Goal: Task Accomplishment & Management: Manage account settings

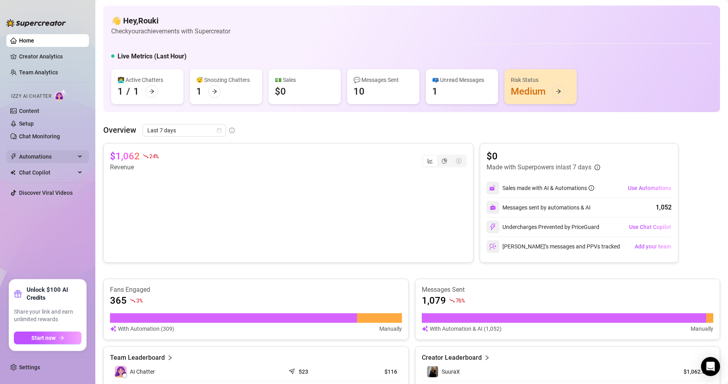
click at [45, 159] on span "Automations" at bounding box center [47, 156] width 56 height 13
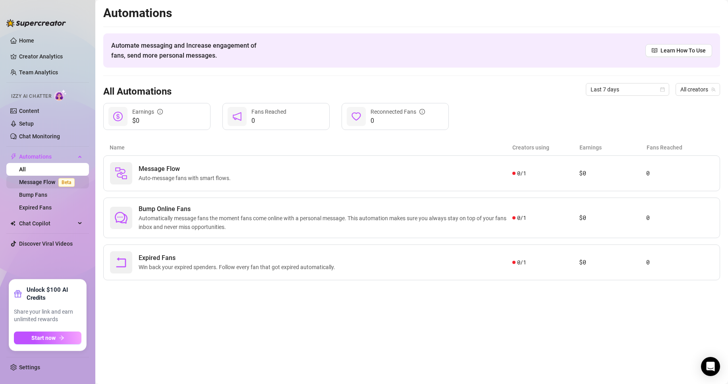
click at [46, 182] on link "Message Flow Beta" at bounding box center [48, 182] width 59 height 6
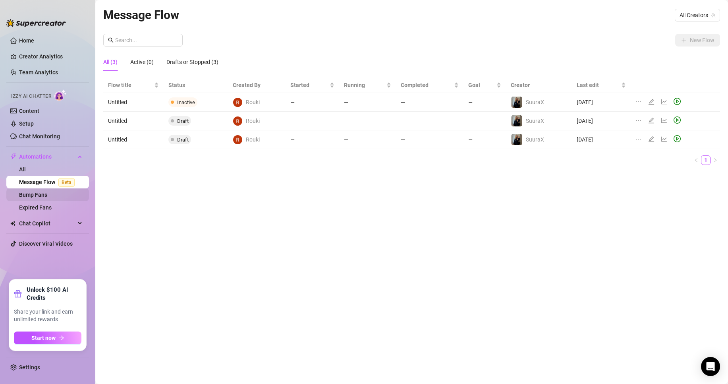
click at [47, 197] on link "Bump Fans" at bounding box center [33, 195] width 28 height 6
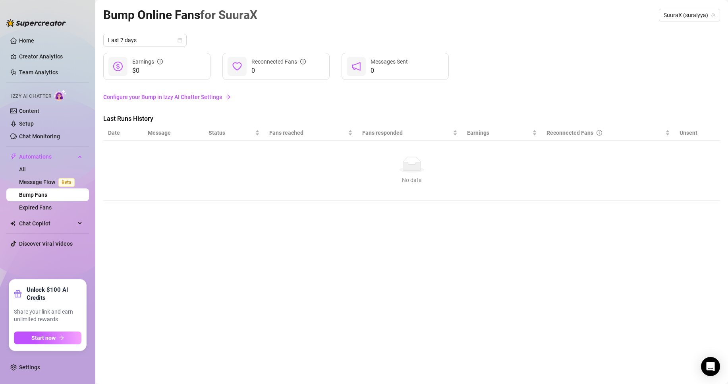
click at [163, 99] on link "Configure your Bump in Izzy AI Chatter Settings" at bounding box center [411, 97] width 617 height 9
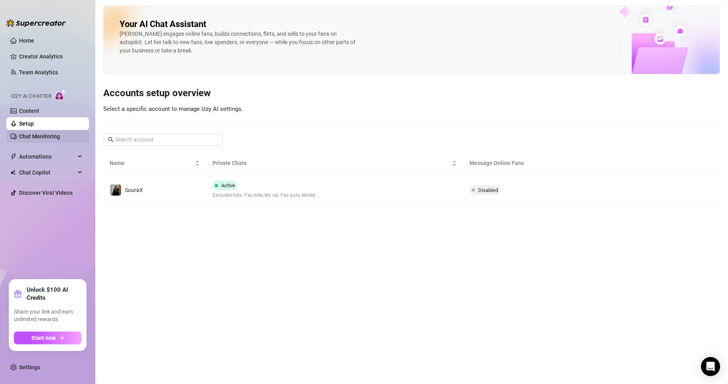
click at [52, 134] on link "Chat Monitoring" at bounding box center [39, 136] width 41 height 6
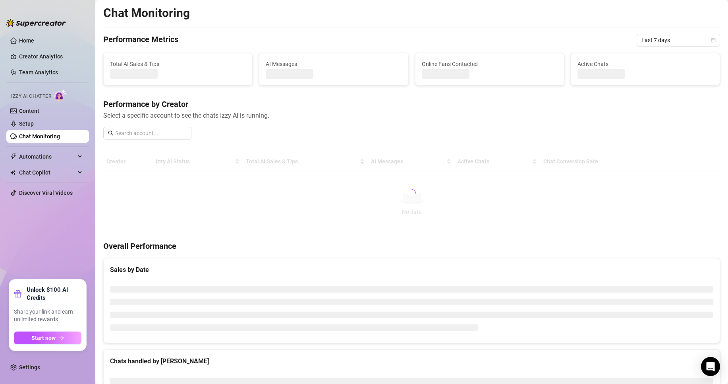
click at [44, 164] on ul "Home Creator Analytics Team Analytics Izzy AI Chatter Content Setup Chat Monito…" at bounding box center [47, 153] width 83 height 245
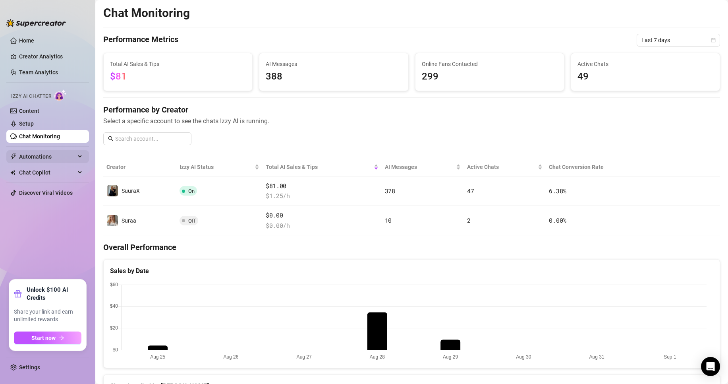
click at [45, 157] on span "Automations" at bounding box center [47, 156] width 56 height 13
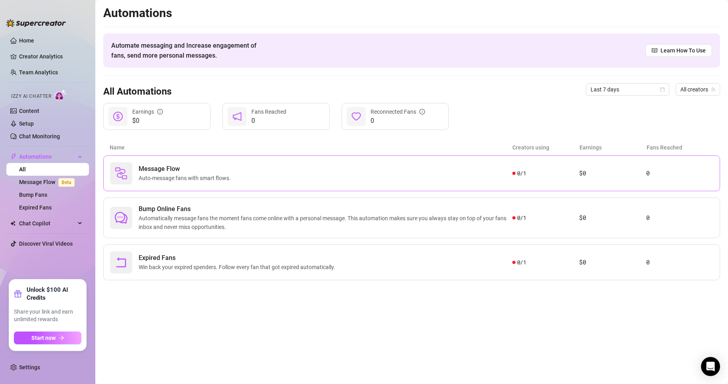
click at [267, 168] on div "Message Flow Auto-message fans with smart flows." at bounding box center [311, 173] width 402 height 22
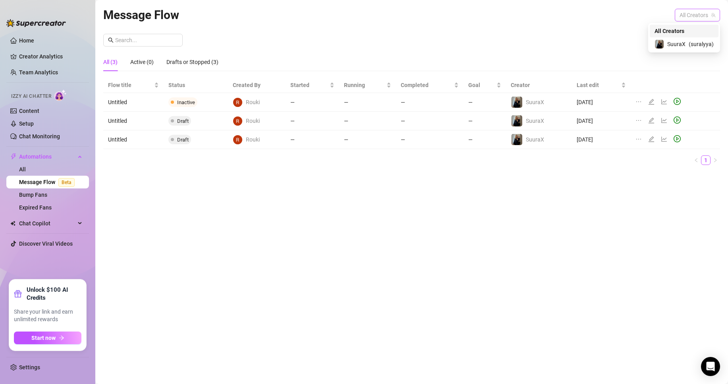
click at [698, 16] on span "All Creators" at bounding box center [698, 15] width 36 height 12
click at [681, 39] on div "SuuraX ( suralyya )" at bounding box center [684, 44] width 59 height 10
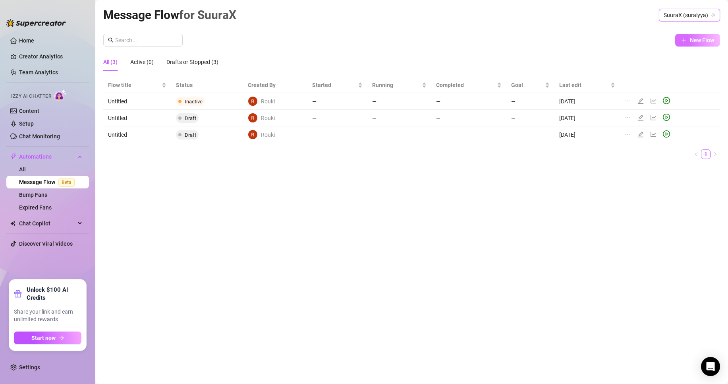
click at [701, 39] on span "New Flow" at bounding box center [702, 40] width 24 height 6
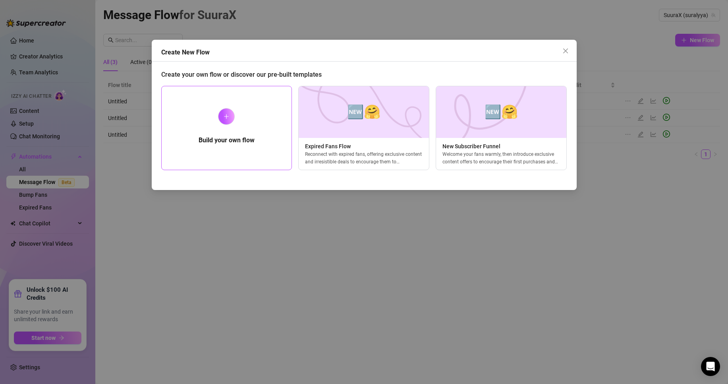
click at [282, 114] on div "Build your own flow" at bounding box center [226, 128] width 131 height 84
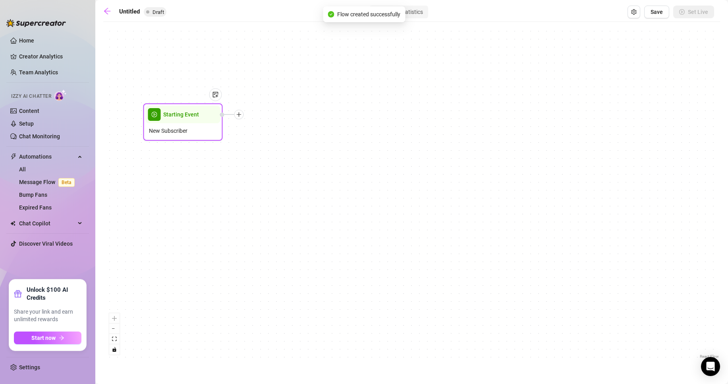
drag, startPoint x: 414, startPoint y: 188, endPoint x: 186, endPoint y: 118, distance: 238.9
click at [186, 118] on span "Starting Event" at bounding box center [181, 114] width 36 height 9
click at [188, 119] on span "Starting Event" at bounding box center [183, 115] width 36 height 9
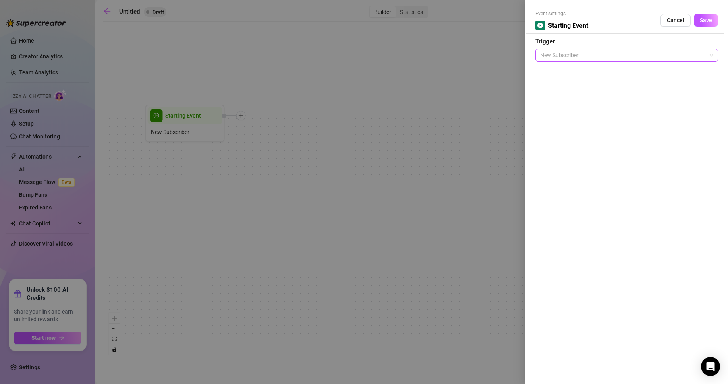
click at [600, 52] on span "New Subscriber" at bounding box center [626, 55] width 173 height 12
click at [708, 364] on icon "Open Intercom Messenger" at bounding box center [710, 366] width 9 height 10
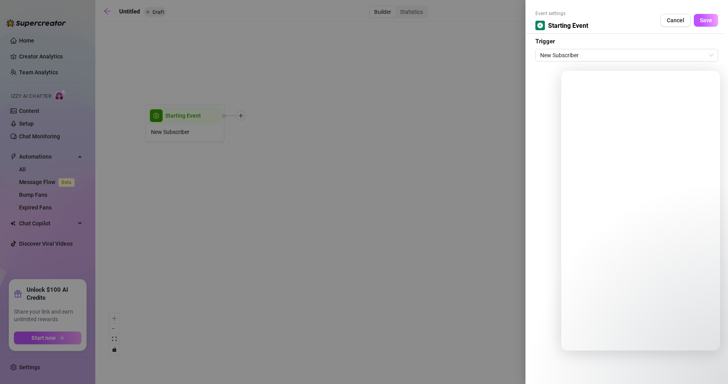
click at [469, 159] on div at bounding box center [364, 192] width 728 height 384
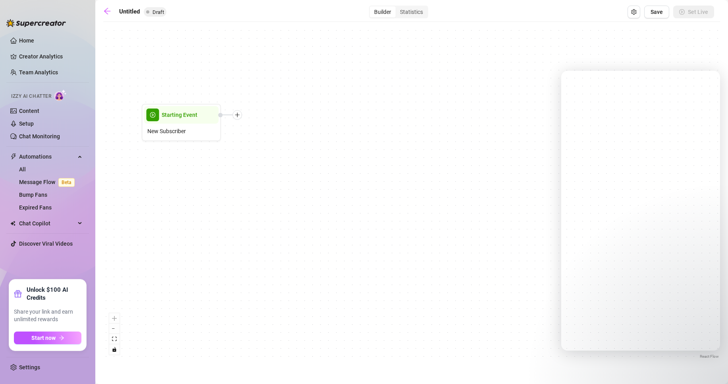
click at [465, 157] on div "Starting Event New Subscriber" at bounding box center [411, 193] width 617 height 335
click at [180, 121] on div "Starting Event" at bounding box center [181, 114] width 75 height 17
click at [175, 132] on span "New Subscriber" at bounding box center [166, 130] width 39 height 9
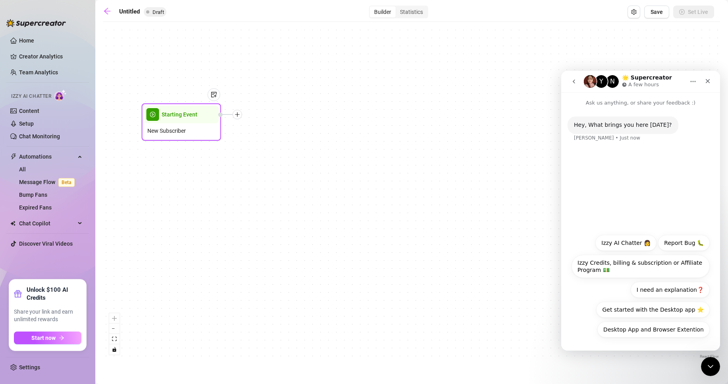
click at [177, 129] on span "New Subscriber" at bounding box center [166, 130] width 39 height 9
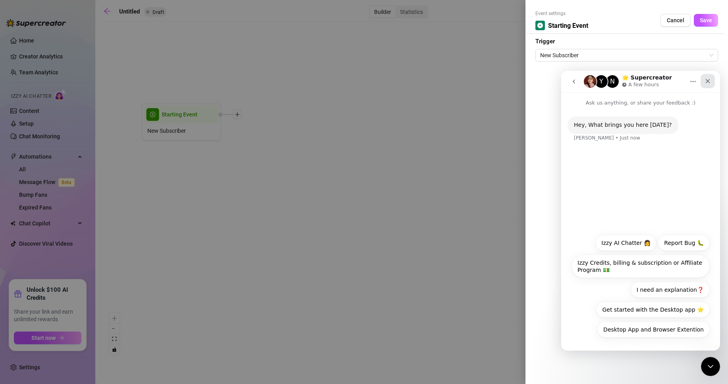
click at [710, 76] on div "Close" at bounding box center [708, 81] width 14 height 14
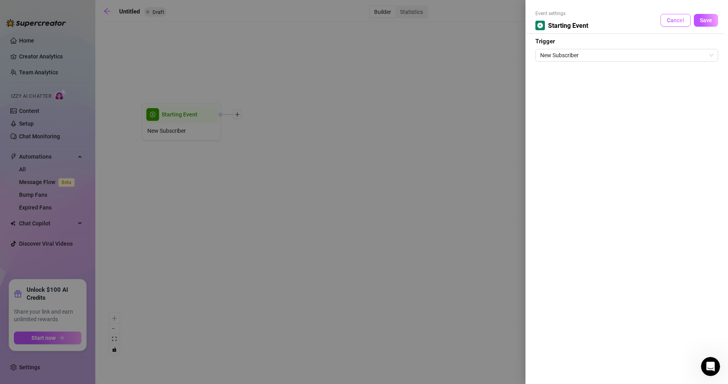
click at [675, 20] on span "Cancel" at bounding box center [675, 20] width 17 height 6
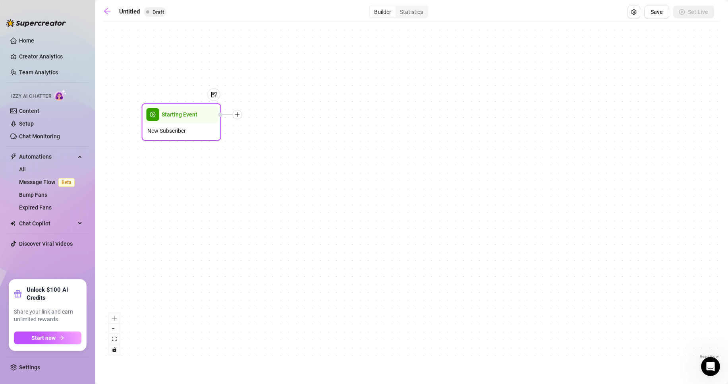
click at [180, 132] on span "New Subscriber" at bounding box center [166, 130] width 39 height 9
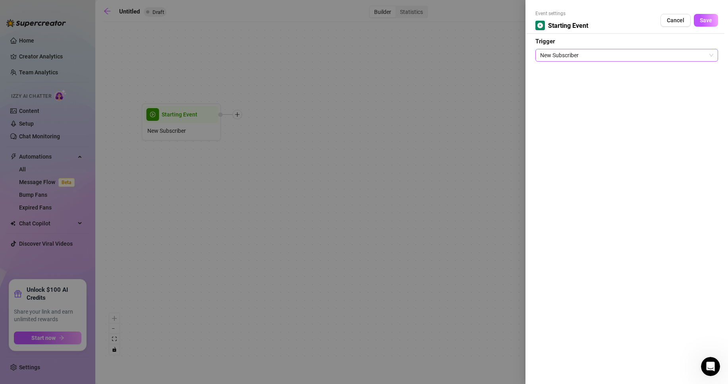
click at [575, 58] on span "New Subscriber" at bounding box center [626, 55] width 173 height 12
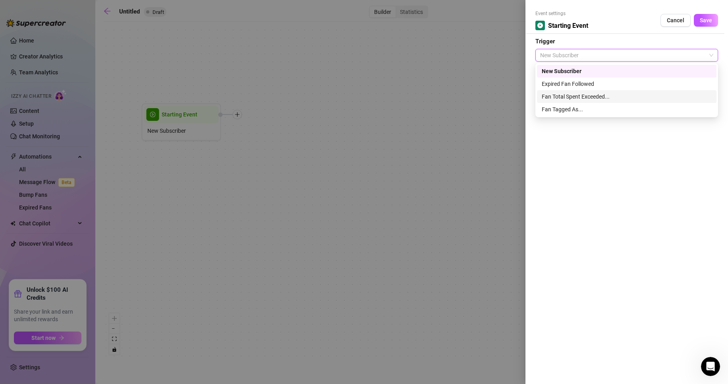
click at [594, 95] on div "Fan Total Spent Exceeded..." at bounding box center [627, 96] width 170 height 9
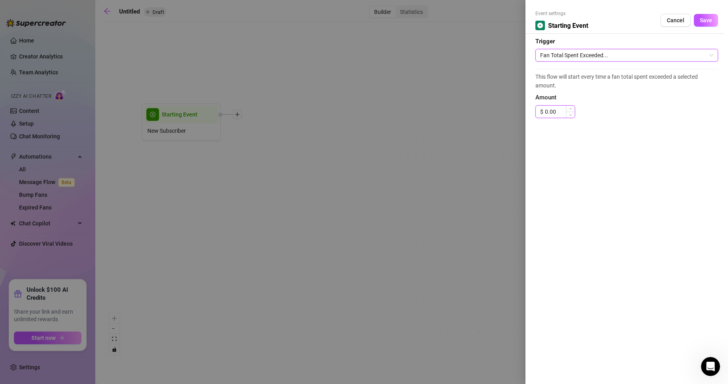
click at [565, 114] on input "0.00" at bounding box center [560, 112] width 30 height 12
click at [567, 49] on div "Fan Total Spent Exceeded..." at bounding box center [627, 53] width 183 height 15
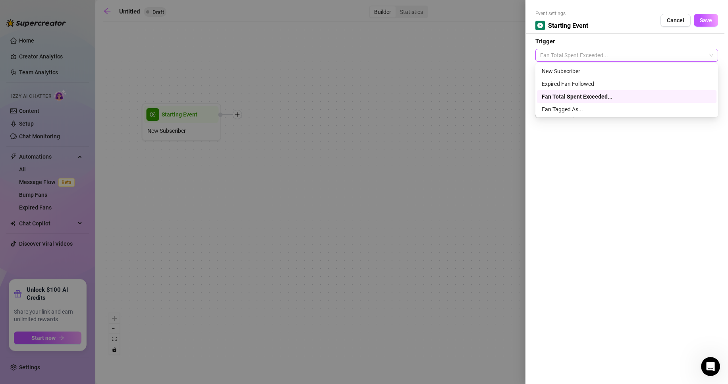
click at [569, 50] on span "Fan Total Spent Exceeded..." at bounding box center [626, 55] width 173 height 12
click at [561, 108] on div "Fan Tagged As..." at bounding box center [627, 109] width 170 height 9
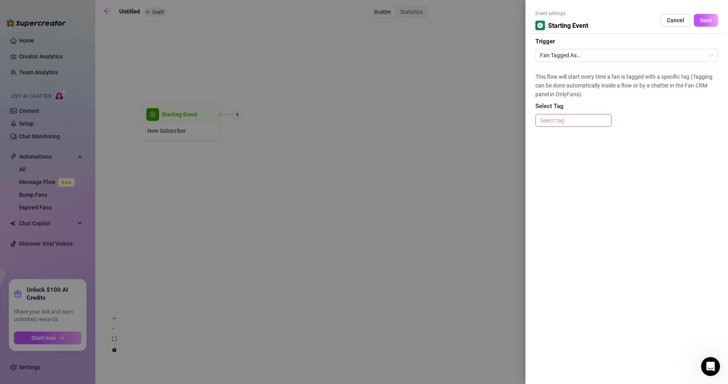
click at [559, 126] on div "This flow will start every time a fan is tagged with a specific tag (Tagging ca…" at bounding box center [627, 102] width 183 height 66
click at [560, 126] on div at bounding box center [573, 120] width 73 height 11
click at [478, 120] on div at bounding box center [364, 192] width 728 height 384
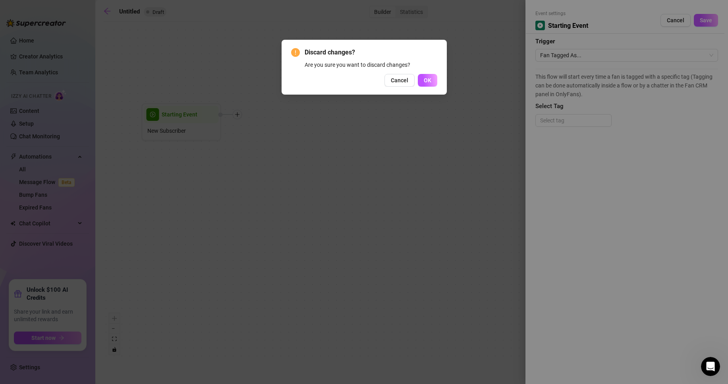
click at [404, 78] on span "Cancel" at bounding box center [399, 80] width 17 height 6
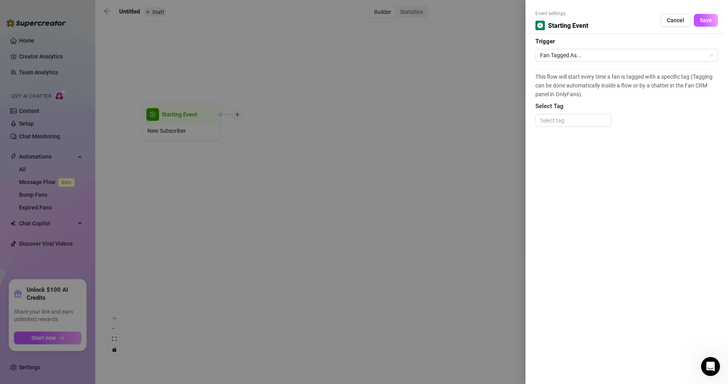
click at [538, 74] on span "This flow will start every time a fan is tagged with a specific tag (Tagging ca…" at bounding box center [627, 85] width 183 height 26
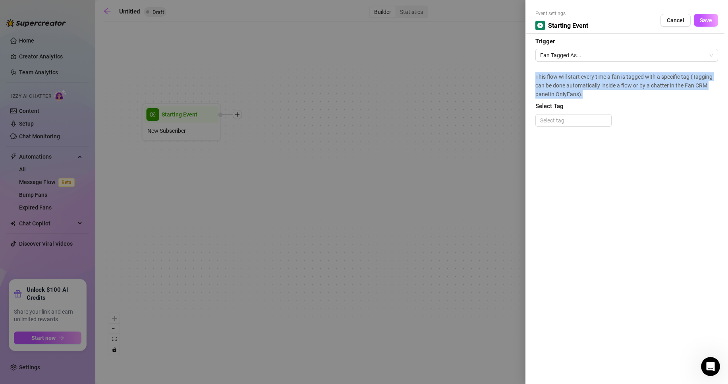
drag, startPoint x: 535, startPoint y: 74, endPoint x: 584, endPoint y: 99, distance: 55.3
click at [584, 99] on div "Event settings Starting Event Cancel Save Trigger Fan Tagged As... This flow wi…" at bounding box center [627, 192] width 203 height 384
click at [559, 88] on span "This flow will start every time a fan is tagged with a specific tag (Tagging ca…" at bounding box center [627, 85] width 183 height 26
drag, startPoint x: 532, startPoint y: 74, endPoint x: 607, endPoint y: 99, distance: 78.3
click at [607, 99] on div "Event settings Starting Event Cancel Save Trigger Fan Tagged As... This flow wi…" at bounding box center [627, 192] width 203 height 384
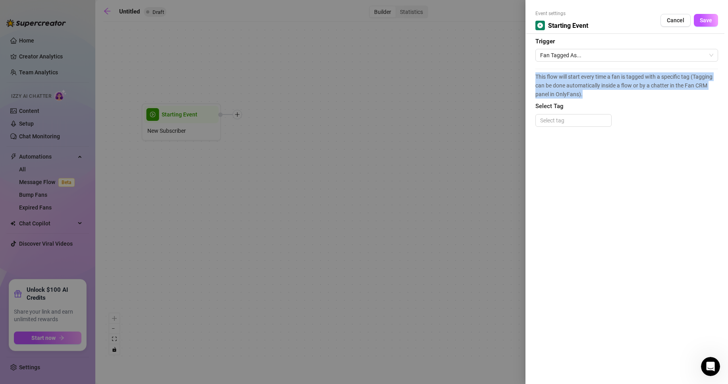
copy span "This flow will start every time a fan is tagged with a specific tag (Tagging ca…"
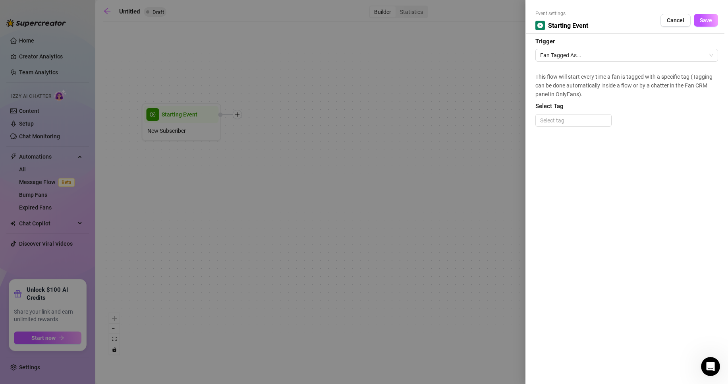
click at [387, 315] on div at bounding box center [364, 192] width 728 height 384
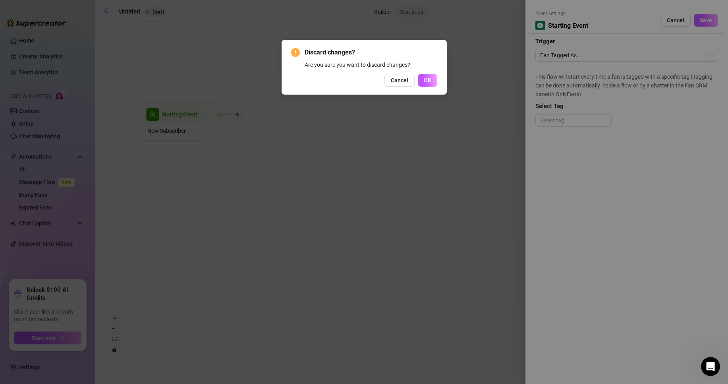
click at [391, 77] on button "Cancel" at bounding box center [400, 80] width 30 height 13
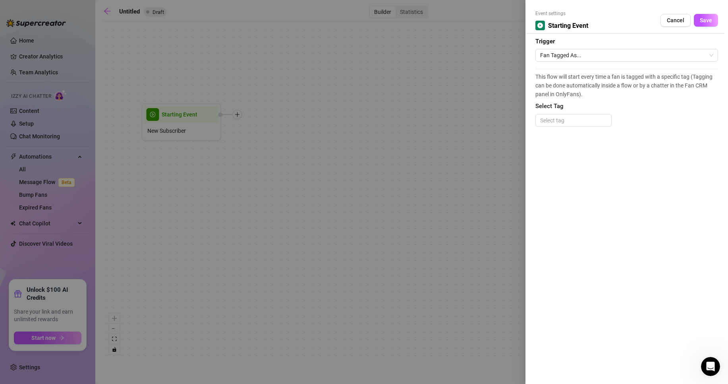
click at [667, 26] on button "Cancel" at bounding box center [676, 20] width 30 height 13
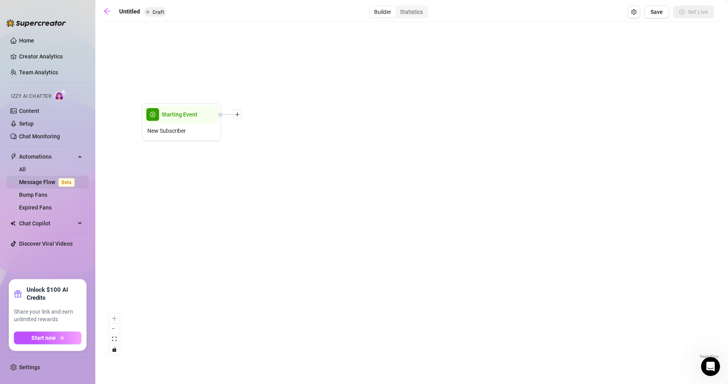
click at [29, 185] on link "Message Flow Beta" at bounding box center [48, 182] width 59 height 6
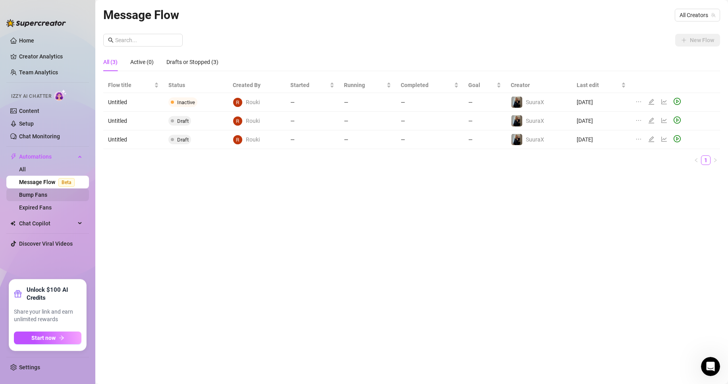
click at [29, 192] on link "Bump Fans" at bounding box center [33, 195] width 28 height 6
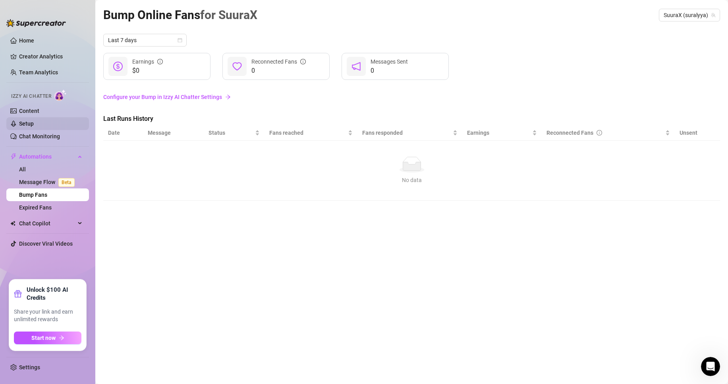
click at [31, 120] on link "Setup" at bounding box center [26, 123] width 15 height 6
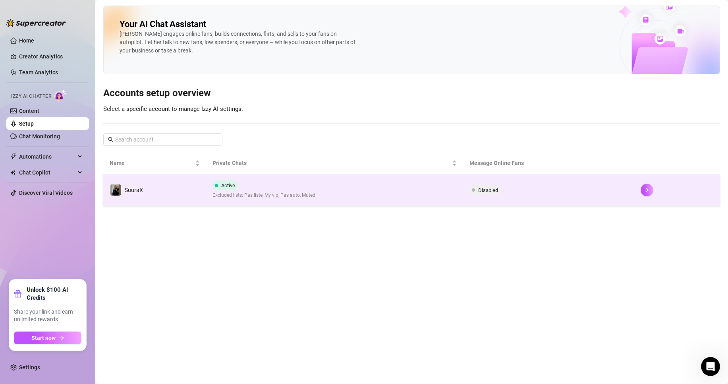
click at [230, 180] on td "Active Excluded lists: Pas liste, My vip, Pas auto, Muted" at bounding box center [334, 190] width 257 height 32
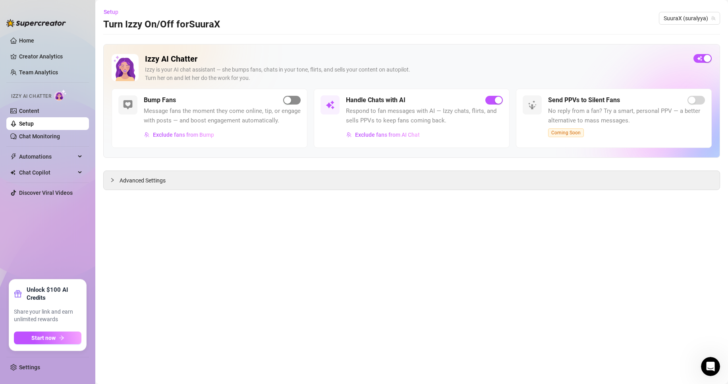
click at [288, 102] on div "button" at bounding box center [287, 100] width 7 height 7
click at [39, 108] on link "Content" at bounding box center [29, 111] width 20 height 6
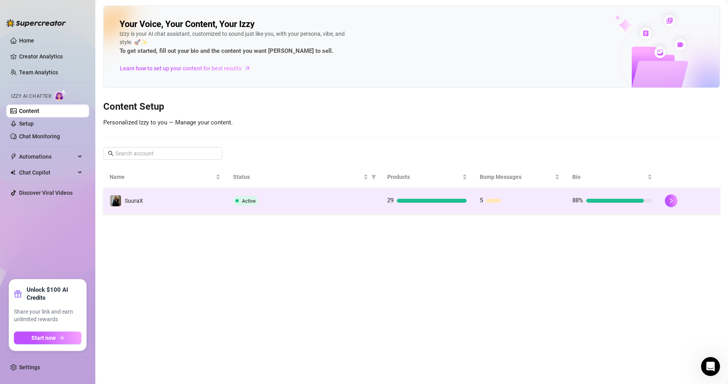
click at [279, 195] on td "Active" at bounding box center [304, 201] width 154 height 26
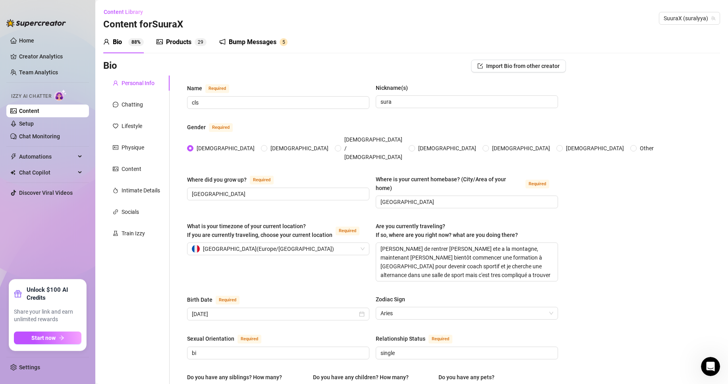
click at [240, 38] on div "Bump Messages" at bounding box center [253, 42] width 48 height 10
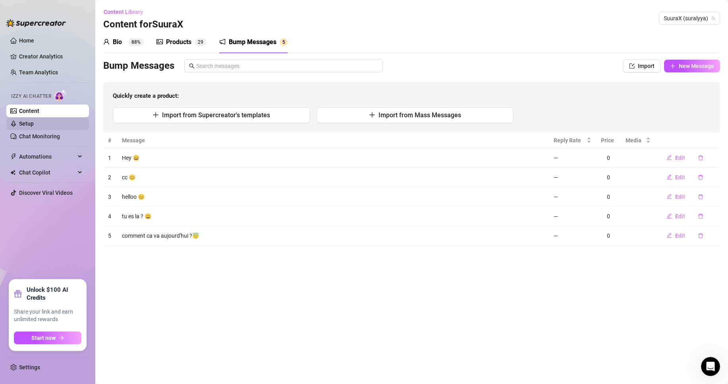
click at [33, 129] on ul "Content Setup Chat Monitoring" at bounding box center [47, 123] width 83 height 38
click at [34, 124] on link "Setup" at bounding box center [26, 123] width 15 height 6
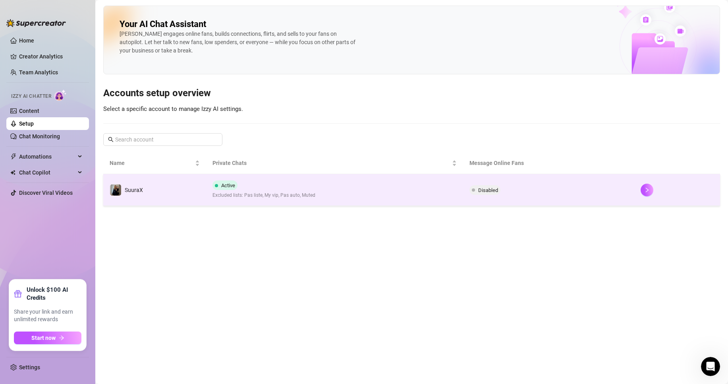
click at [273, 193] on div "Active Excluded lists: Pas liste, My vip, Pas auto, Muted" at bounding box center [264, 189] width 103 height 19
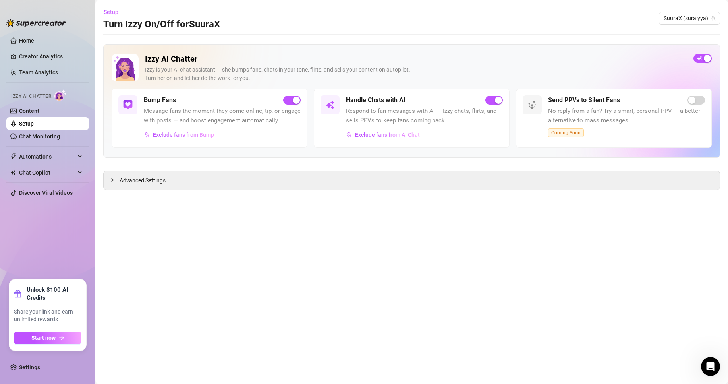
click at [299, 105] on div "Bump Fans Message fans the moment they come online, tip, or engage with posts —…" at bounding box center [222, 118] width 157 height 46
click at [296, 102] on div "button" at bounding box center [296, 100] width 7 height 7
click at [22, 108] on link "Content" at bounding box center [29, 111] width 20 height 6
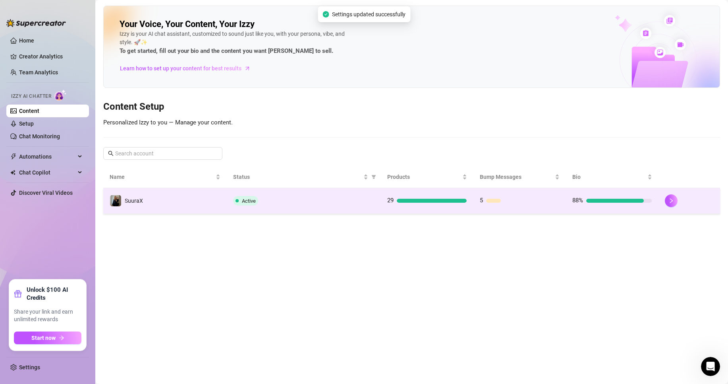
click at [224, 205] on td "SuuraX" at bounding box center [165, 201] width 124 height 26
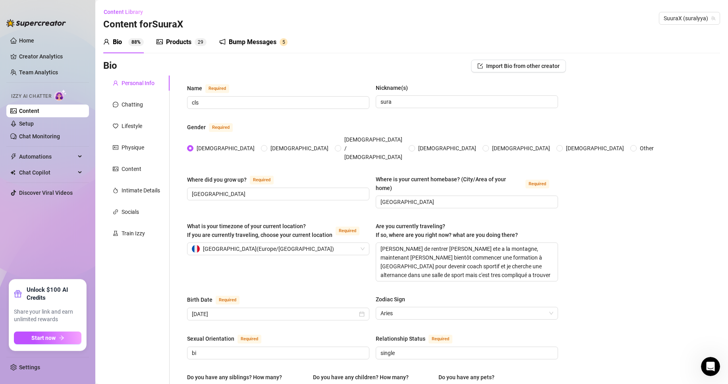
click at [227, 41] on div "Bump Messages 5" at bounding box center [253, 42] width 68 height 10
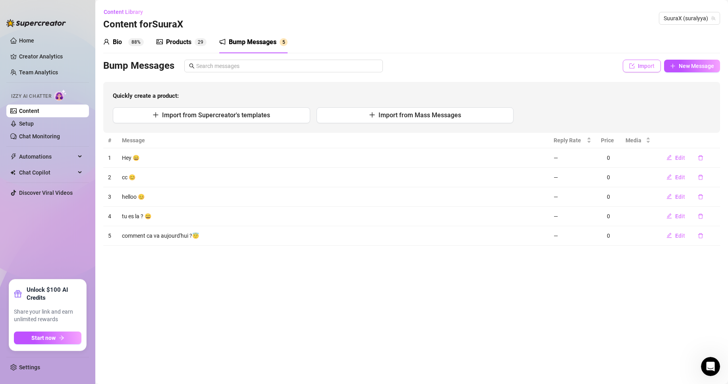
click at [643, 61] on button "Import" at bounding box center [642, 66] width 38 height 13
type textarea "Type your message here..."
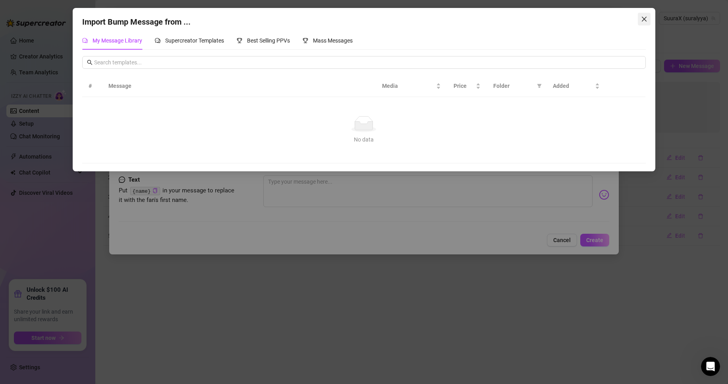
click at [648, 20] on span "Close" at bounding box center [644, 19] width 13 height 6
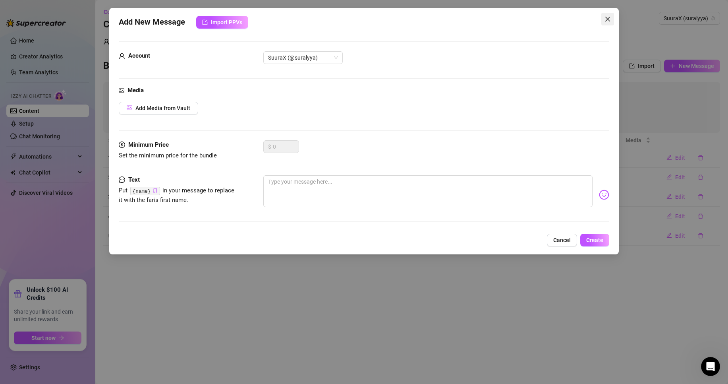
click at [606, 21] on icon "close" at bounding box center [608, 19] width 5 height 5
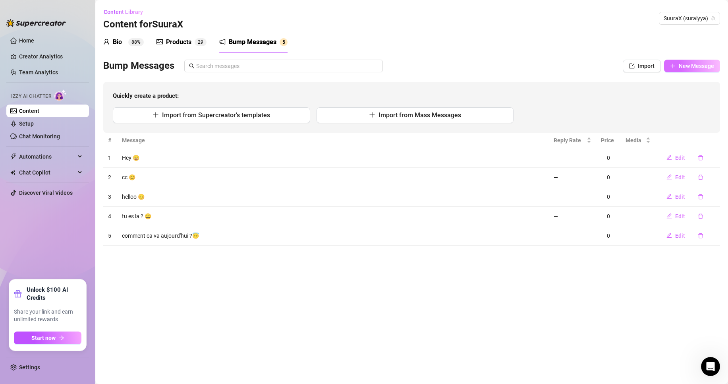
click at [690, 66] on span "New Message" at bounding box center [696, 66] width 35 height 6
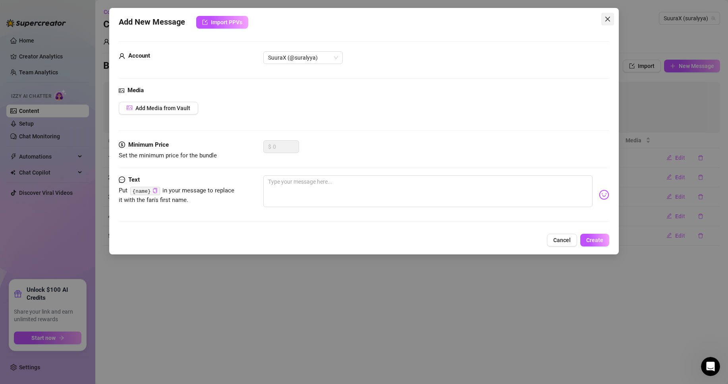
click at [611, 20] on span "Close" at bounding box center [608, 19] width 13 height 6
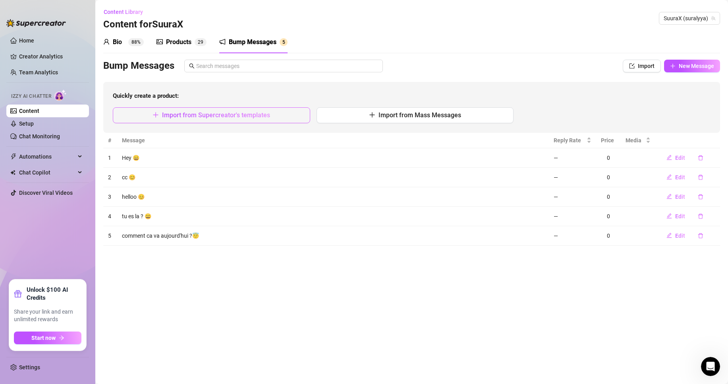
click at [278, 116] on button "Import from Supercreator's templates" at bounding box center [211, 115] width 197 height 16
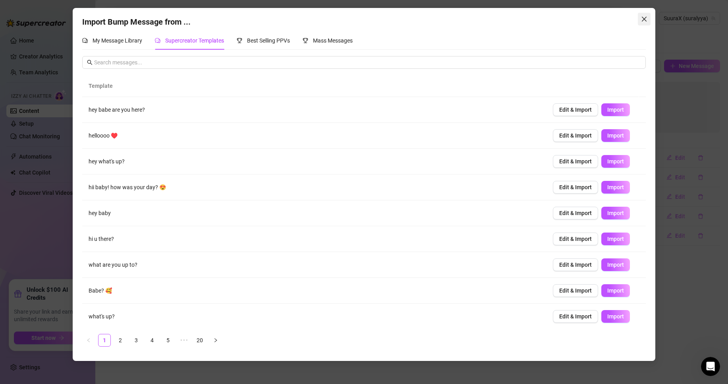
click at [642, 16] on icon "close" at bounding box center [644, 19] width 6 height 6
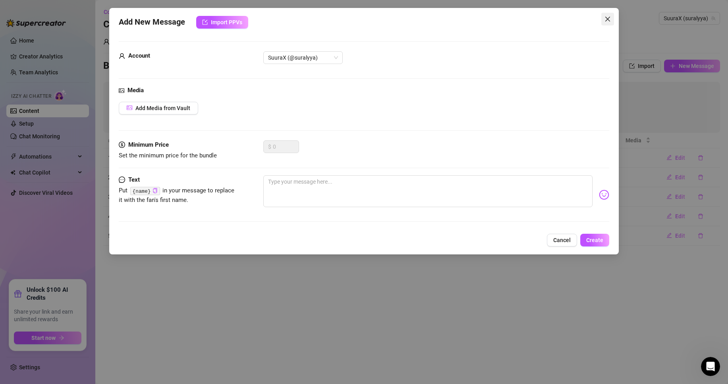
click at [613, 15] on button "Close" at bounding box center [608, 19] width 13 height 13
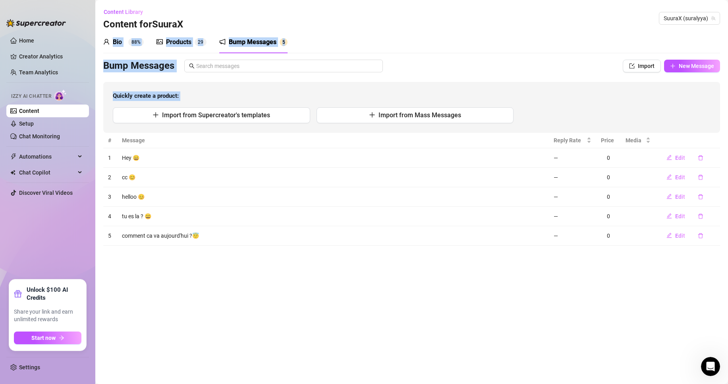
drag, startPoint x: 613, startPoint y: 15, endPoint x: 733, endPoint y: 116, distance: 156.5
click at [728, 116] on html "Home Creator Analytics Team Analytics Izzy AI Chatter Content Setup Chat Monito…" at bounding box center [364, 192] width 728 height 384
click at [700, 174] on icon "delete" at bounding box center [701, 177] width 6 height 6
click at [712, 159] on span "Yes" at bounding box center [715, 156] width 10 height 6
click at [703, 179] on icon "delete" at bounding box center [701, 177] width 6 height 6
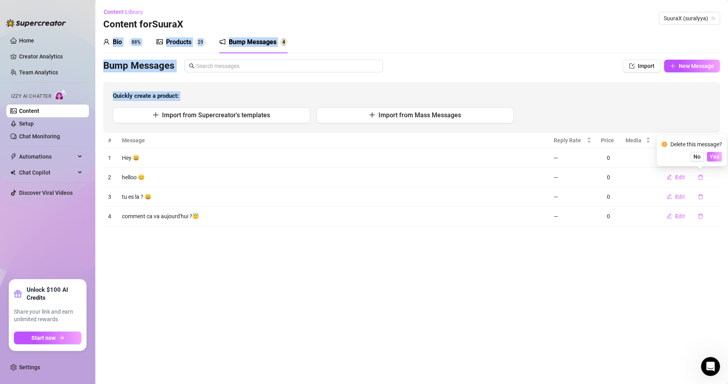
click at [713, 159] on span "Yes" at bounding box center [715, 156] width 10 height 6
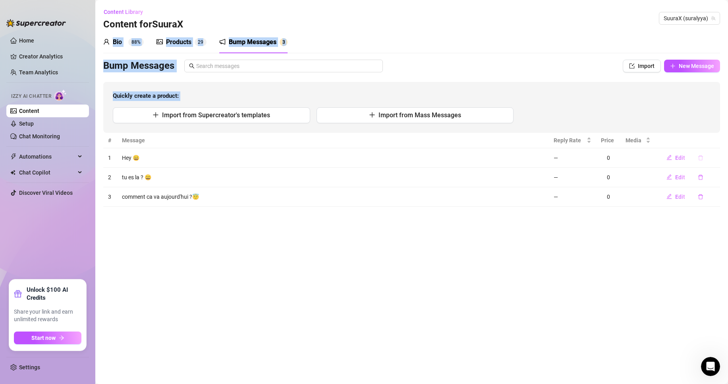
click at [700, 157] on icon "delete" at bounding box center [701, 158] width 6 height 6
click at [718, 135] on span "Yes" at bounding box center [715, 137] width 10 height 6
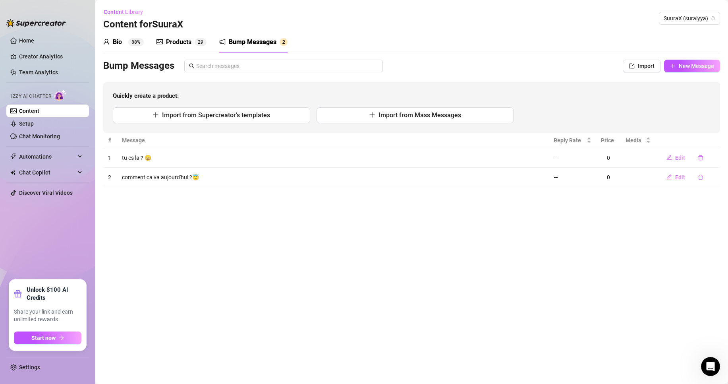
click at [626, 252] on main "Content Library Content for SuuraX SuuraX (suralyya) Bio 88% Products 2 9 Bump …" at bounding box center [411, 192] width 633 height 384
click at [706, 157] on button "button" at bounding box center [701, 157] width 18 height 13
click at [719, 133] on button "Yes" at bounding box center [714, 137] width 15 height 10
click at [700, 155] on icon "delete" at bounding box center [700, 157] width 5 height 5
click at [714, 139] on span "Yes" at bounding box center [715, 137] width 10 height 6
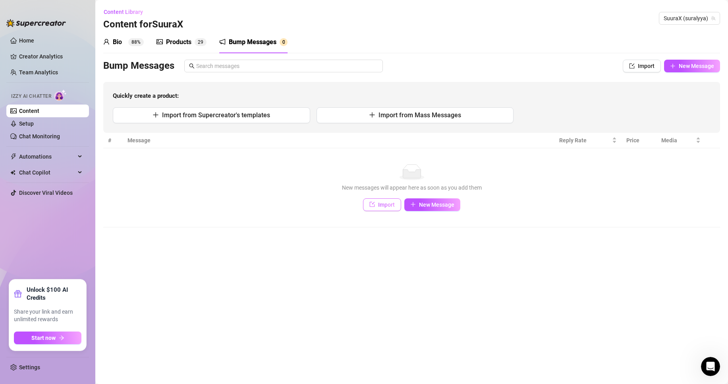
click at [390, 202] on span "Import" at bounding box center [386, 204] width 17 height 6
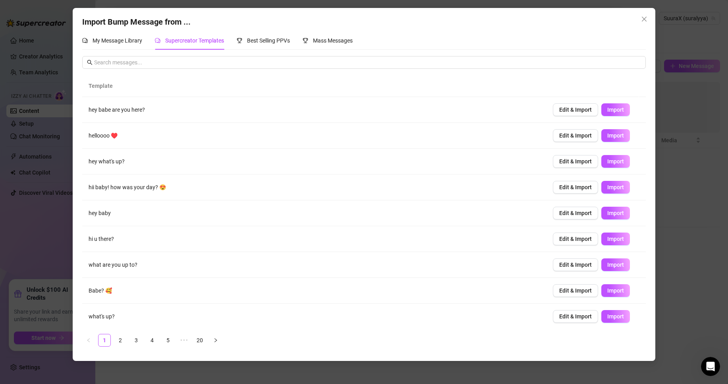
scroll to position [28, 0]
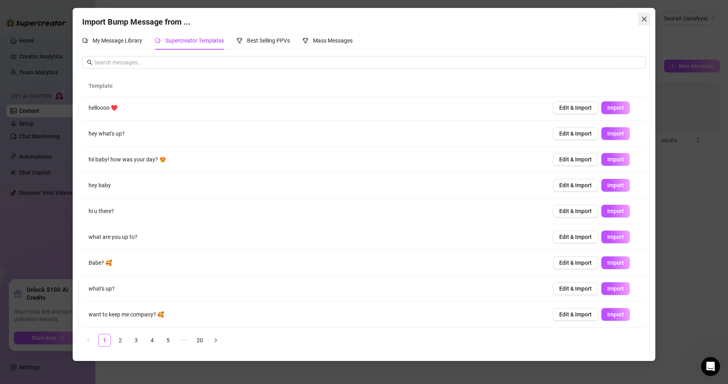
click at [648, 19] on span "Close" at bounding box center [644, 19] width 13 height 6
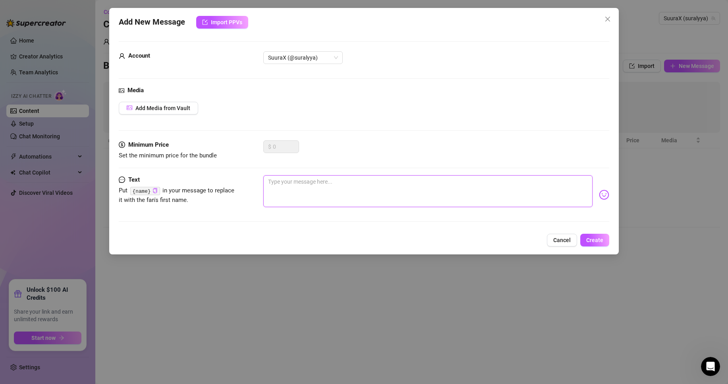
click at [324, 192] on textarea at bounding box center [427, 191] width 329 height 32
click at [158, 103] on button "Add Media from Vault" at bounding box center [158, 108] width 79 height 13
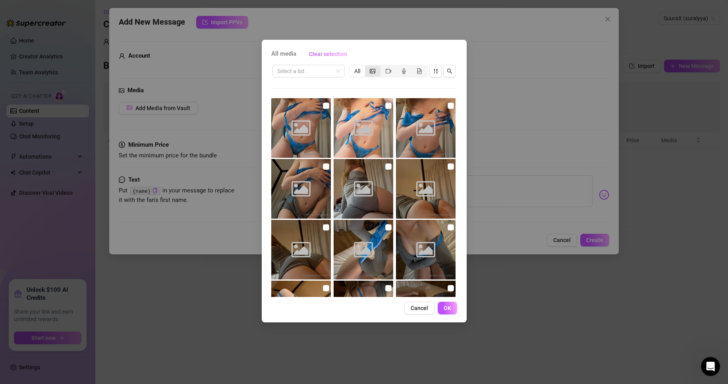
click at [375, 67] on div "segmented control" at bounding box center [372, 71] width 15 height 11
click at [367, 67] on input "segmented control" at bounding box center [367, 67] width 0 height 0
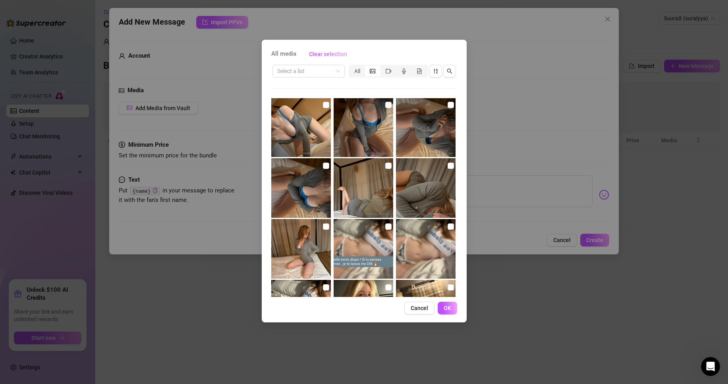
scroll to position [184, 0]
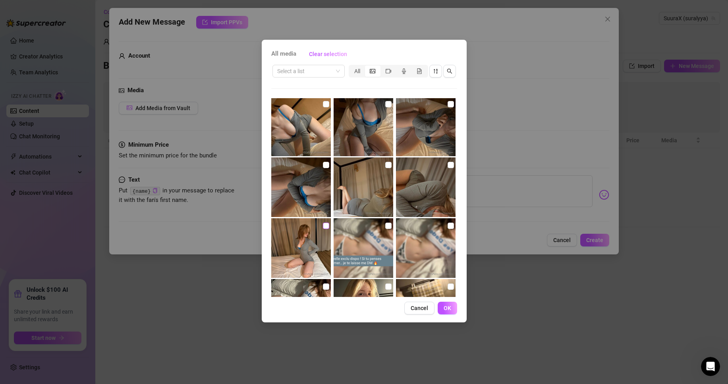
click at [325, 226] on input "checkbox" at bounding box center [326, 225] width 6 height 6
click at [324, 226] on input "checkbox" at bounding box center [326, 225] width 6 height 6
checkbox input "false"
click at [385, 163] on input "checkbox" at bounding box center [388, 165] width 6 height 6
checkbox input "true"
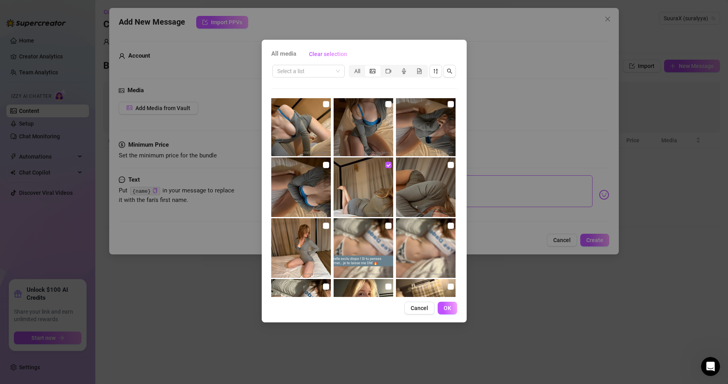
click at [445, 309] on span "OK" at bounding box center [448, 308] width 8 height 6
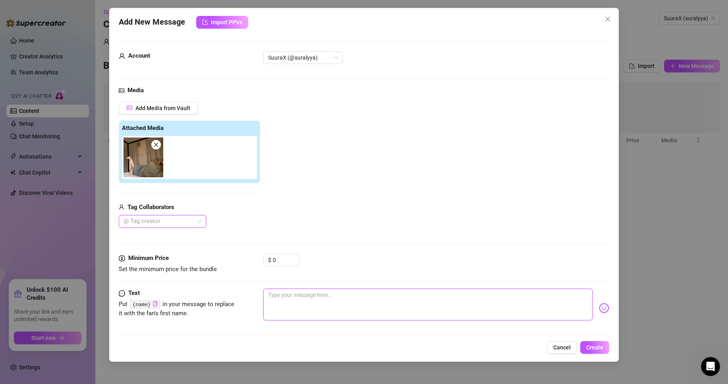
click at [294, 289] on textarea at bounding box center [427, 304] width 329 height 32
type textarea "h"
type textarea "he"
type textarea "hey"
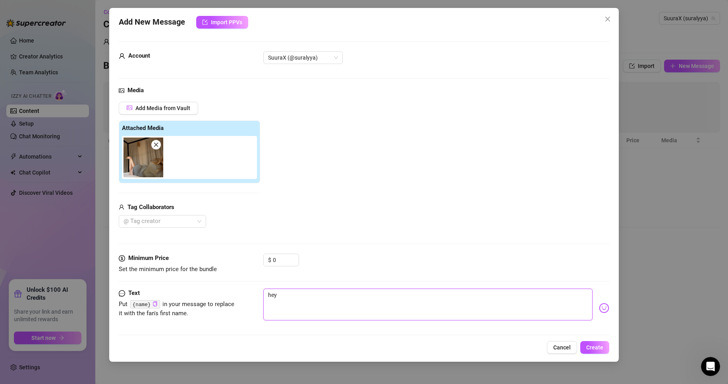
type textarea "hey"
type textarea "hey j"
type textarea "hey [PERSON_NAME]"
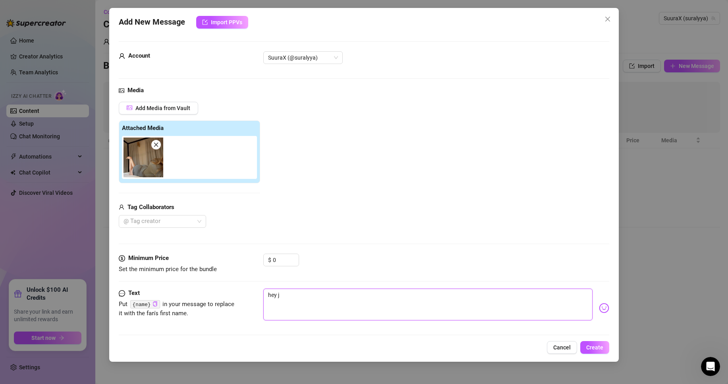
type textarea "hey [PERSON_NAME]"
type textarea "hey je s"
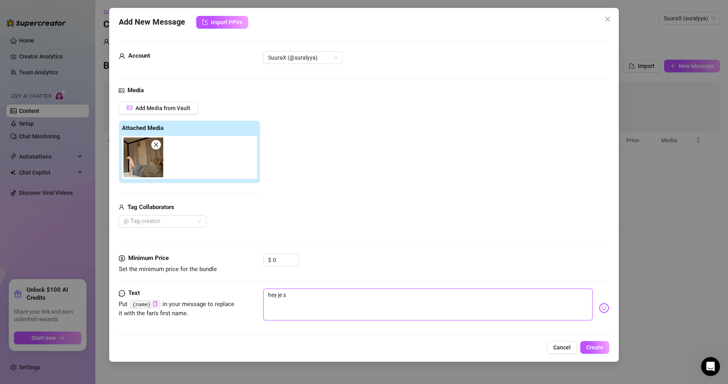
type textarea "hey je su"
type textarea "hey je sui"
type textarea "hey je suis"
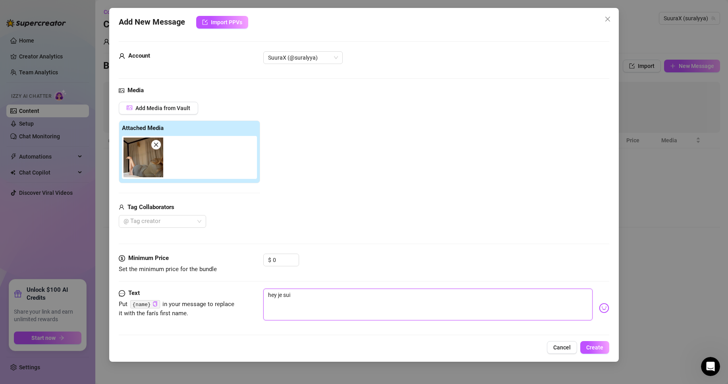
type textarea "hey je suis"
type textarea "hey je suis l"
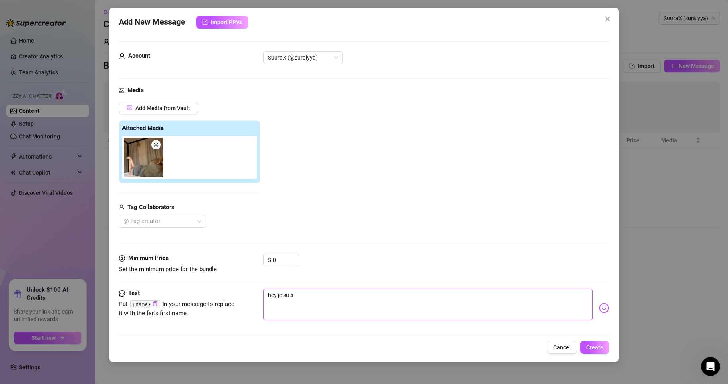
type textarea "hey je suis li"
type textarea "hey je suis lib"
type textarea "hey je suis libr"
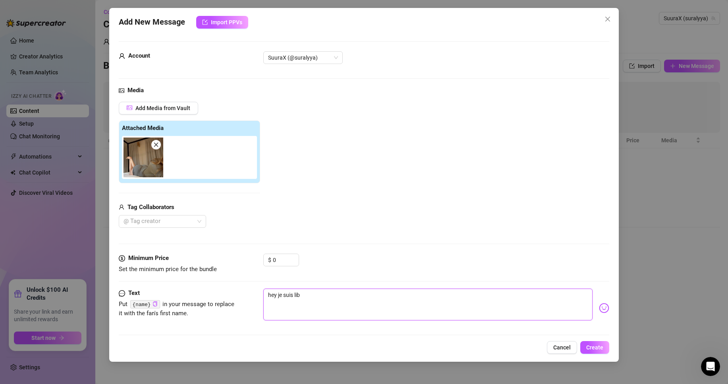
type textarea "hey je suis libr"
type textarea "hey je suis libre"
type textarea "hey je suis libr"
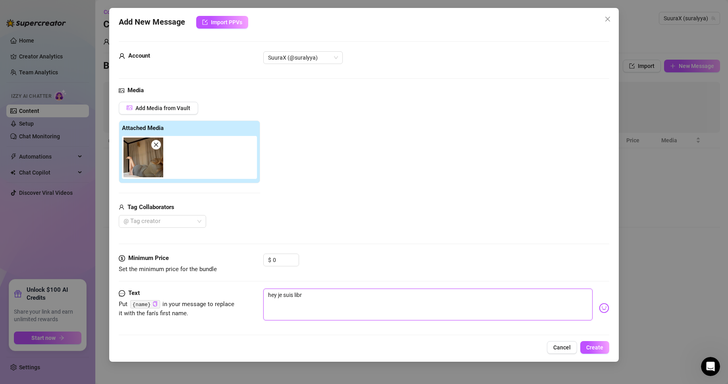
type textarea "hey je suis lib"
type textarea "hey je suis li"
type textarea "hey je suis l"
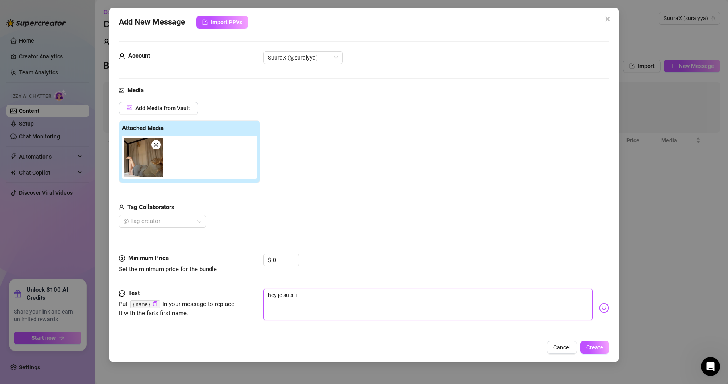
type textarea "hey je suis l"
type textarea "hey je suis"
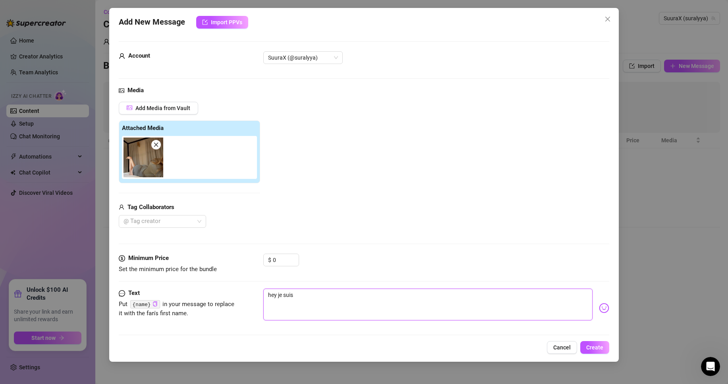
type textarea "hey je sui"
type textarea "hey je su"
type textarea "hey je s"
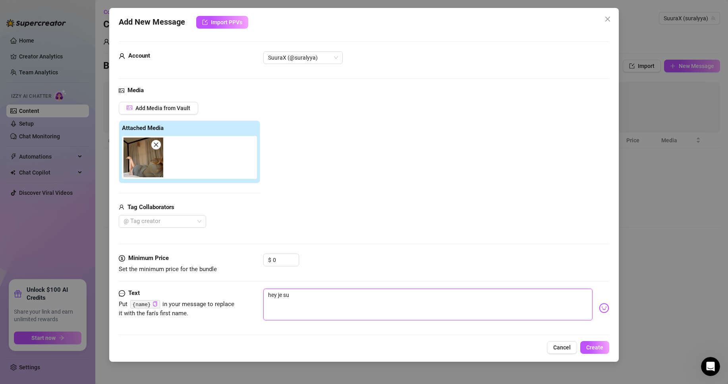
type textarea "hey je s"
type textarea "hey [PERSON_NAME]"
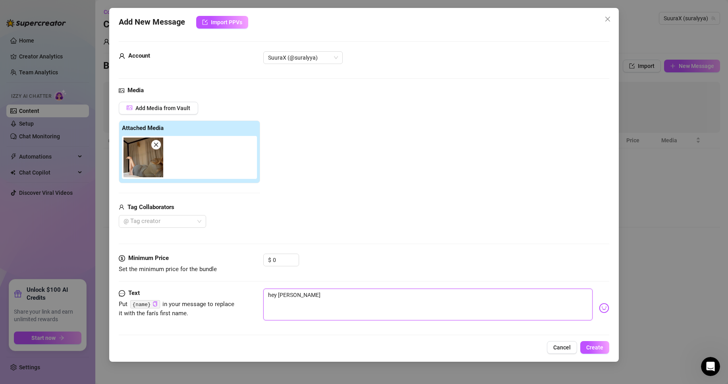
type textarea "hey j"
type textarea "hey j'"
type textarea "hey j'a"
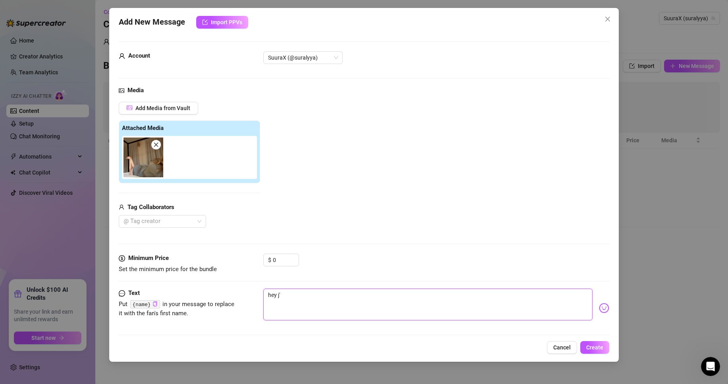
type textarea "hey j'a"
type textarea "hey j'ai"
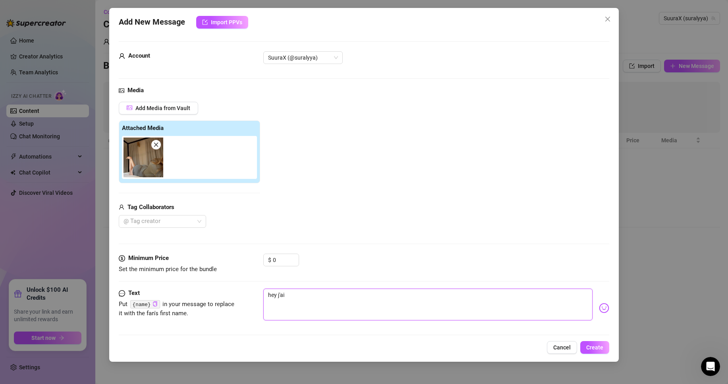
type textarea "hey j'ai u"
type textarea "hey j'ai un"
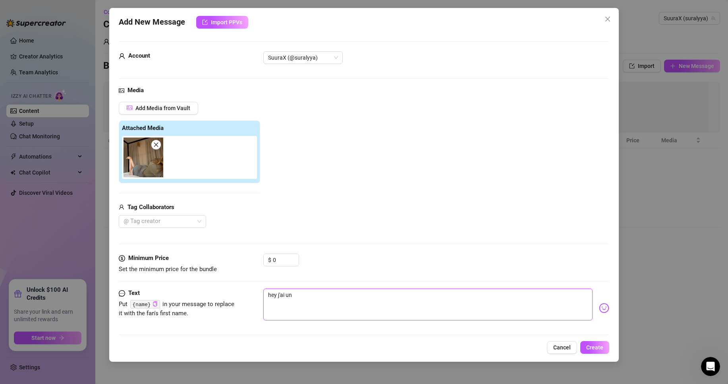
type textarea "hey j'ai un"
type textarea "hey j'ai un p"
type textarea "hey j'ai un pe"
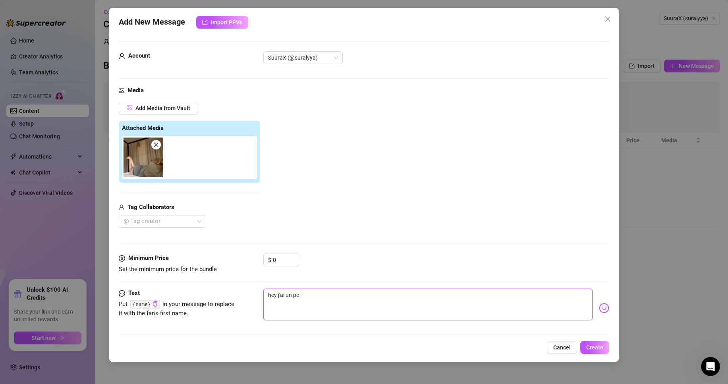
type textarea "hey j'ai un peu"
type textarea "hey j'ai un peu d"
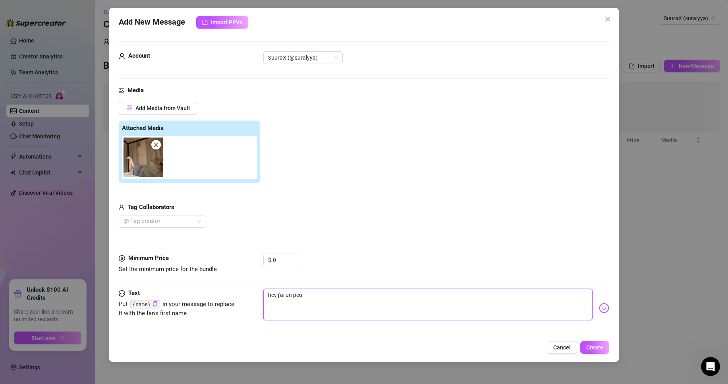
type textarea "hey j'ai un peu d"
type textarea "hey j'ai un peu de"
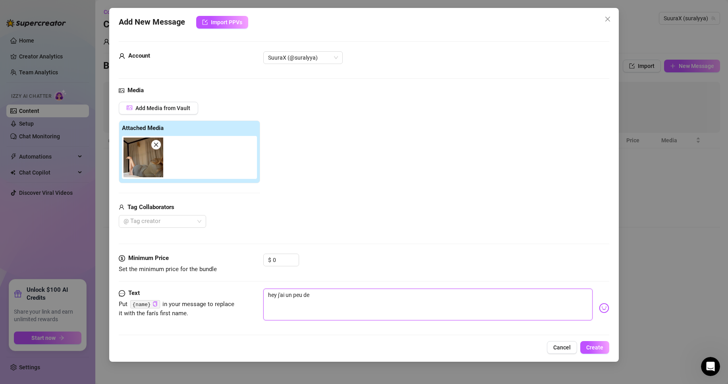
type textarea "hey j'ai un peu de t"
type textarea "hey j'ai un peu de te"
type textarea "hey j'ai un peu de tem"
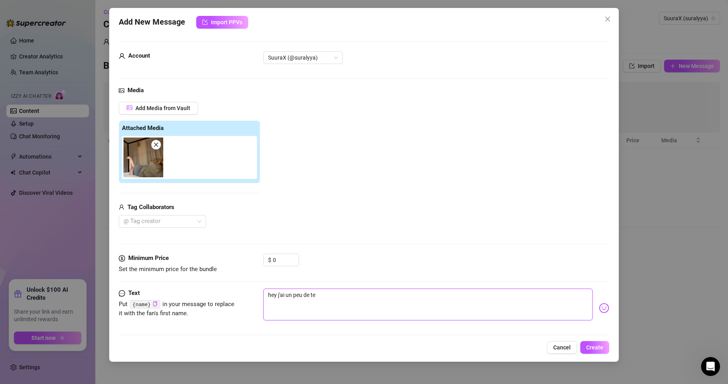
type textarea "hey j'ai un peu de tem"
type textarea "hey j'ai un peu de temp"
type textarea "hey j'ai un peu de temps"
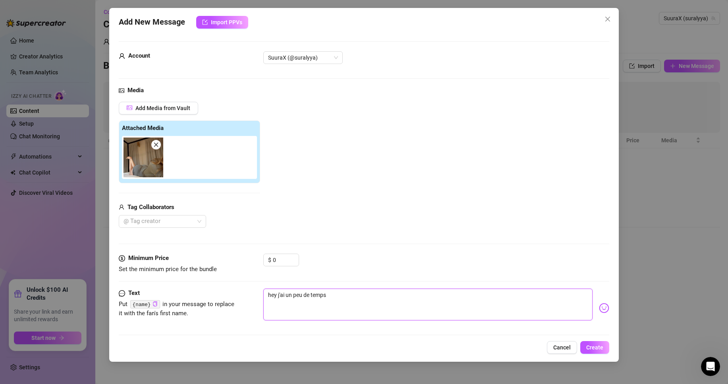
type textarea "hey j'ai un peu de temps"
type textarea "hey j'ai un peu de temps c"
type textarea "hey j'ai un peu de temps ce"
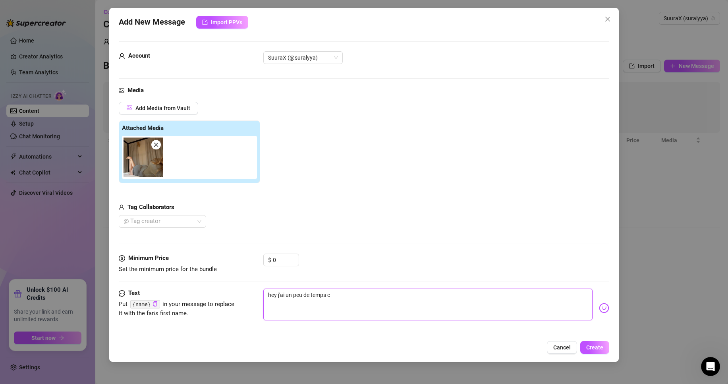
type textarea "hey j'ai un peu de temps ce"
type textarea "hey j'ai un peu de temps ce s"
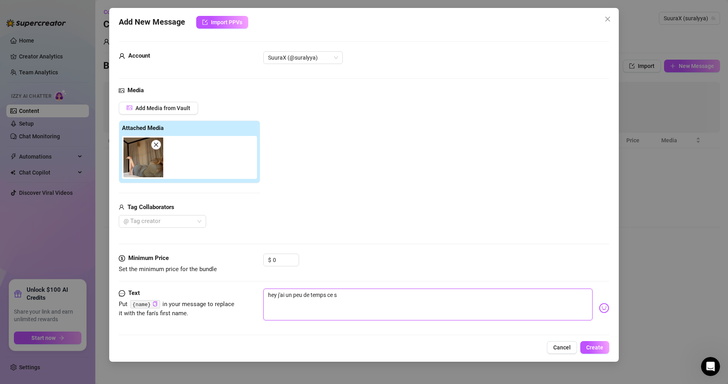
type textarea "hey j'ai un peu de temps ce so"
type textarea "hey j'ai un peu de temps ce soi"
type textarea "hey j'ai un peu de temps ce soir"
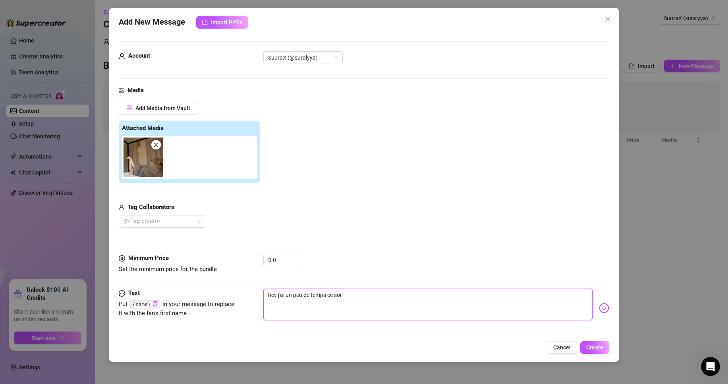
type textarea "hey j'ai un peu de temps ce soir"
type textarea "hey j'ai un peu de temps ce soir t"
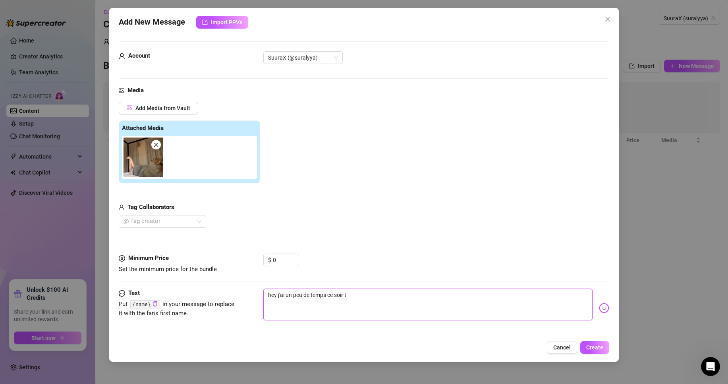
type textarea "hey j'ai un peu de temps ce soir tu"
type textarea "hey j'ai un peu de temps ce soir tu v"
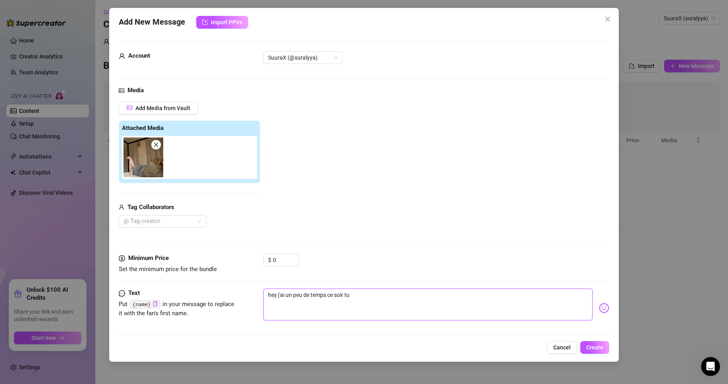
type textarea "hey j'ai un peu de temps ce soir tu v"
type textarea "hey j'ai un peu de temps ce soir tu ve"
type textarea "hey j'ai un peu de temps ce soir tu veu"
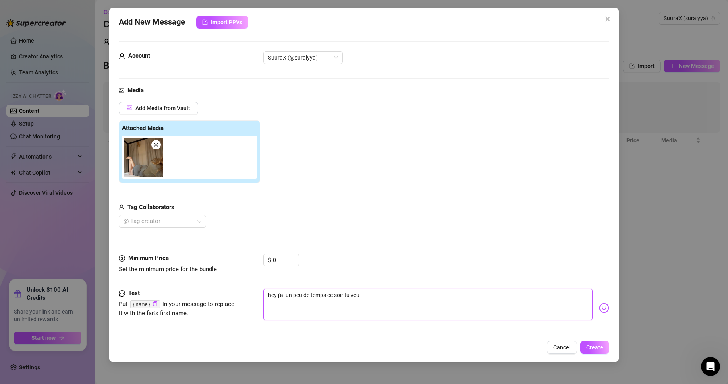
type textarea "hey j'ai un peu de temps ce soir tu veux"
type textarea "hey j'ai un peu de temps ce soir tu veux q"
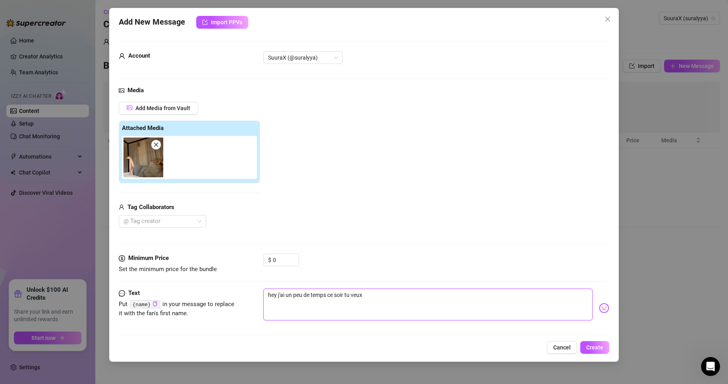
type textarea "hey j'ai un peu de temps ce soir tu veux q"
type textarea "hey j'ai un peu de temps ce soir tu veux qu"
type textarea "hey j'ai un peu de temps ce soir tu veux qu""
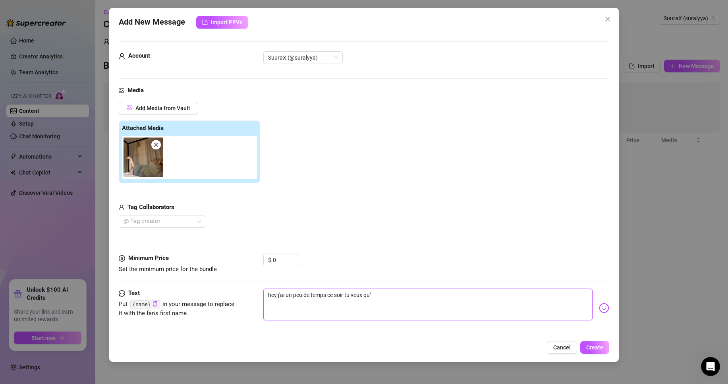
type textarea "hey j'ai un peu de temps ce soir tu veux qu"o"
type textarea "hey j'ai un peu de temps ce soir tu veux qu""
type textarea "hey j'ai un peu de temps ce soir tu veux qu"
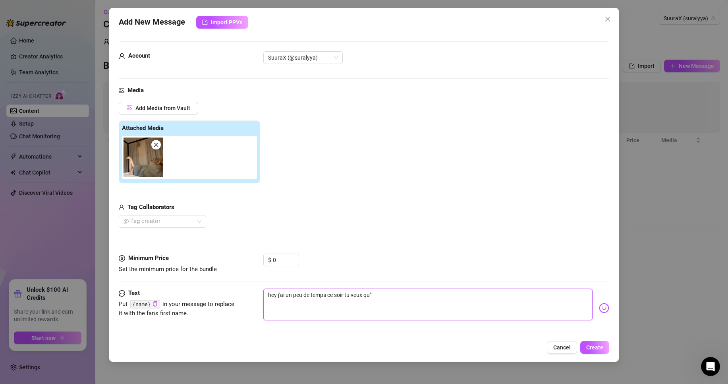
type textarea "hey j'ai un peu de temps ce soir tu veux qu"
type textarea "hey j'ai un peu de temps ce soir tu veux qu'"
type textarea "hey j'ai un peu de temps ce soir tu veux qu'o"
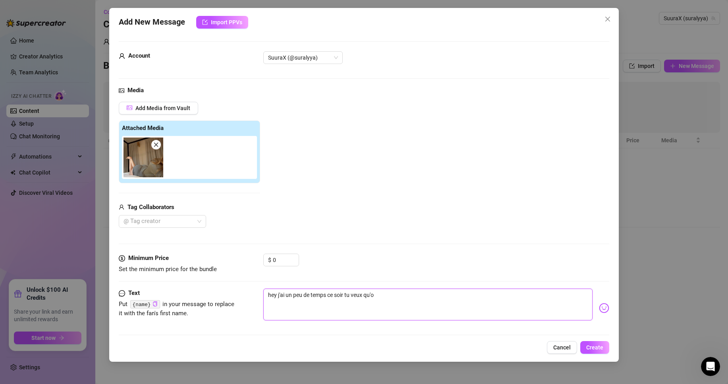
type textarea "hey j'ai un peu de temps ce soir tu veux qu'on"
type textarea "hey j'ai un peu de temps ce soir tu veux qu'on s"
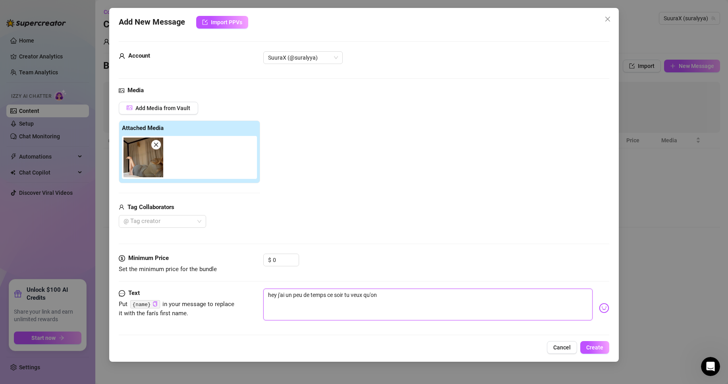
type textarea "hey j'ai un peu de temps ce soir tu veux qu'on s"
type textarea "hey j'ai un peu de temps ce soir tu veux qu'on si"
type textarea "hey j'ai un peu de temps ce soir tu veux qu'on sic"
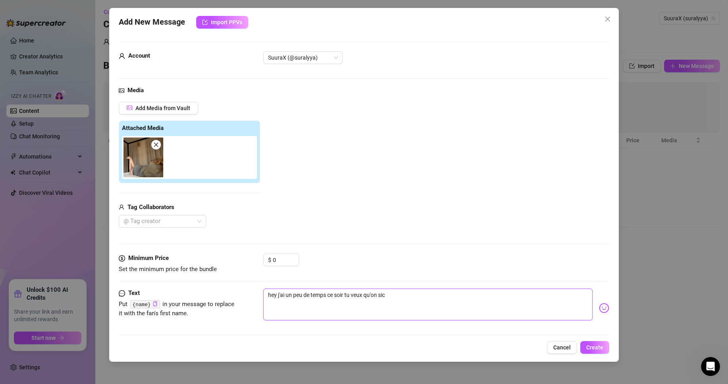
type textarea "hey j'ai un peu de temps ce soir tu veux qu'on si"
type textarea "hey j'ai un peu de temps ce soir tu veux qu'on s"
type textarea "hey j'ai un peu de temps ce soir tu veux qu'on s""
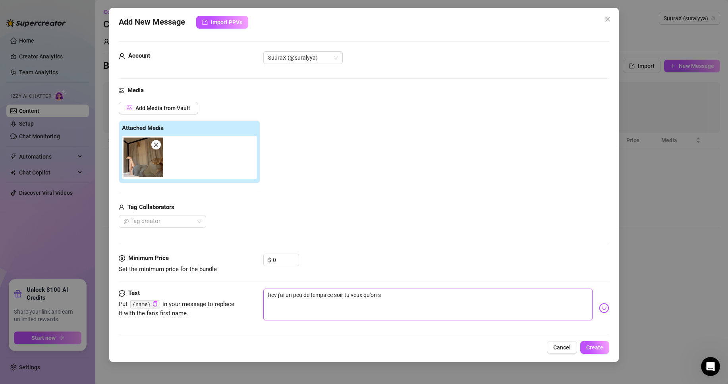
type textarea "hey j'ai un peu de temps ce soir tu veux qu'on s""
type textarea "hey j'ai un peu de temps ce soir tu veux qu'on s"o"
type textarea "hey j'ai un peu de temps ce soir tu veux qu'on s"oc"
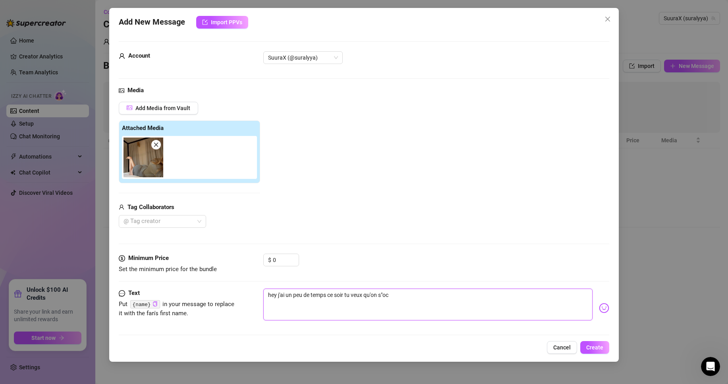
type textarea "hey j'ai un peu de temps ce soir tu veux qu'on s"ocu"
type textarea "hey j'ai un peu de temps ce soir tu veux qu'on s"oc"
type textarea "hey j'ai un peu de temps ce soir tu veux qu'on s"o"
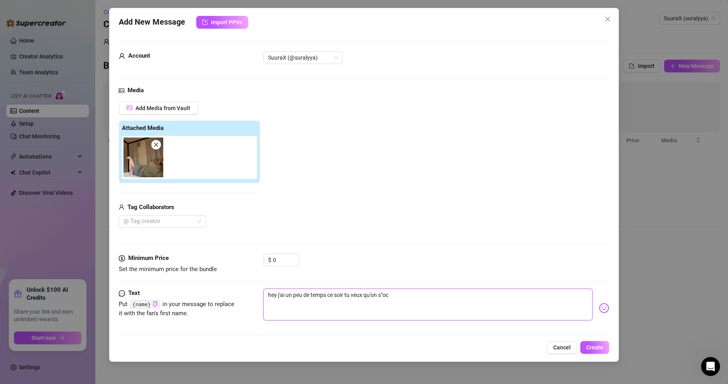
type textarea "hey j'ai un peu de temps ce soir tu veux qu'on s"o"
type textarea "hey j'ai un peu de temps ce soir tu veux qu'on s""
type textarea "hey j'ai un peu de temps ce soir tu veux qu'on s"
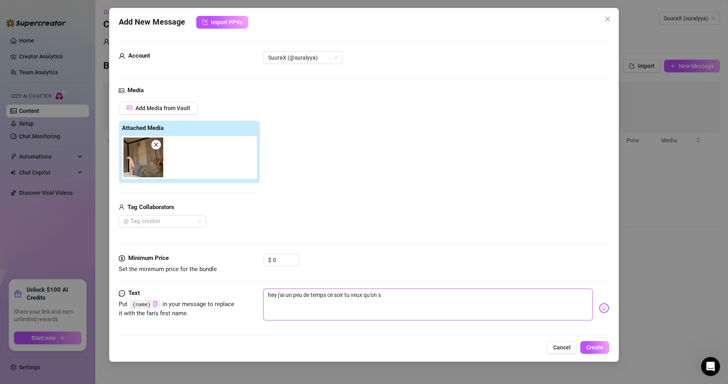
type textarea "hey j'ai un peu de temps ce soir tu veux qu'on s""
type textarea "hey j'ai un peu de temps ce soir tu veux qu'on s"
type textarea "hey j'ai un peu de temps ce soir tu veux qu'on s'"
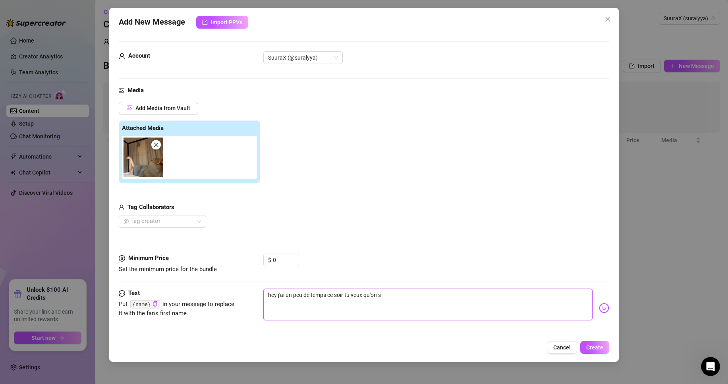
type textarea "hey j'ai un peu de temps ce soir tu veux qu'on s'"
type textarea "hey j'ai un peu de temps ce soir tu veux qu'on s'o"
type textarea "hey j'ai un peu de temps ce soir tu veux qu'on s'oc"
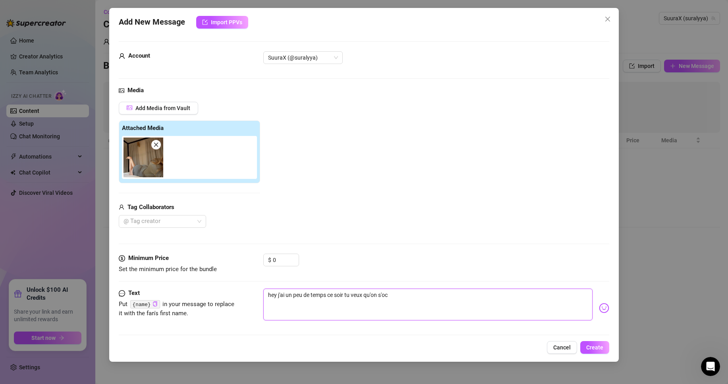
type textarea "hey j'ai un peu de temps ce soir tu veux qu'on s'occ"
type textarea "hey j'ai un peu de temps ce soir tu veux qu'on s'occu"
type textarea "hey j'ai un peu de temps ce soir tu veux qu'on s'occup"
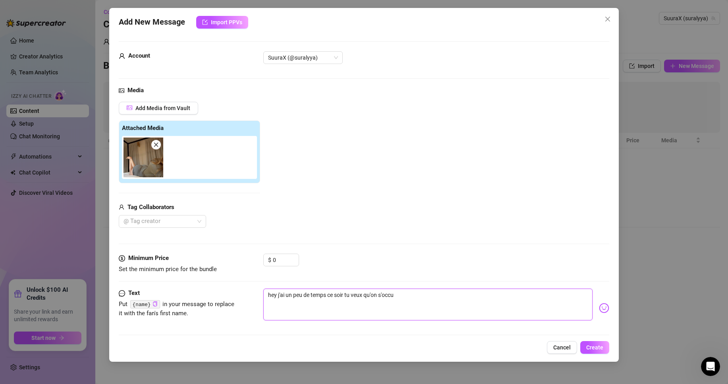
type textarea "hey j'ai un peu de temps ce soir tu veux qu'on s'occup"
type textarea "hey j'ai un peu de temps ce soir tu veux qu'on s'occupe"
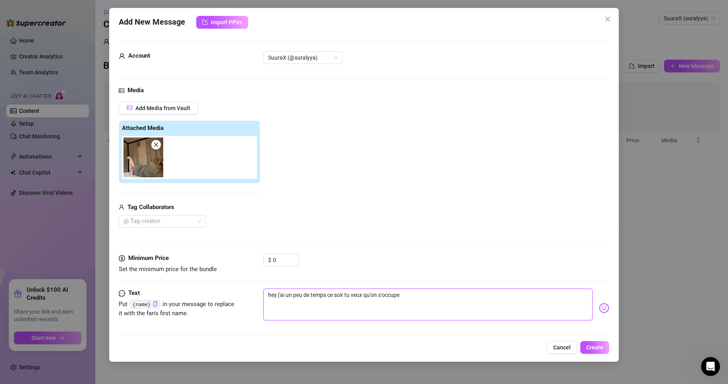
type textarea "hey j'ai un peu de temps ce soir tu veux qu'on s'occupe u"
type textarea "hey j'ai un peu de temps ce soir tu veux qu'on s'occupe un"
click at [279, 296] on textarea "hey j'ai un peu de temps ce soir tu veux qu'on s'occupe un peu pour voir ce que…" at bounding box center [427, 304] width 329 height 32
click at [266, 293] on textarea "j'ai un peu de temps ce soir tu veux qu'on s'occupe un peu pour voir ce que ca …" at bounding box center [427, 304] width 329 height 32
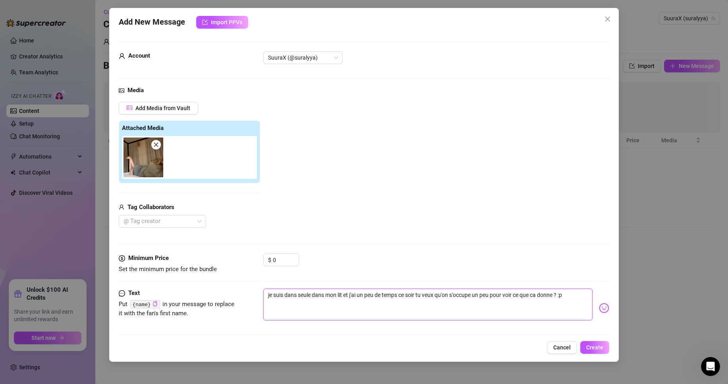
click at [578, 292] on textarea "je suis dans seule dans mon lit et j'ai un peu de temps ce soir tu veux qu'on s…" at bounding box center [427, 304] width 329 height 32
click at [599, 307] on img at bounding box center [604, 308] width 10 height 10
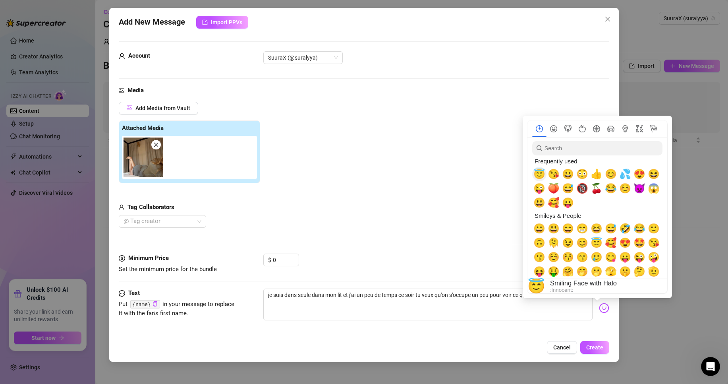
click at [542, 172] on span "😇" at bounding box center [540, 173] width 12 height 11
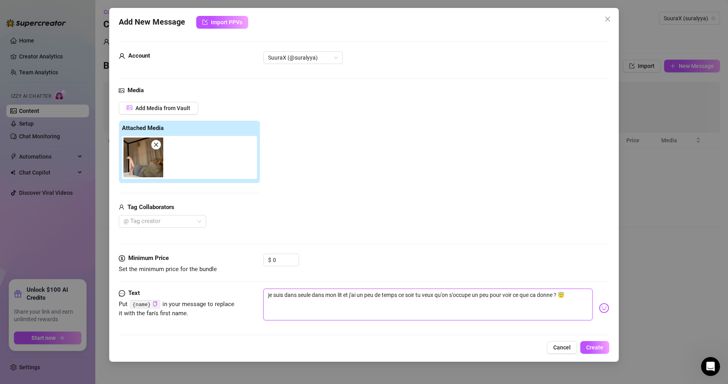
click at [580, 296] on textarea "je suis dans seule dans mon lit et j'ai un peu de temps ce soir tu veux qu'on s…" at bounding box center [427, 304] width 329 height 32
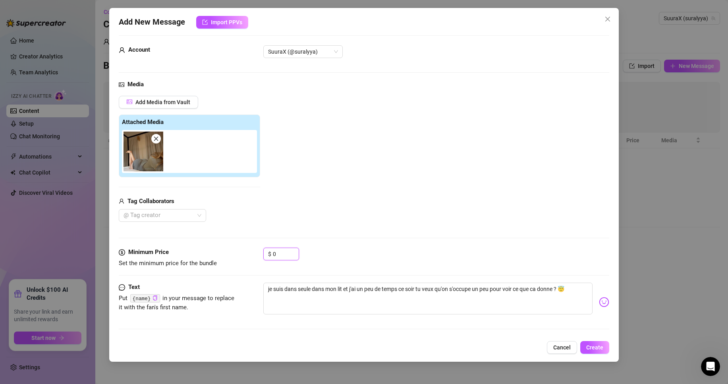
drag, startPoint x: 280, startPoint y: 251, endPoint x: 240, endPoint y: 258, distance: 40.4
click at [240, 258] on div "Minimum Price Set the minimum price for the bundle $ 0" at bounding box center [364, 258] width 491 height 20
click at [283, 250] on input "0" at bounding box center [286, 254] width 26 height 12
click at [595, 342] on button "Create" at bounding box center [594, 347] width 29 height 13
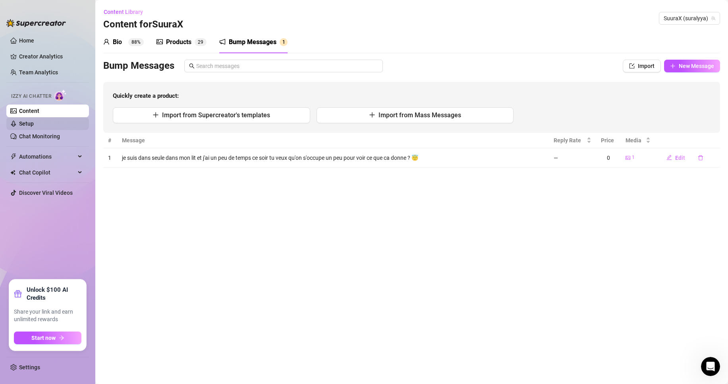
click at [34, 124] on link "Setup" at bounding box center [26, 123] width 15 height 6
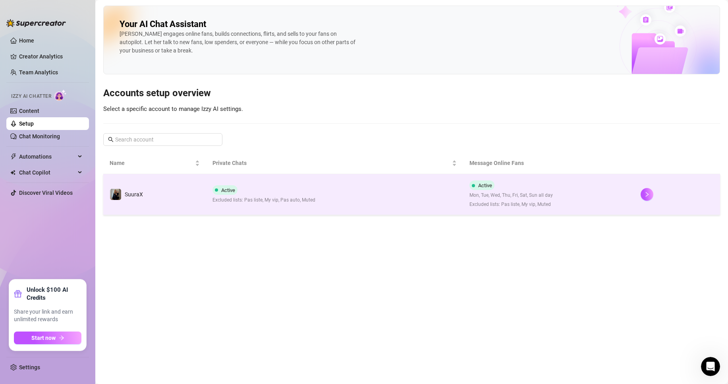
click at [252, 181] on td "Active Excluded lists: Pas liste, My vip, Pas auto, Muted" at bounding box center [334, 194] width 257 height 41
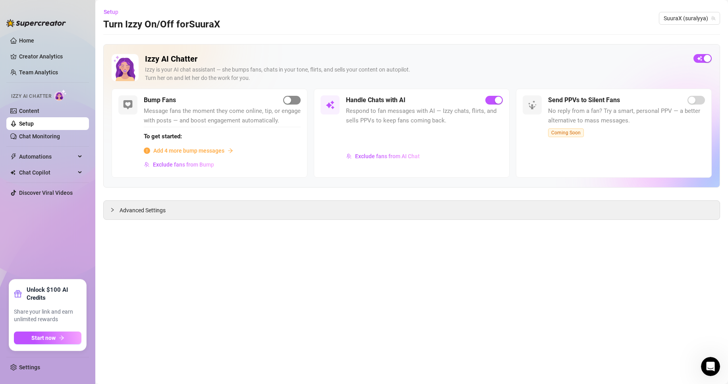
click at [298, 101] on span "button" at bounding box center [291, 100] width 17 height 9
click at [177, 151] on span "Add 4 more bump messages" at bounding box center [188, 150] width 71 height 9
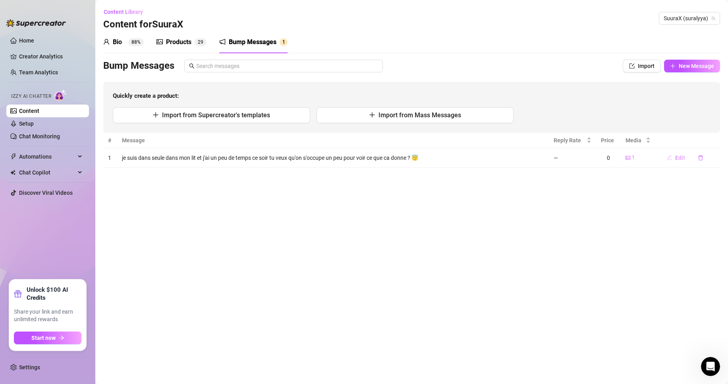
click at [681, 153] on button "Edit" at bounding box center [675, 157] width 31 height 13
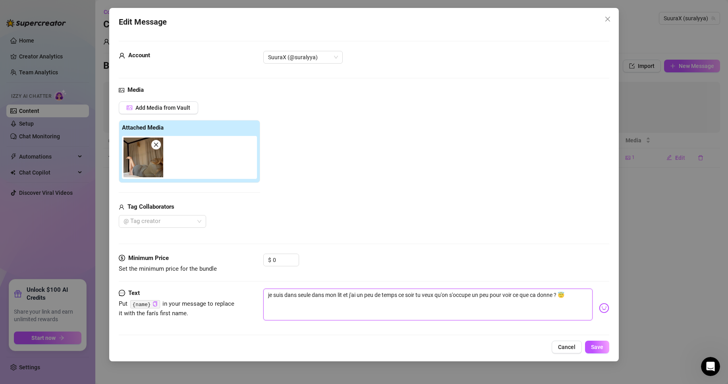
drag, startPoint x: 577, startPoint y: 295, endPoint x: 188, endPoint y: 265, distance: 390.6
click at [188, 265] on form "Account SuuraX (@suralyya) Media Add Media from Vault Attached Media Tag Collab…" at bounding box center [364, 191] width 491 height 301
click at [569, 344] on span "Cancel" at bounding box center [566, 347] width 17 height 6
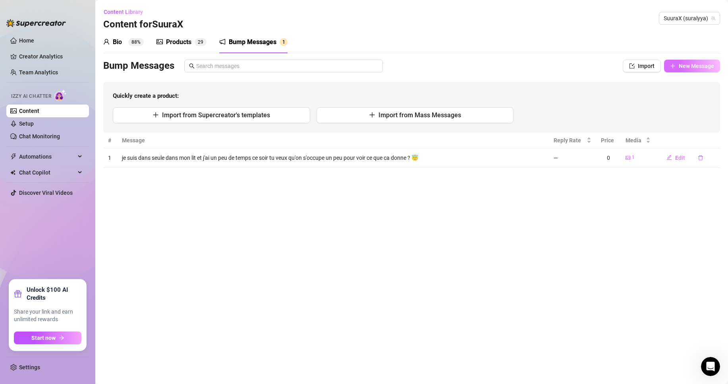
click at [684, 64] on span "New Message" at bounding box center [696, 66] width 35 height 6
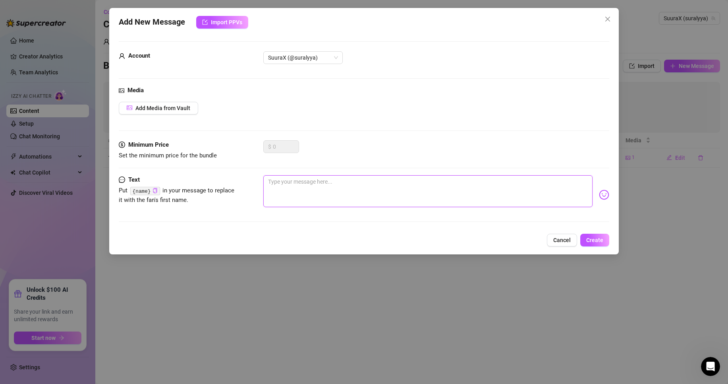
click at [335, 192] on textarea at bounding box center [427, 191] width 329 height 32
paste textarea "je suis dans seule dans mon lit et j'ai un peu de temps ce soir tu veux qu'on s…"
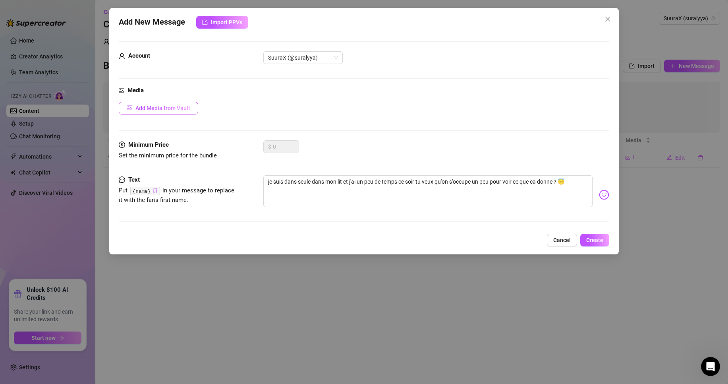
click at [183, 110] on span "Add Media from Vault" at bounding box center [162, 108] width 55 height 6
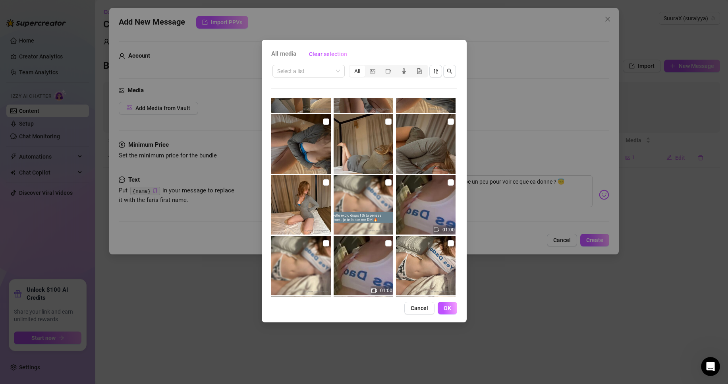
scroll to position [228, 0]
click at [386, 120] on input "checkbox" at bounding box center [388, 121] width 6 height 6
click at [445, 308] on span "OK" at bounding box center [448, 308] width 8 height 6
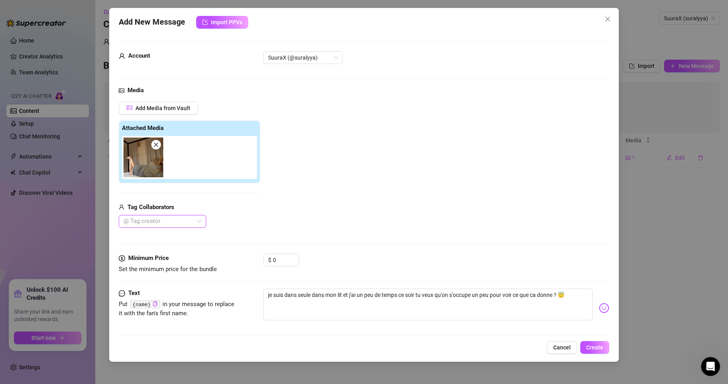
scroll to position [6, 0]
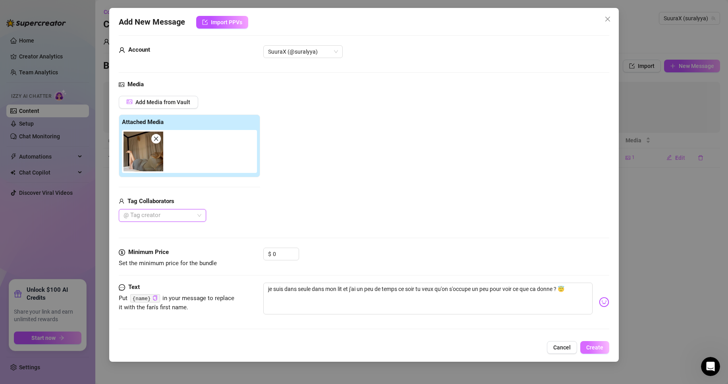
click at [589, 347] on span "Create" at bounding box center [594, 347] width 17 height 6
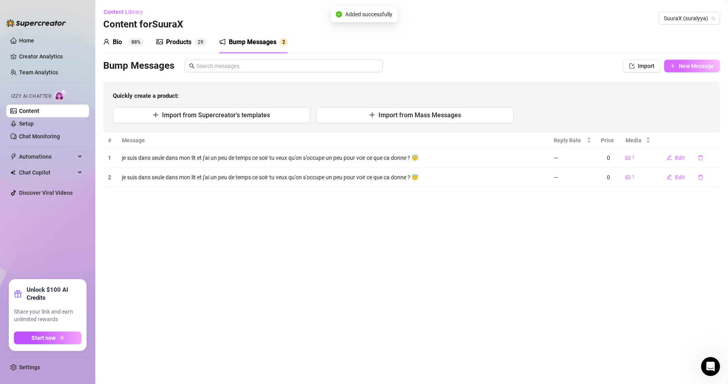
click at [703, 63] on span "New Message" at bounding box center [696, 66] width 35 height 6
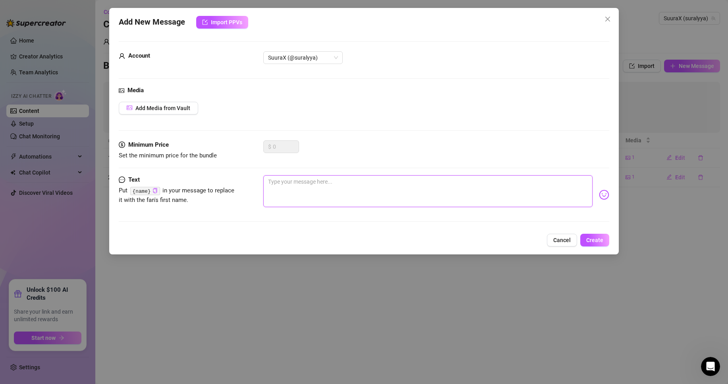
paste textarea "je suis dans seule dans mon lit et j'ai un peu de temps ce soir tu veux qu'on s…"
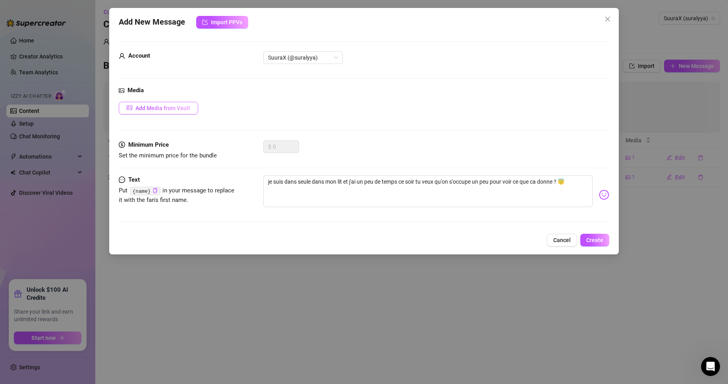
click at [183, 110] on span "Add Media from Vault" at bounding box center [162, 108] width 55 height 6
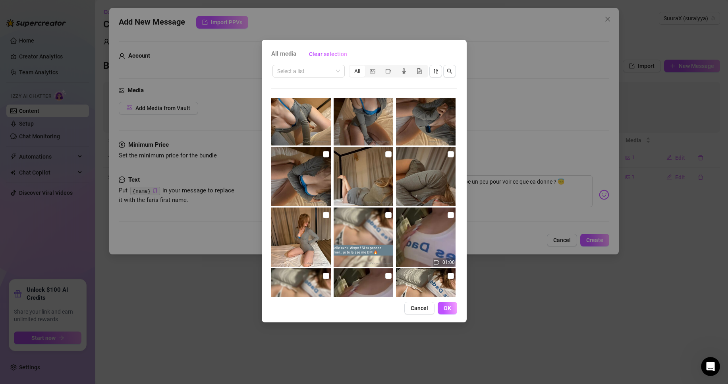
scroll to position [195, 0]
click at [374, 190] on img at bounding box center [364, 176] width 60 height 60
click at [386, 149] on label at bounding box center [388, 153] width 6 height 9
click at [386, 150] on input "checkbox" at bounding box center [388, 153] width 6 height 6
click at [448, 310] on span "OK" at bounding box center [448, 308] width 8 height 6
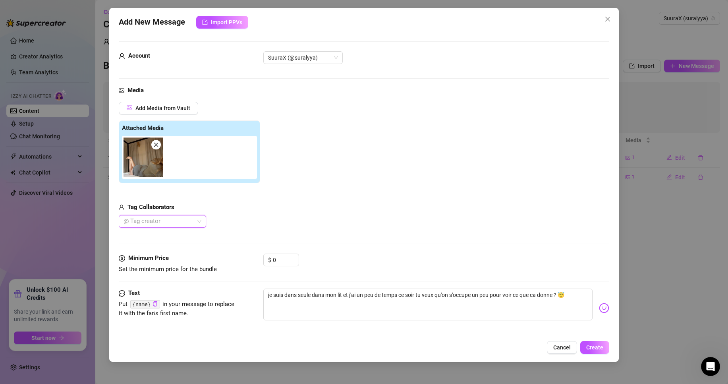
scroll to position [6, 0]
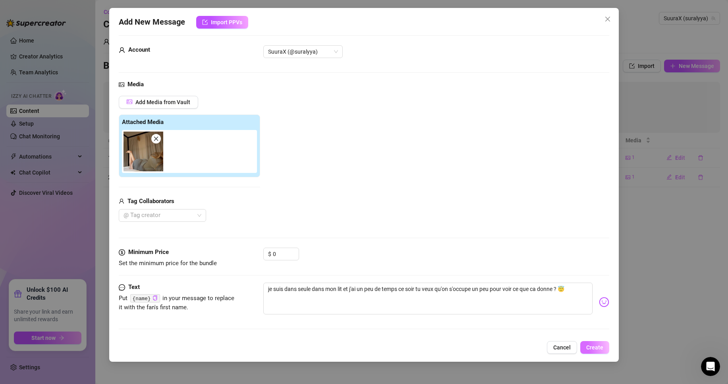
click at [597, 349] on span "Create" at bounding box center [594, 347] width 17 height 6
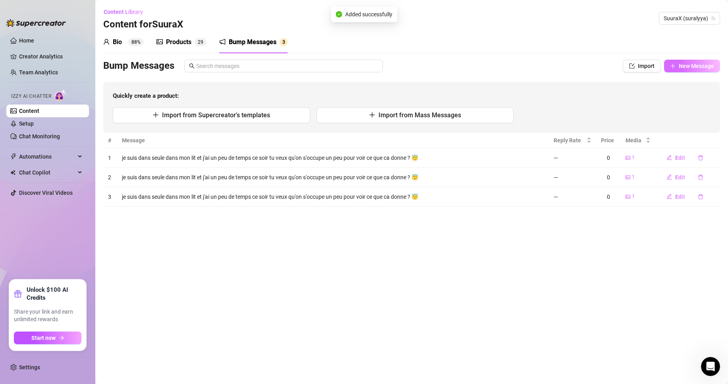
click at [677, 63] on button "New Message" at bounding box center [692, 66] width 56 height 13
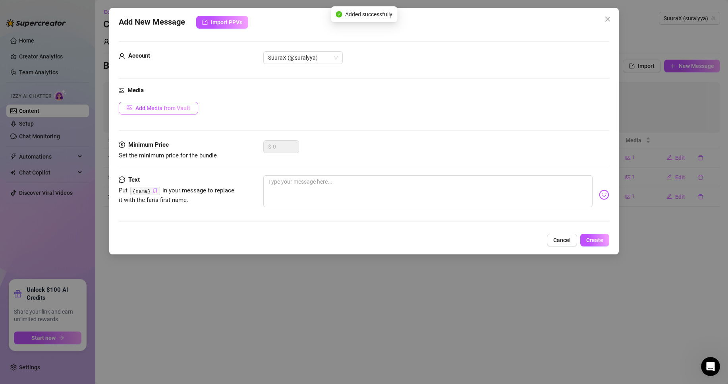
click at [182, 102] on button "Add Media from Vault" at bounding box center [158, 108] width 79 height 13
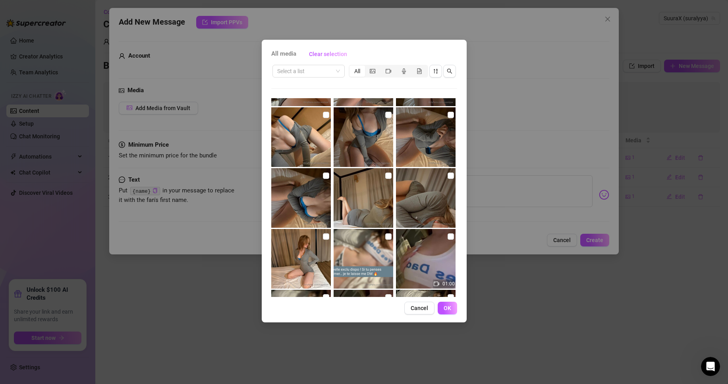
scroll to position [174, 0]
click at [387, 178] on label at bounding box center [388, 175] width 6 height 9
click at [387, 178] on input "checkbox" at bounding box center [388, 175] width 6 height 6
click at [449, 305] on span "OK" at bounding box center [448, 308] width 8 height 6
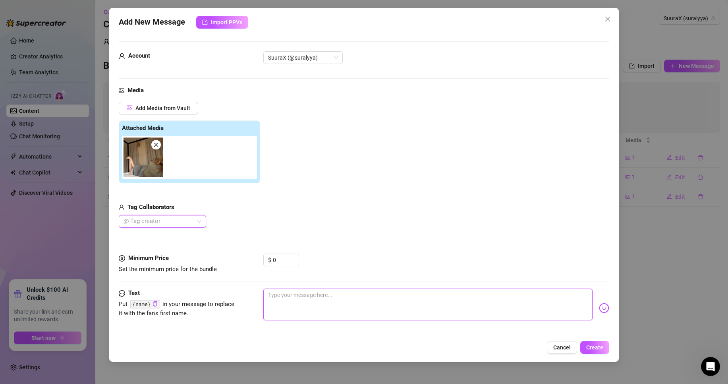
click at [539, 314] on textarea at bounding box center [427, 304] width 329 height 32
paste textarea "je suis dans seule dans mon lit et j'ai un peu de temps ce soir tu veux qu'on s…"
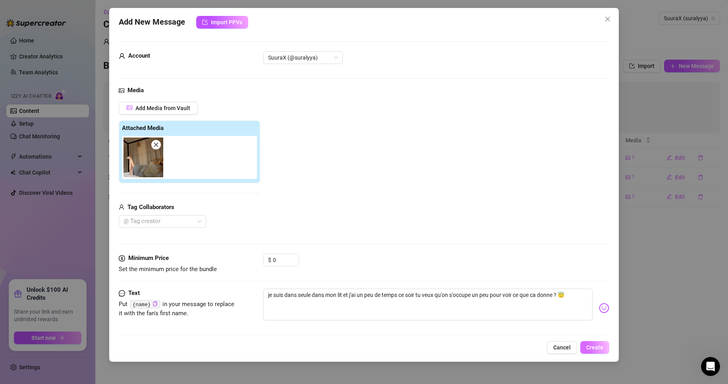
click at [600, 344] on span "Create" at bounding box center [594, 347] width 17 height 6
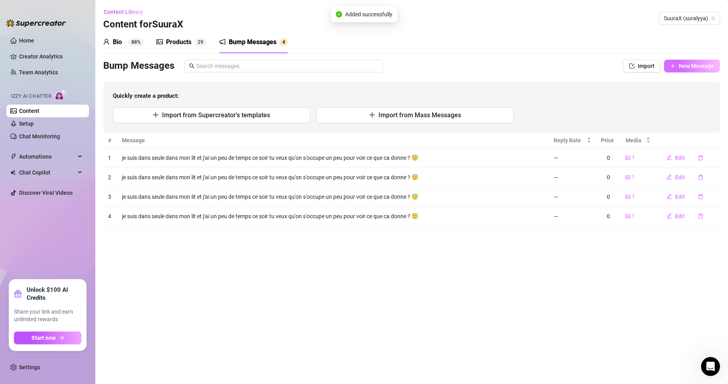
click at [697, 69] on span "New Message" at bounding box center [696, 66] width 35 height 6
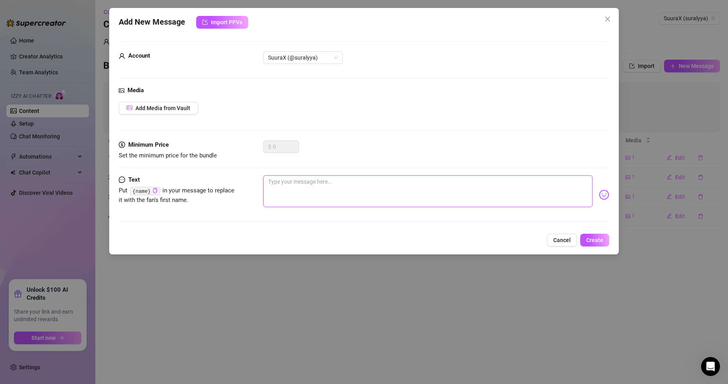
click at [359, 180] on textarea at bounding box center [427, 191] width 329 height 32
paste textarea "je suis dans seule dans mon lit et j'ai un peu de temps ce soir tu veux qu'on s…"
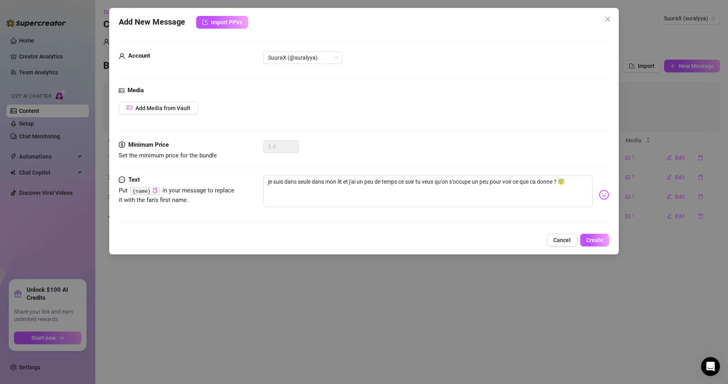
click at [178, 114] on div "Media Add Media from Vault" at bounding box center [364, 113] width 491 height 54
click at [160, 103] on button "Add Media from Vault" at bounding box center [158, 108] width 79 height 13
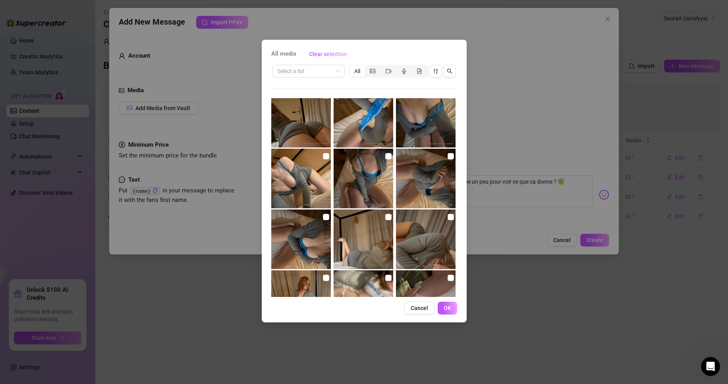
scroll to position [133, 0]
click at [387, 215] on input "checkbox" at bounding box center [388, 216] width 6 height 6
click at [449, 305] on span "OK" at bounding box center [448, 308] width 8 height 6
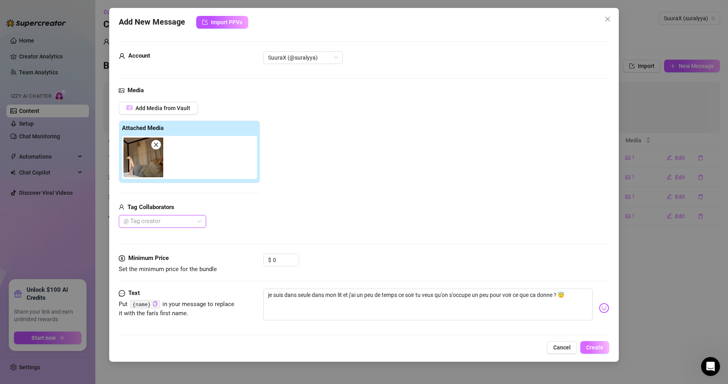
click at [596, 343] on button "Create" at bounding box center [594, 347] width 29 height 13
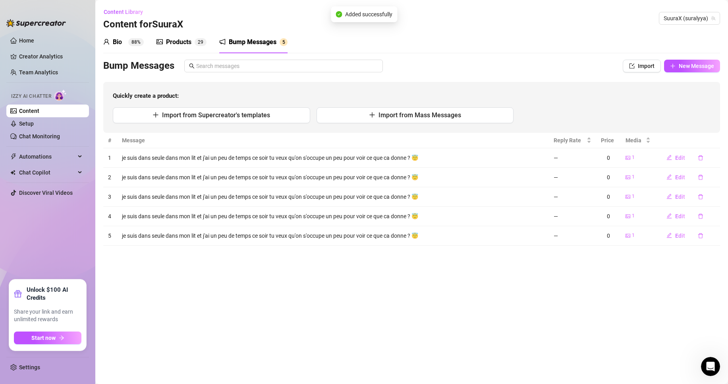
click at [175, 41] on div "Products" at bounding box center [178, 42] width 25 height 10
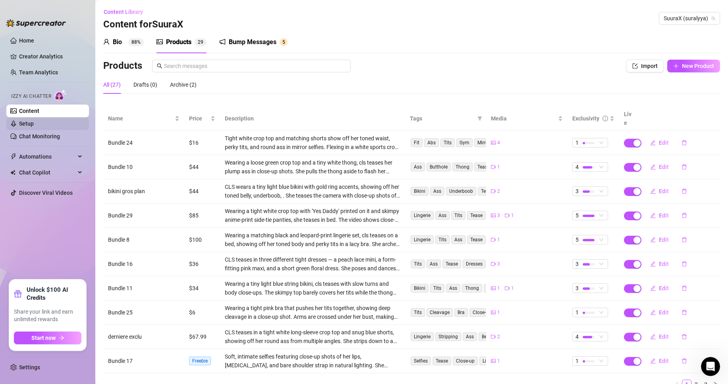
click at [31, 120] on link "Setup" at bounding box center [26, 123] width 15 height 6
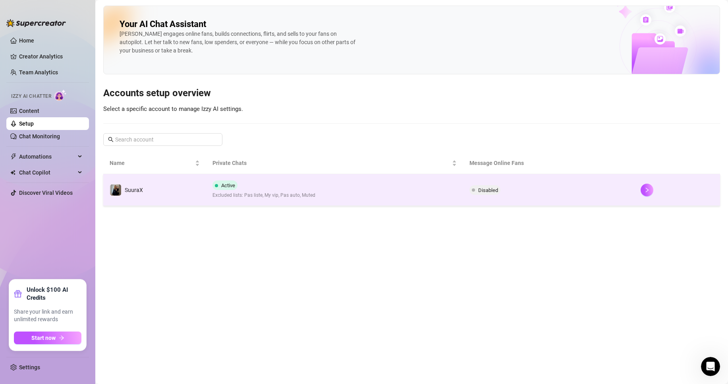
click at [222, 180] on td "Active Excluded lists: Pas liste, My vip, Pas auto, Muted" at bounding box center [334, 190] width 257 height 32
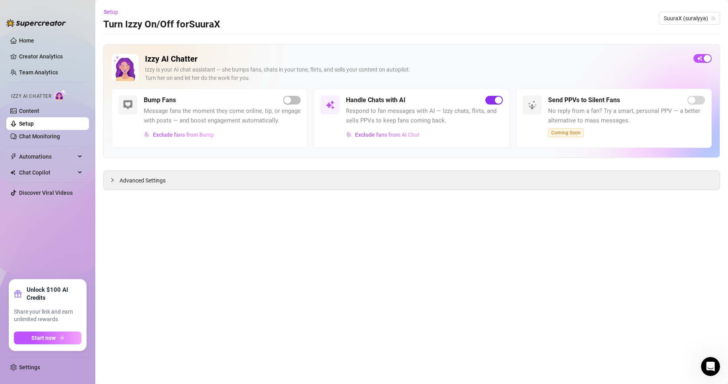
click at [488, 101] on span "button" at bounding box center [494, 100] width 17 height 9
click at [298, 101] on span "button" at bounding box center [291, 100] width 17 height 9
click at [176, 135] on span "Exclude fans from Bump" at bounding box center [183, 135] width 61 height 6
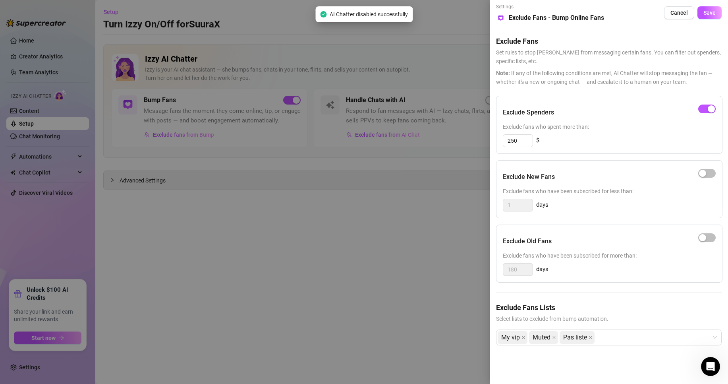
click at [416, 222] on div at bounding box center [364, 192] width 728 height 384
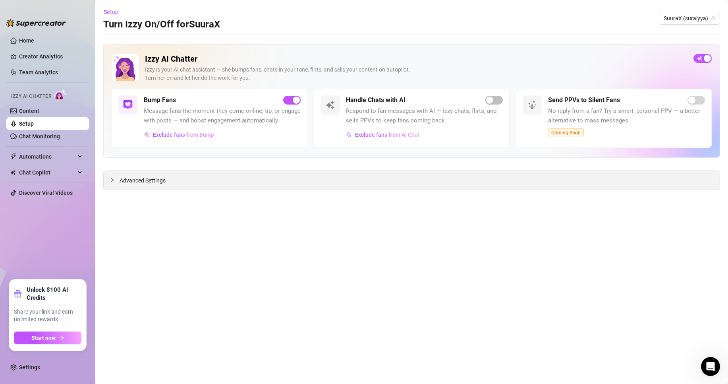
click at [151, 183] on span "Advanced Settings" at bounding box center [143, 180] width 46 height 9
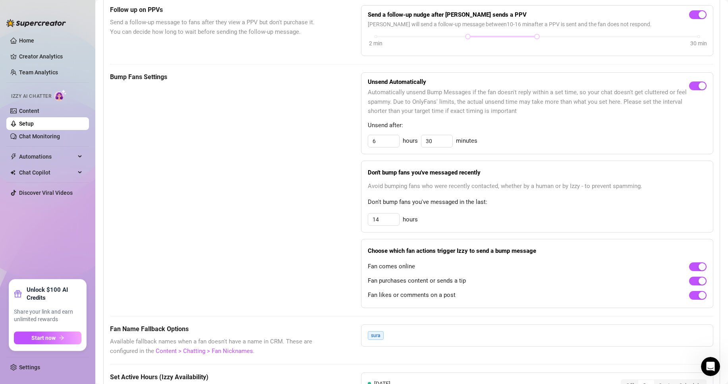
scroll to position [305, 0]
drag, startPoint x: 387, startPoint y: 230, endPoint x: 290, endPoint y: 221, distance: 97.8
click at [290, 221] on div "Bump Fans Settings Unsend Automatically Automatically unsend Bump Messages if t…" at bounding box center [412, 190] width 604 height 236
drag, startPoint x: 382, startPoint y: 153, endPoint x: 349, endPoint y: 153, distance: 33.4
click at [375, 146] on input "6" at bounding box center [383, 140] width 31 height 12
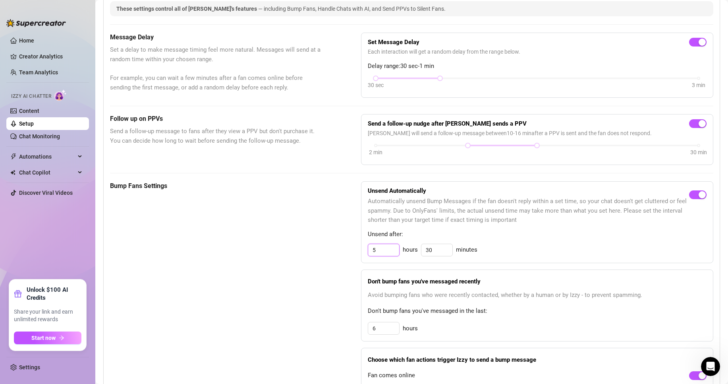
scroll to position [0, 0]
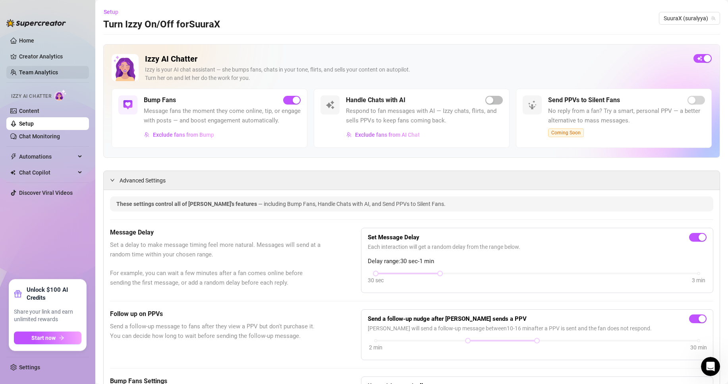
click at [43, 69] on link "Team Analytics" at bounding box center [38, 72] width 39 height 6
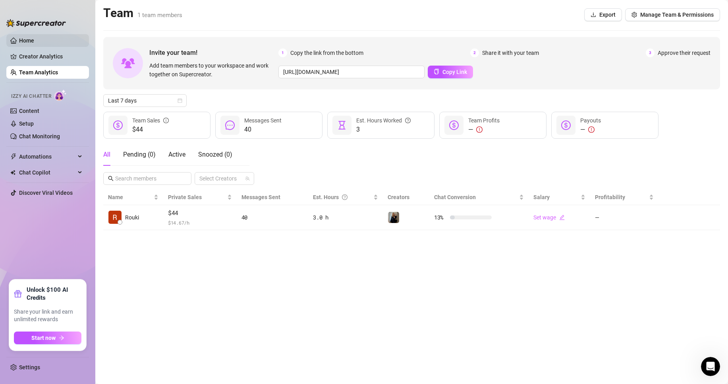
click at [34, 44] on link "Home" at bounding box center [26, 40] width 15 height 6
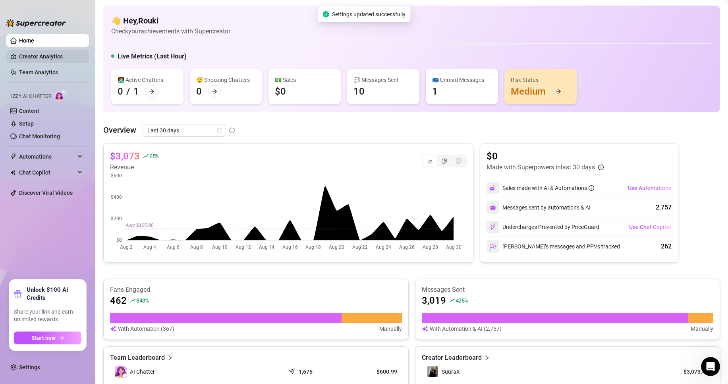
click at [43, 51] on link "Creator Analytics" at bounding box center [51, 56] width 64 height 13
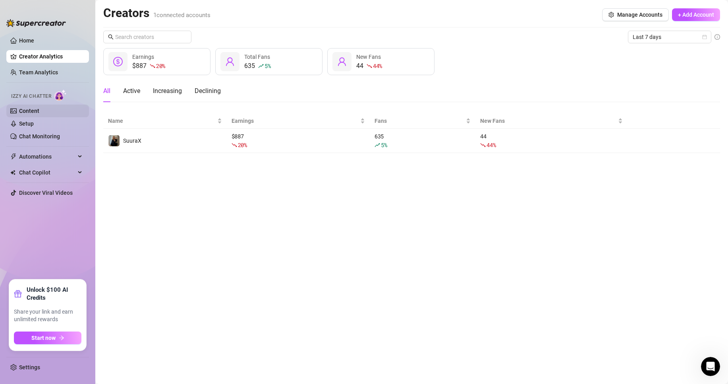
click at [39, 114] on link "Content" at bounding box center [29, 111] width 20 height 6
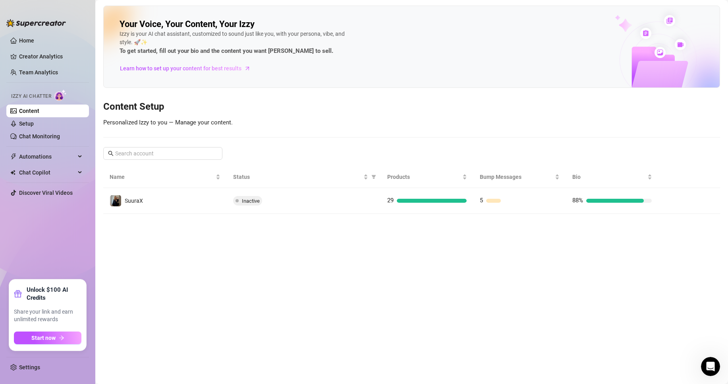
click at [246, 216] on main "Your Voice, Your Content, Your [PERSON_NAME] is your AI chat assistant, customi…" at bounding box center [411, 192] width 633 height 384
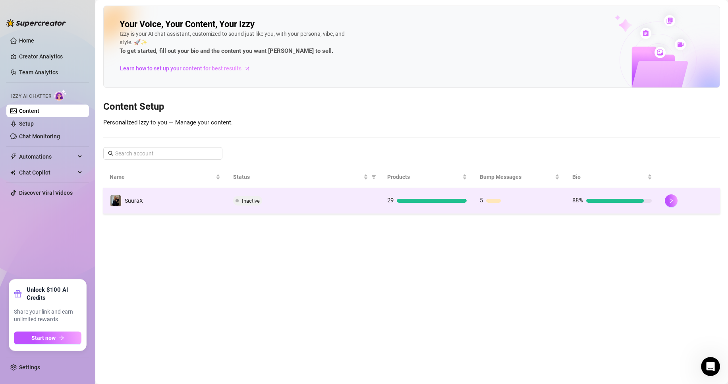
click at [228, 204] on td "Inactive" at bounding box center [304, 201] width 154 height 26
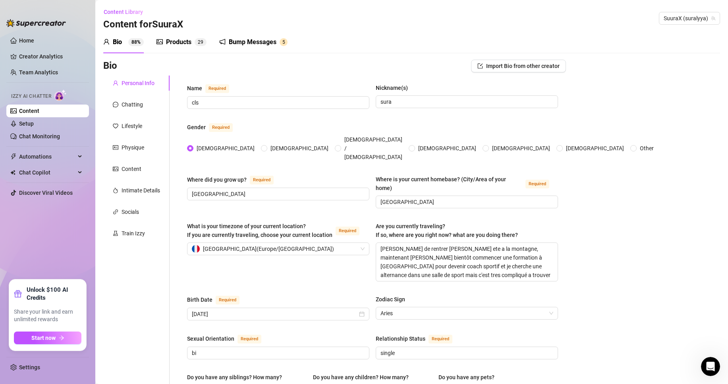
click at [260, 37] on div "Bump Messages 5" at bounding box center [253, 42] width 68 height 22
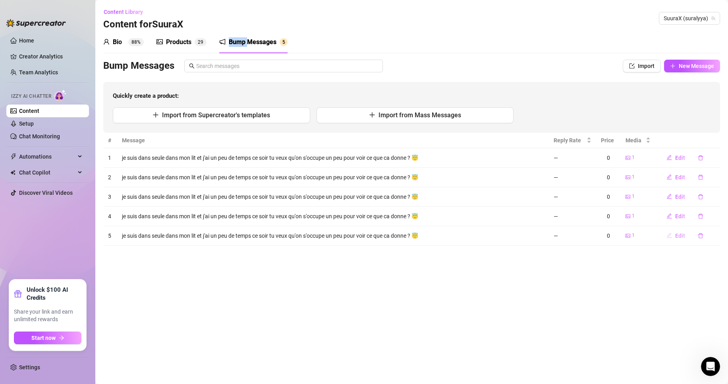
click at [681, 233] on span "Edit" at bounding box center [680, 235] width 10 height 6
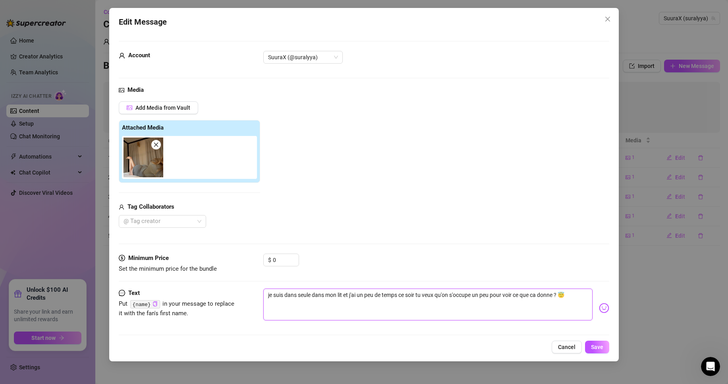
click at [295, 303] on textarea "je suis dans seule dans mon lit et j'ai un peu de temps ce soir tu veux qu'on s…" at bounding box center [427, 304] width 329 height 32
click at [297, 298] on textarea "je suis dans seule dans mon lit et j'ai un peu de temps ce soir tu veux qu'on s…" at bounding box center [427, 304] width 329 height 32
click at [605, 347] on button "Save" at bounding box center [597, 346] width 24 height 13
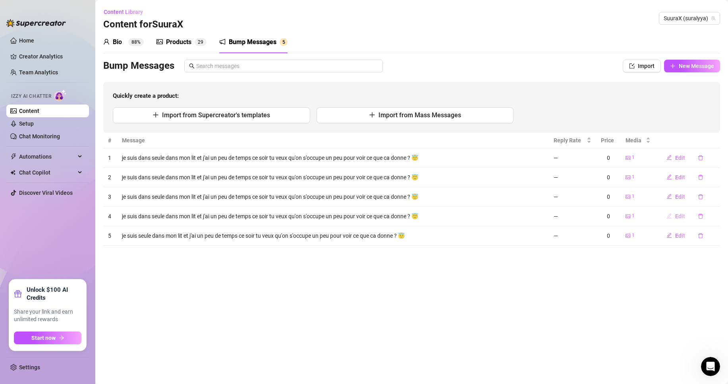
click at [685, 217] on span "Edit" at bounding box center [680, 216] width 10 height 6
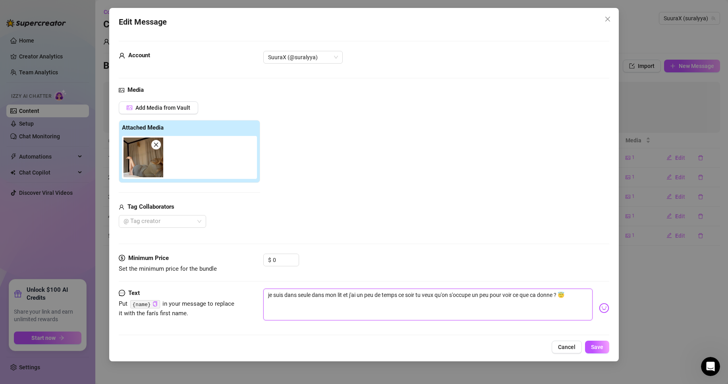
click at [296, 293] on textarea "je suis dans seule dans mon lit et j'ai un peu de temps ce soir tu veux qu'on s…" at bounding box center [427, 304] width 329 height 32
click at [597, 344] on span "Save" at bounding box center [597, 347] width 12 height 6
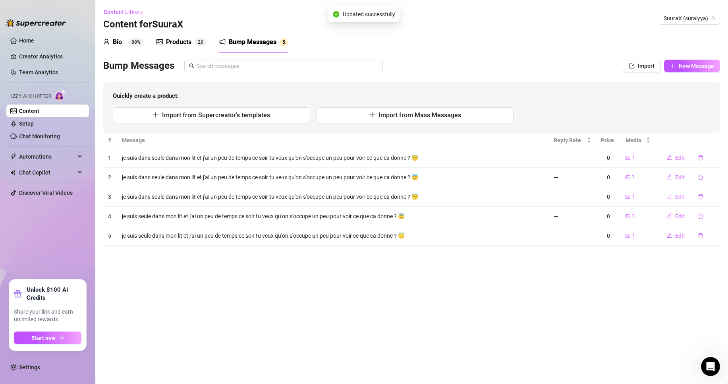
click at [683, 195] on span "Edit" at bounding box center [680, 196] width 10 height 6
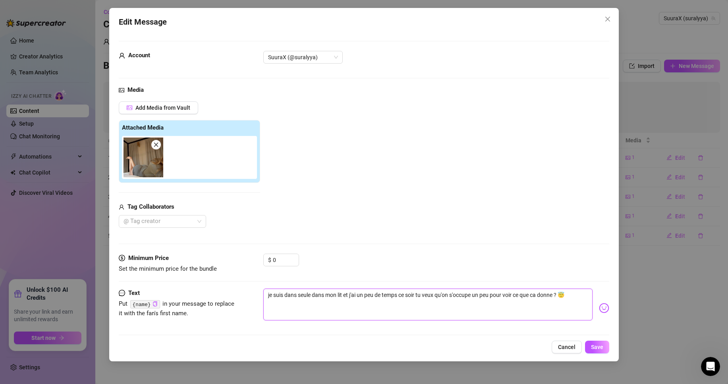
click at [298, 292] on textarea "je suis dans seule dans mon lit et j'ai un peu de temps ce soir tu veux qu'on s…" at bounding box center [427, 304] width 329 height 32
click at [604, 345] on button "Save" at bounding box center [597, 346] width 24 height 13
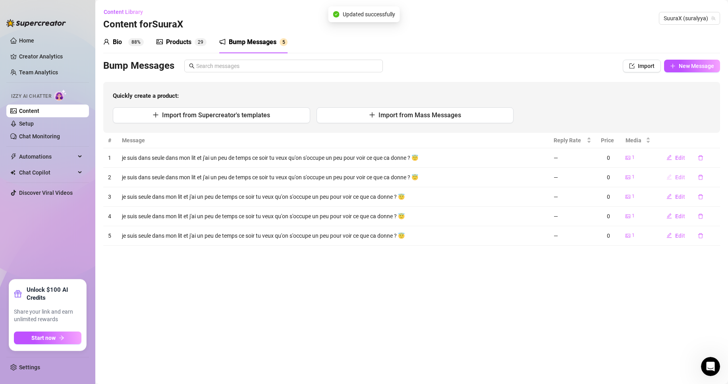
click at [679, 175] on span "Edit" at bounding box center [680, 177] width 10 height 6
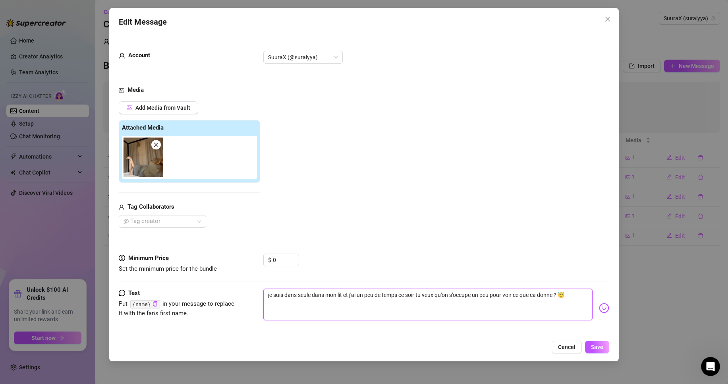
click at [296, 296] on textarea "je suis dans seule dans mon lit et j'ai un peu de temps ce soir tu veux qu'on s…" at bounding box center [427, 304] width 329 height 32
click at [599, 346] on span "Save" at bounding box center [597, 347] width 12 height 6
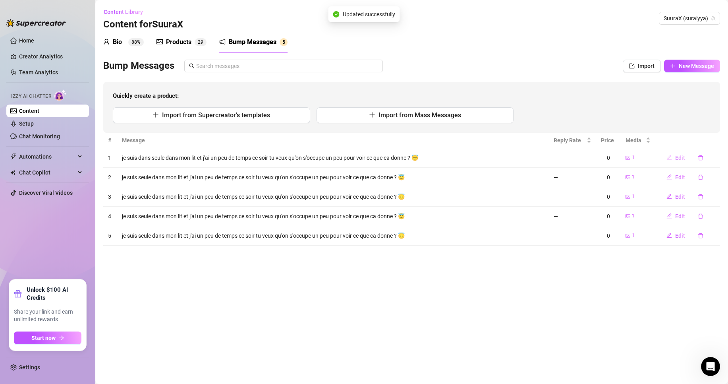
click at [682, 159] on span "Edit" at bounding box center [680, 158] width 10 height 6
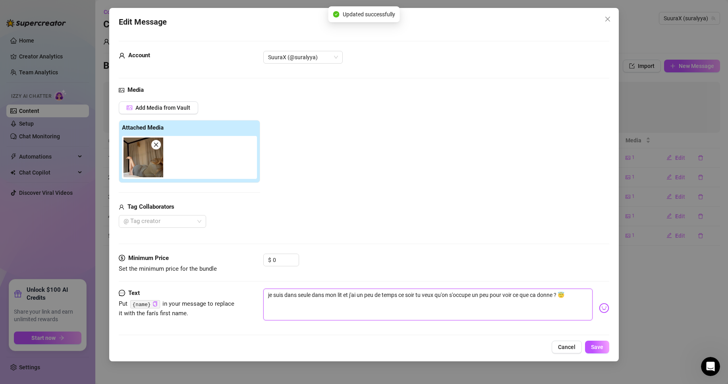
click at [303, 299] on textarea "je suis dans seule dans mon lit et j'ai un peu de temps ce soir tu veux qu'on s…" at bounding box center [427, 304] width 329 height 32
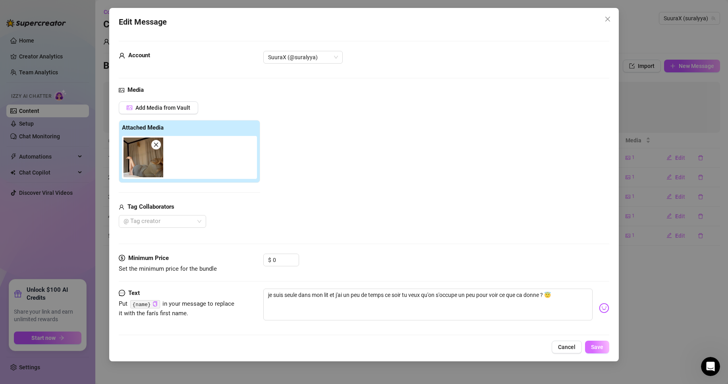
click at [602, 340] on button "Save" at bounding box center [597, 346] width 24 height 13
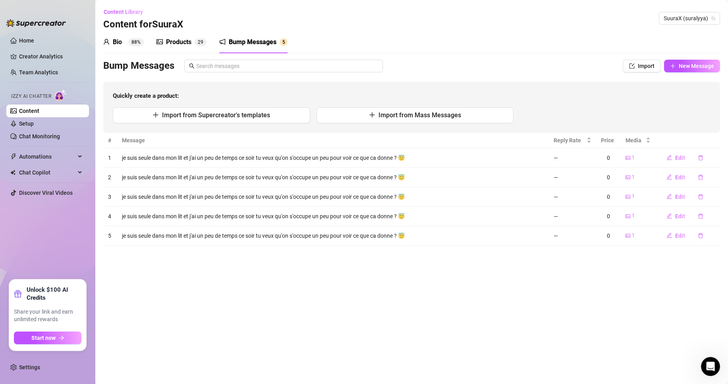
click at [124, 36] on div "Bio 88%" at bounding box center [123, 42] width 41 height 22
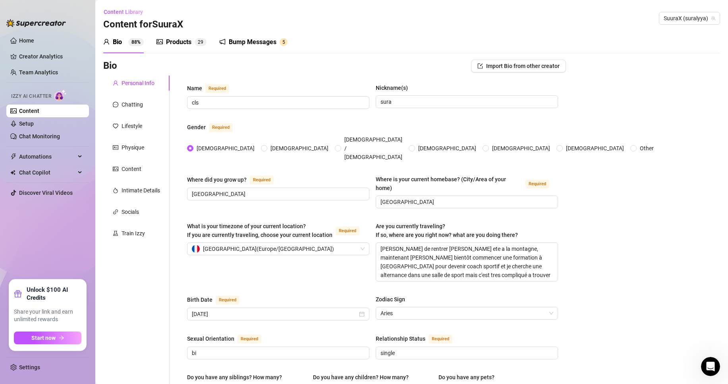
click at [260, 46] on div "Bump Messages" at bounding box center [253, 42] width 48 height 10
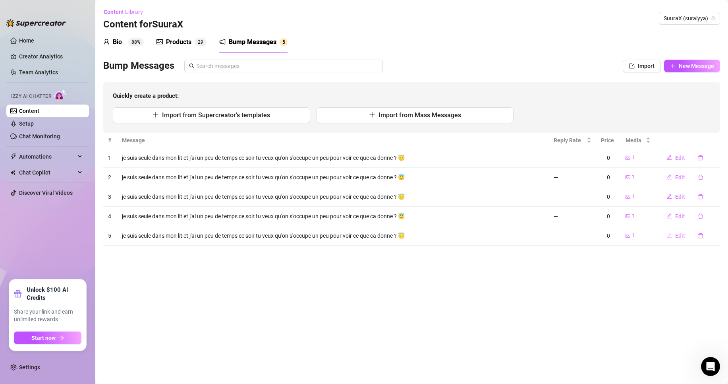
click at [679, 238] on span "Edit" at bounding box center [680, 235] width 10 height 6
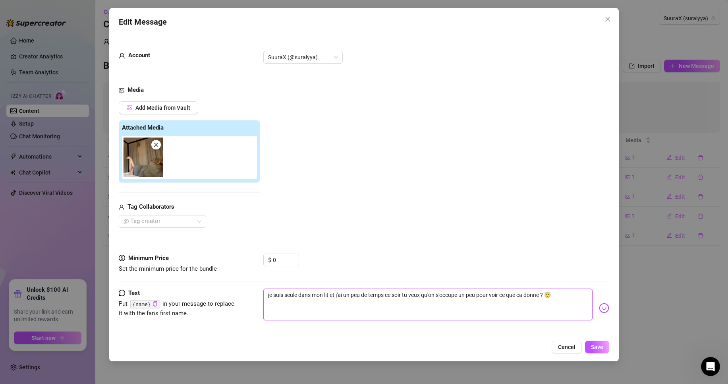
click at [545, 294] on textarea "je suis seule dans mon lit et j'ai un peu de temps ce soir tu veux qu'on s'occu…" at bounding box center [427, 304] width 329 height 32
click at [521, 293] on textarea "je suis seule dans mon lit et j'ai un peu chaud tu veux me voir retirer quelque…" at bounding box center [427, 304] width 329 height 32
click at [599, 308] on img at bounding box center [604, 308] width 10 height 10
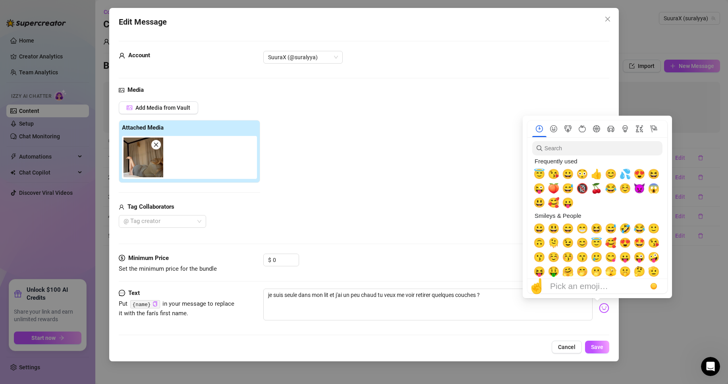
click at [599, 306] on img at bounding box center [604, 308] width 10 height 10
click at [584, 175] on span "😳" at bounding box center [583, 173] width 12 height 11
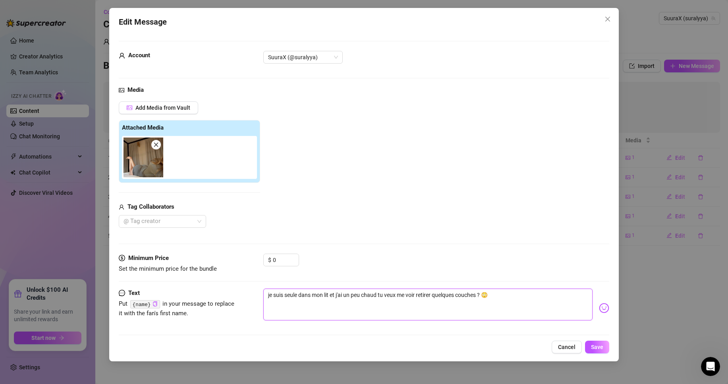
drag, startPoint x: 527, startPoint y: 302, endPoint x: 274, endPoint y: 269, distance: 255.6
click at [274, 269] on form "Account SuuraX (@suralyya) Media Add Media from Vault Attached Media Tag Collab…" at bounding box center [364, 191] width 491 height 301
click at [276, 294] on textarea "je suis seule dans mon lit et j'ai un peu chaud tu veux me voir retirer quelque…" at bounding box center [427, 304] width 329 height 32
click at [505, 298] on textarea "je suis seule dans mon lit et j'ai un peu chaud tu veux me voir retirer quelque…" at bounding box center [427, 304] width 329 height 32
click at [476, 292] on textarea "je suis seule dans mon lit et j'ai un peu chaud tu veux me voir retirer quelque…" at bounding box center [427, 304] width 329 height 32
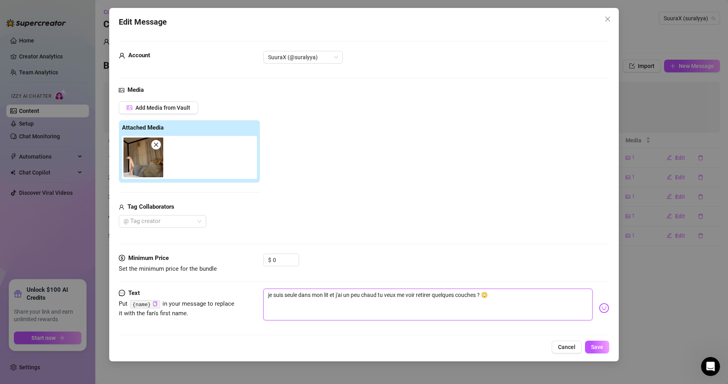
click at [482, 295] on textarea "je suis seule dans mon lit et j'ai un peu chaud tu veux me voir retirer quelque…" at bounding box center [427, 304] width 329 height 32
click at [481, 295] on textarea "je suis seule dans mon lit et j'ai un peu chaud tu veux me voir retirer quelque…" at bounding box center [427, 304] width 329 height 32
click at [495, 295] on textarea "je suis seule dans mon lit et j'ai un peu chaud tu veux me voir retirer quelque…" at bounding box center [427, 304] width 329 height 32
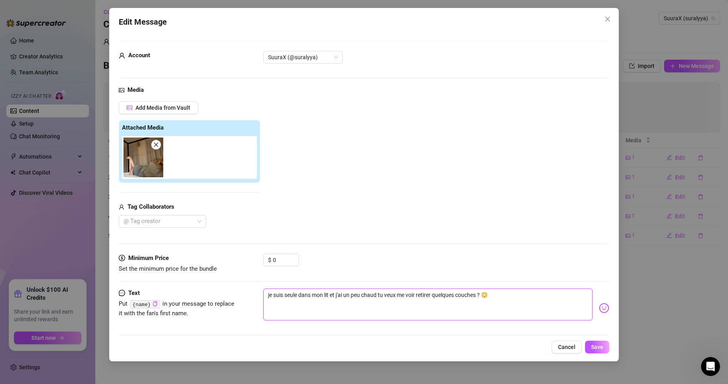
click at [495, 295] on textarea "je suis seule dans mon lit et j'ai un peu chaud tu veux me voir retirer quelque…" at bounding box center [427, 304] width 329 height 32
click at [532, 302] on textarea "je suis seule dans mon lit et j'ai un peu chaud tu veux me voir retirer quelque…" at bounding box center [427, 304] width 329 height 32
click at [595, 343] on button "Save" at bounding box center [597, 346] width 24 height 13
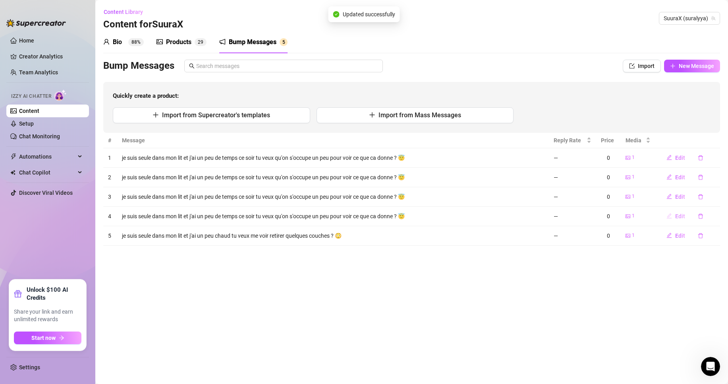
click at [682, 217] on span "Edit" at bounding box center [680, 216] width 10 height 6
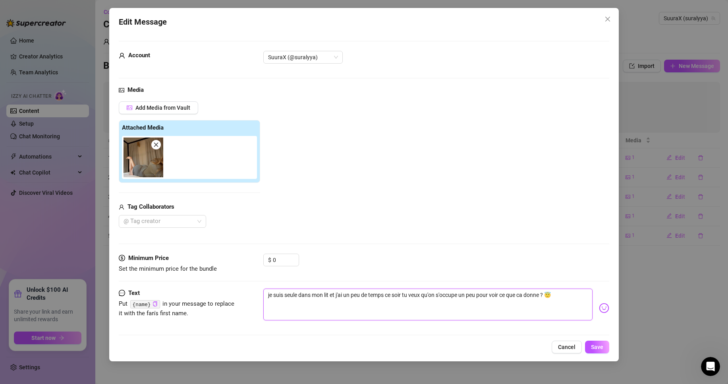
drag, startPoint x: 562, startPoint y: 294, endPoint x: 144, endPoint y: 274, distance: 418.4
click at [144, 274] on form "Account SuuraX (@suralyya) Media Add Media from Vault Attached Media Tag Collab…" at bounding box center [364, 191] width 491 height 301
paste textarea "je suis seule dans mon lit et j'ai un peu chaud tu veux me voir retirer quelque…"
click at [480, 296] on textarea "je suis seule dans mon lit et j'ai un peu chaud tu veux me voir retirer quelque…" at bounding box center [427, 304] width 329 height 32
drag, startPoint x: 517, startPoint y: 298, endPoint x: 190, endPoint y: 271, distance: 327.3
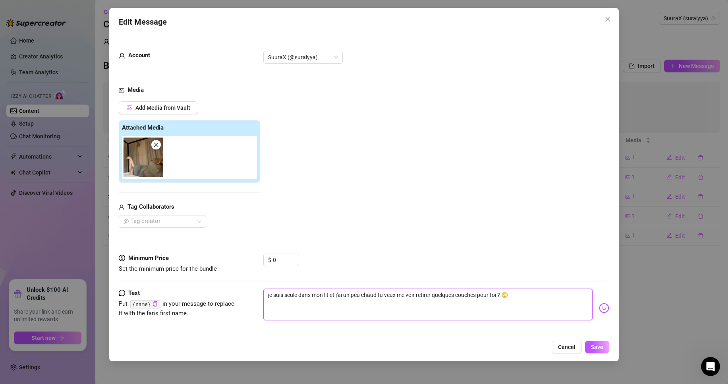
click at [190, 271] on form "Account SuuraX (@suralyya) Media Add Media from Vault Attached Media Tag Collab…" at bounding box center [364, 191] width 491 height 301
click at [559, 292] on textarea "je suis seule dans mon lit et j'ai un peu chaud tu veux me voir retirer quelque…" at bounding box center [427, 304] width 329 height 32
click at [593, 345] on span "Save" at bounding box center [597, 347] width 12 height 6
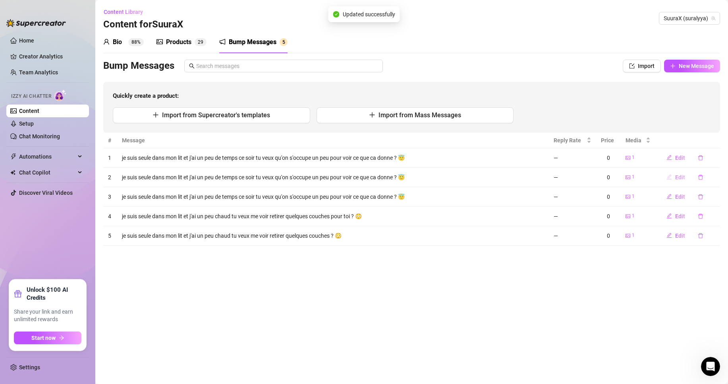
click at [678, 175] on span "Edit" at bounding box center [680, 177] width 10 height 6
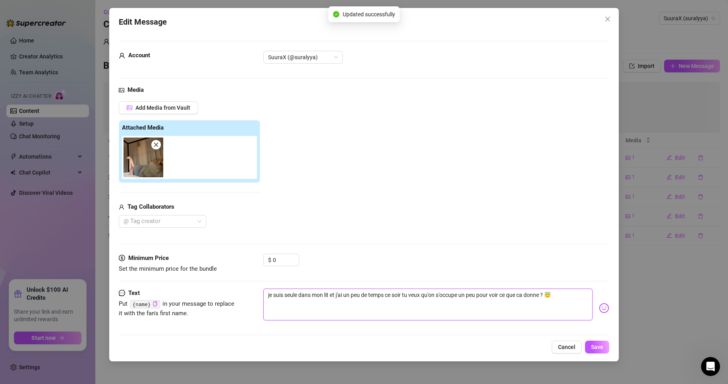
drag, startPoint x: 569, startPoint y: 301, endPoint x: 122, endPoint y: 294, distance: 447.0
click at [122, 294] on div "Text Put {name} in your message to replace it with the fan's first name. je sui…" at bounding box center [364, 307] width 491 height 39
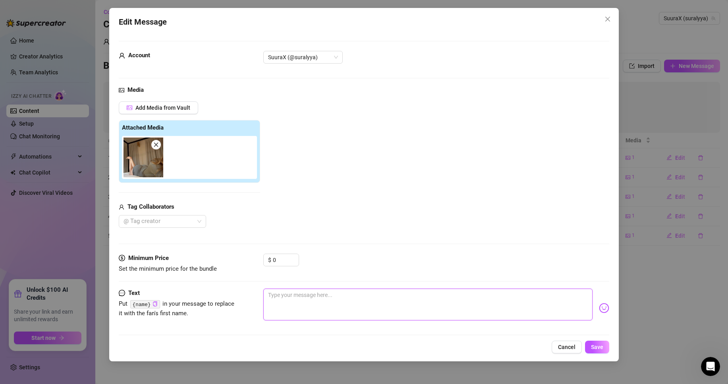
paste textarea "je suis seule dans mon lit et j'ai un peu chaud tu veux me voir retirer quelque…"
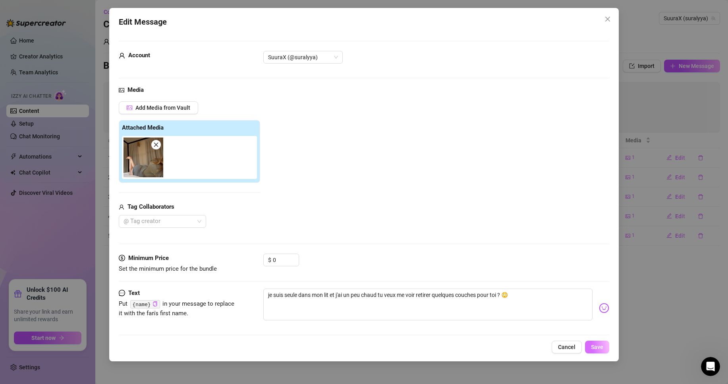
click at [590, 346] on button "Save" at bounding box center [597, 346] width 24 height 13
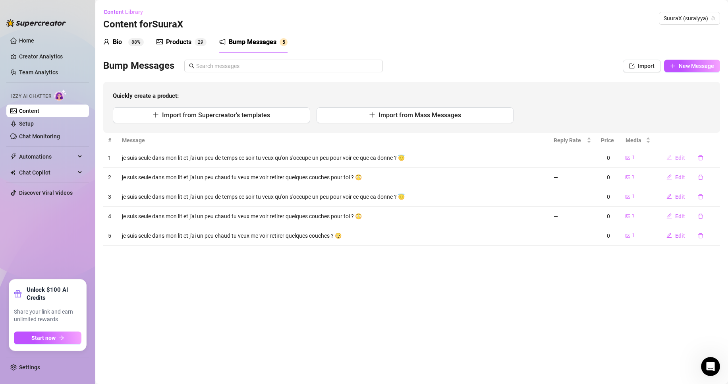
click at [682, 158] on span "Edit" at bounding box center [680, 158] width 10 height 6
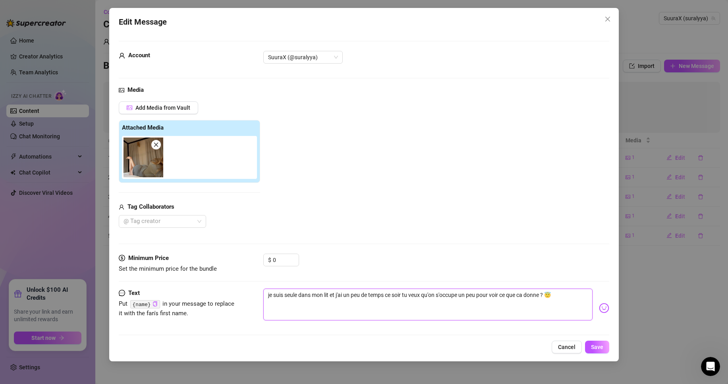
drag, startPoint x: 577, startPoint y: 300, endPoint x: 141, endPoint y: 267, distance: 437.1
click at [141, 267] on form "Account SuuraX (@suralyya) Media Add Media from Vault Attached Media Tag Collab…" at bounding box center [364, 191] width 491 height 301
paste textarea "je suis seule dans mon lit et j'ai un peu chaud tu veux me voir retirer quelque…"
click at [590, 344] on button "Save" at bounding box center [597, 346] width 24 height 13
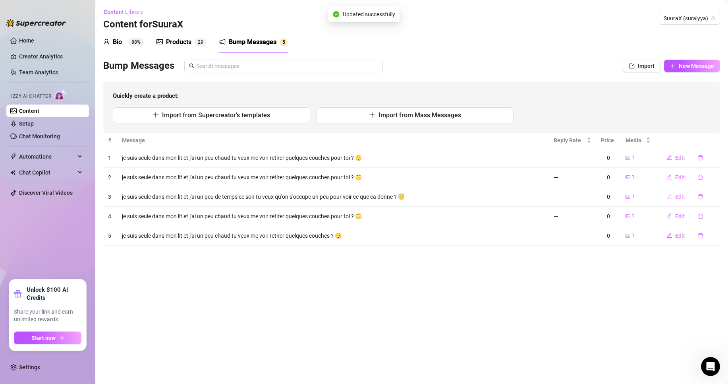
click at [683, 197] on span "Edit" at bounding box center [680, 196] width 10 height 6
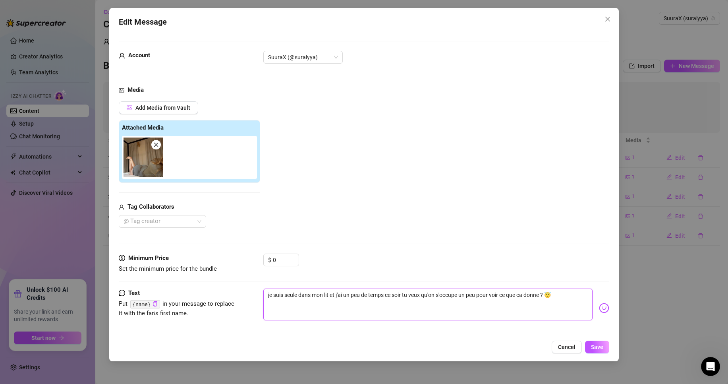
drag, startPoint x: 541, startPoint y: 293, endPoint x: 561, endPoint y: 290, distance: 20.1
click at [540, 293] on textarea "je suis seule dans mon lit et j'ai un peu de temps ce soir tu veux qu'on s'occu…" at bounding box center [427, 304] width 329 height 32
drag, startPoint x: 569, startPoint y: 296, endPoint x: 104, endPoint y: 284, distance: 465.0
click at [104, 284] on div "Edit Message Account SuuraX (@suralyya) Media Add Media from Vault Attached Med…" at bounding box center [364, 192] width 728 height 384
paste textarea "je suis seule dans mon lit et j'ai un peu chaud tu veux me voir retirer quelque…"
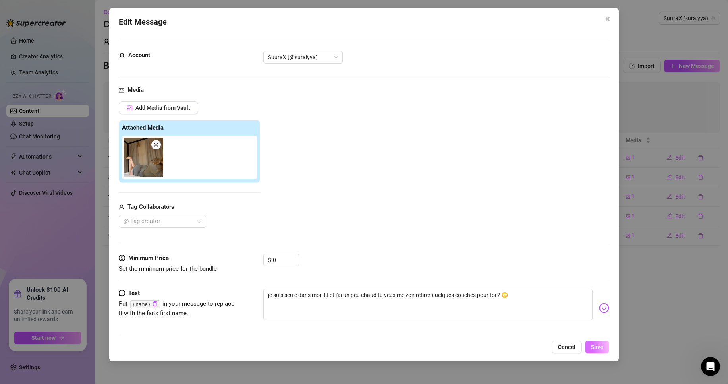
click at [592, 344] on span "Save" at bounding box center [597, 347] width 12 height 6
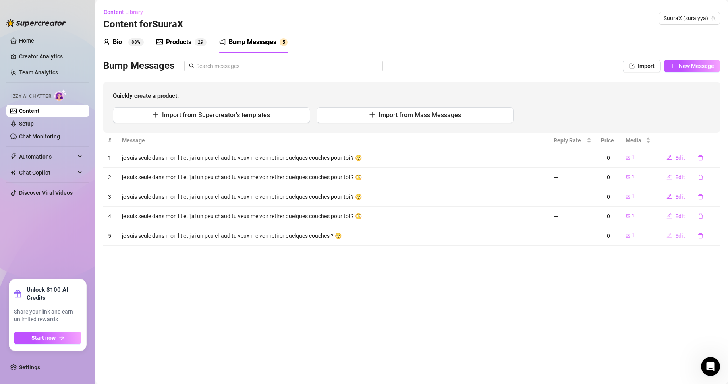
click at [679, 235] on span "Edit" at bounding box center [680, 235] width 10 height 6
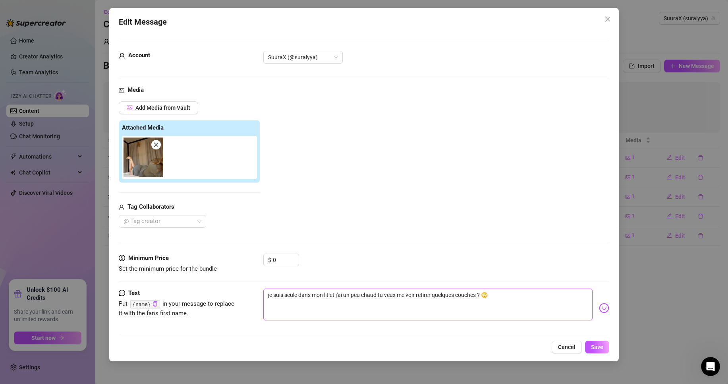
drag, startPoint x: 532, startPoint y: 296, endPoint x: 29, endPoint y: 324, distance: 504.2
click at [29, 324] on div "Edit Message Account SuuraX (@suralyya) Media Add Media from Vault Attached Med…" at bounding box center [364, 192] width 728 height 384
paste textarea "je suis seule dans mon lit et j'ai un peu chaud tu veux me voir retirer quelque…"
click at [599, 351] on button "Save" at bounding box center [597, 346] width 24 height 13
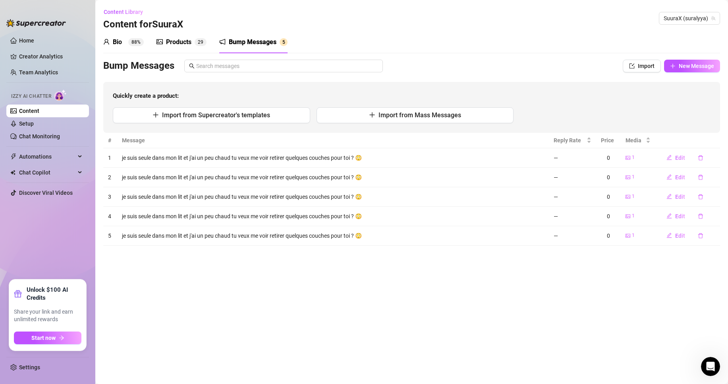
click at [178, 48] on div "Products 2 9" at bounding box center [182, 42] width 50 height 22
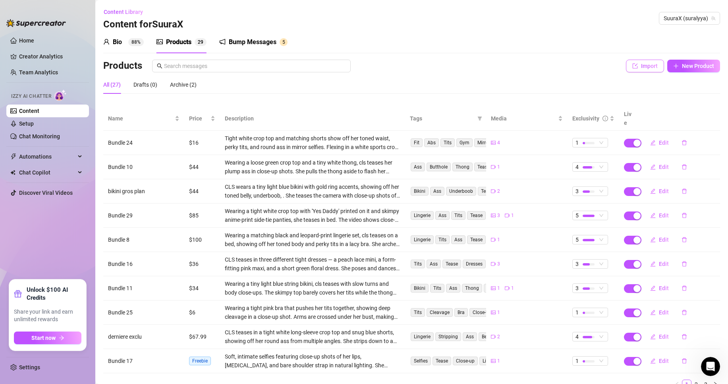
click at [646, 72] on button "Import" at bounding box center [645, 66] width 38 height 13
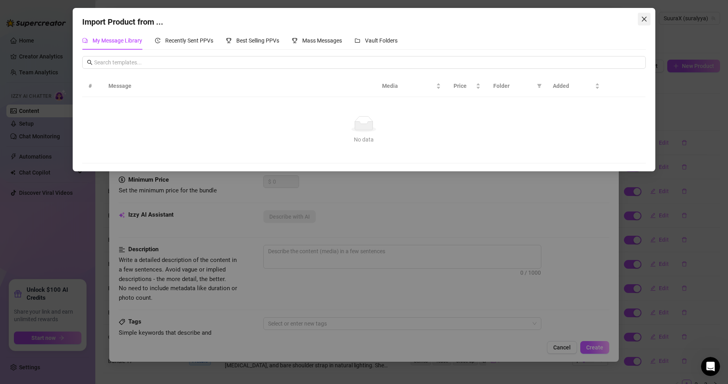
click at [642, 20] on icon "close" at bounding box center [644, 19] width 6 height 6
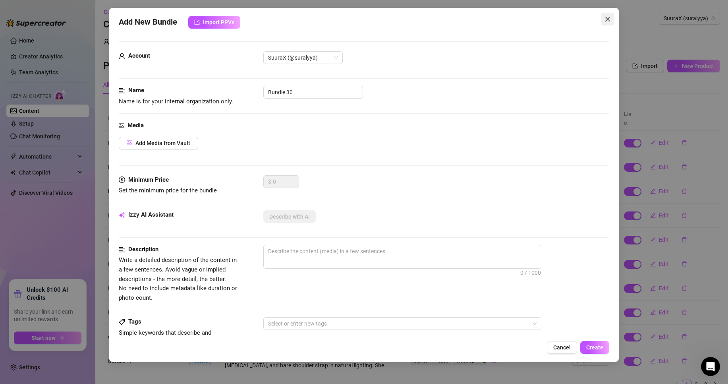
click at [604, 16] on span "Close" at bounding box center [608, 19] width 13 height 6
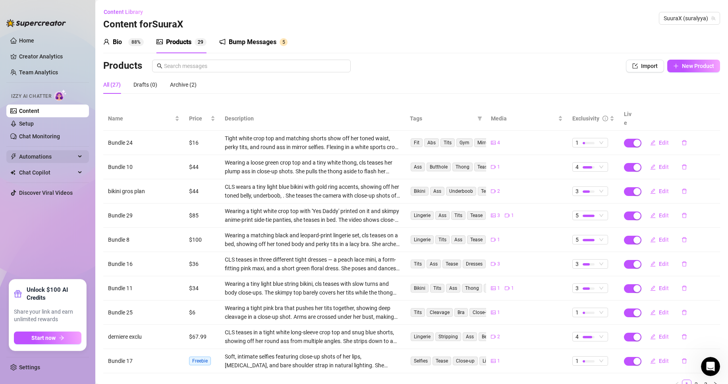
click at [54, 154] on span "Automations" at bounding box center [47, 156] width 56 height 13
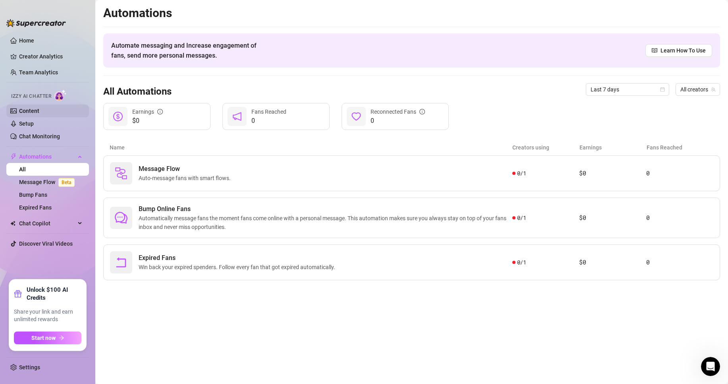
click at [39, 114] on link "Content" at bounding box center [29, 111] width 20 height 6
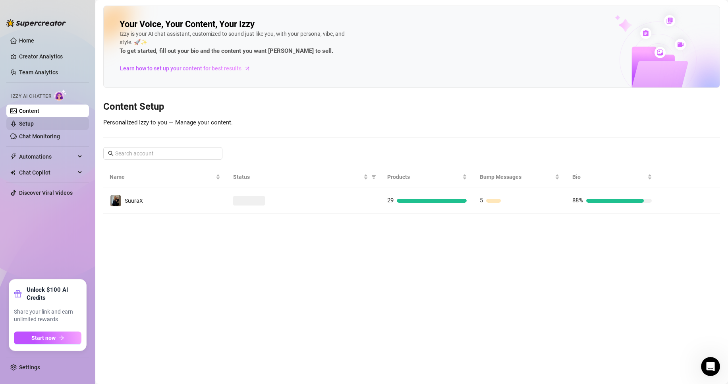
click at [34, 127] on link "Setup" at bounding box center [26, 123] width 15 height 6
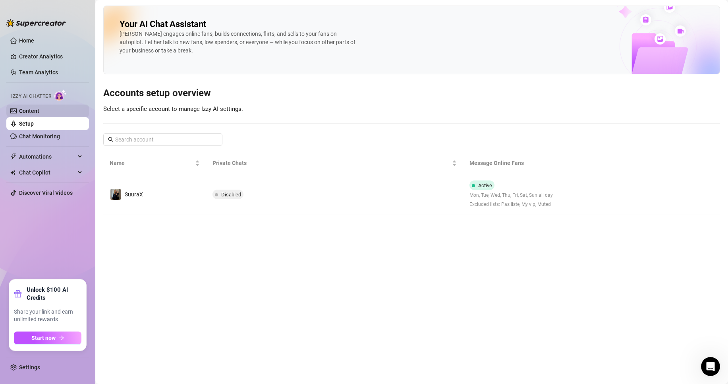
click at [37, 113] on link "Content" at bounding box center [29, 111] width 20 height 6
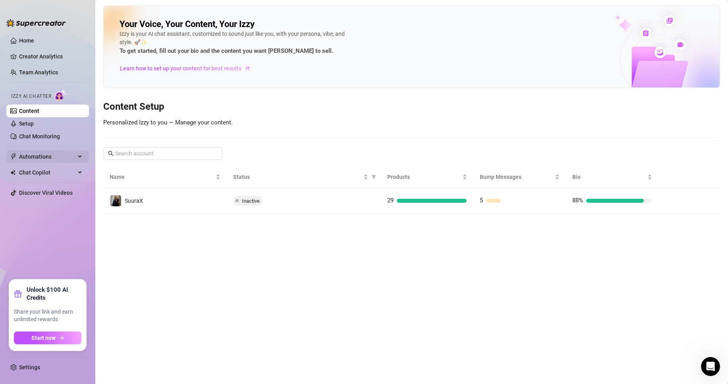
click at [33, 154] on span "Automations" at bounding box center [47, 156] width 56 height 13
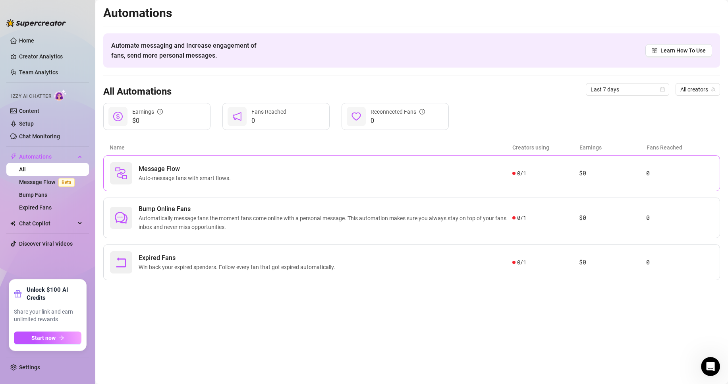
click at [282, 163] on div "Message Flow Auto-message fans with smart flows." at bounding box center [311, 173] width 402 height 22
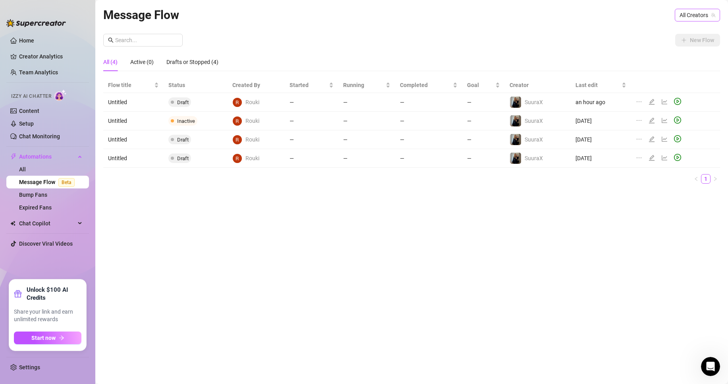
click at [697, 13] on span "All Creators" at bounding box center [698, 15] width 36 height 12
click at [38, 221] on span "Chat Copilot" at bounding box center [47, 223] width 56 height 13
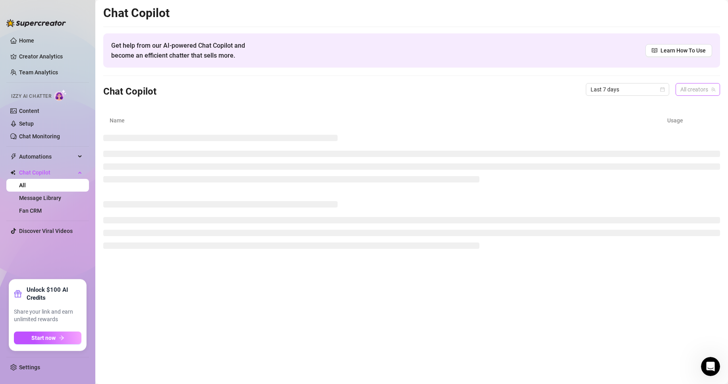
click at [688, 95] on span "All creators" at bounding box center [698, 89] width 35 height 12
click at [678, 111] on div "All creators" at bounding box center [684, 105] width 69 height 13
click at [676, 115] on div "Name Usage" at bounding box center [411, 120] width 617 height 16
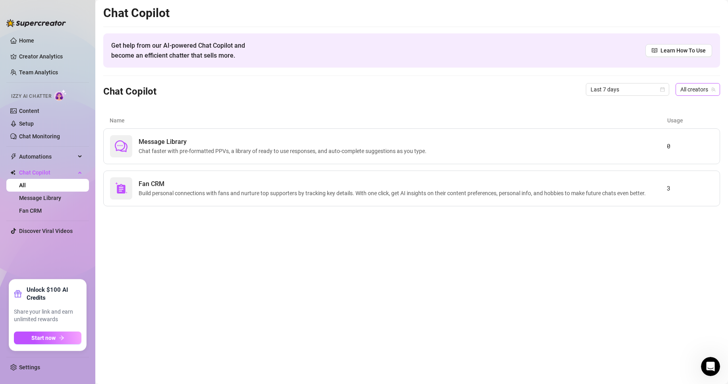
click at [691, 89] on span "All creators" at bounding box center [698, 89] width 35 height 12
click at [678, 120] on span "SuuraX" at bounding box center [676, 118] width 18 height 9
click at [358, 150] on span "Chat faster with pre-formatted PPVs, a library of ready to use responses, and a…" at bounding box center [284, 151] width 291 height 9
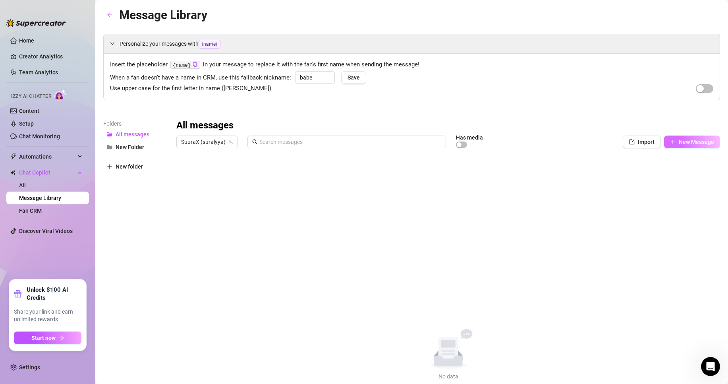
click at [689, 140] on span "New Message" at bounding box center [696, 142] width 35 height 6
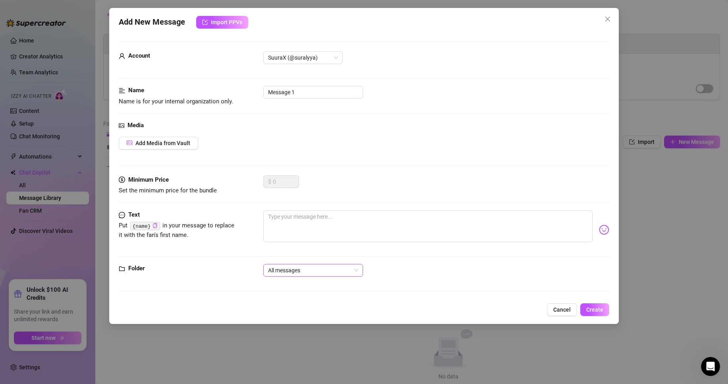
click at [302, 264] on span "All messages" at bounding box center [313, 270] width 90 height 12
click at [598, 23] on div "Add New Message Import PPVs" at bounding box center [364, 22] width 491 height 13
click at [604, 19] on span "Close" at bounding box center [608, 19] width 13 height 6
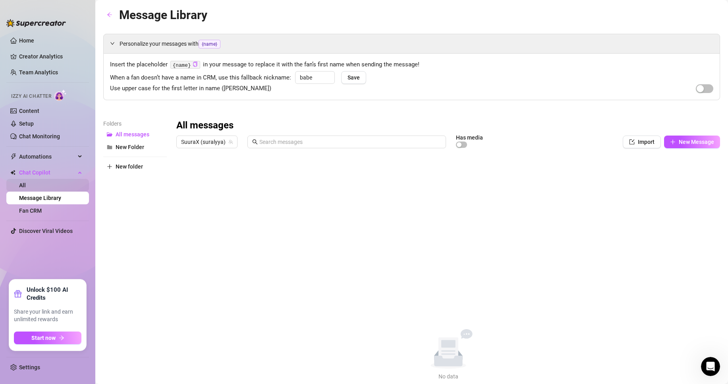
click at [26, 184] on link "All" at bounding box center [22, 185] width 7 height 6
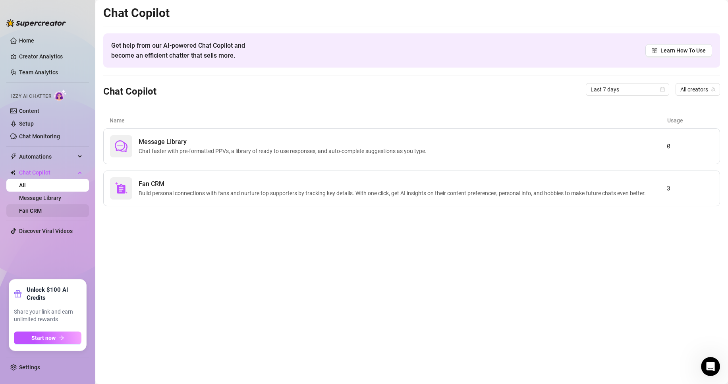
click at [33, 214] on link "Fan CRM" at bounding box center [30, 210] width 23 height 6
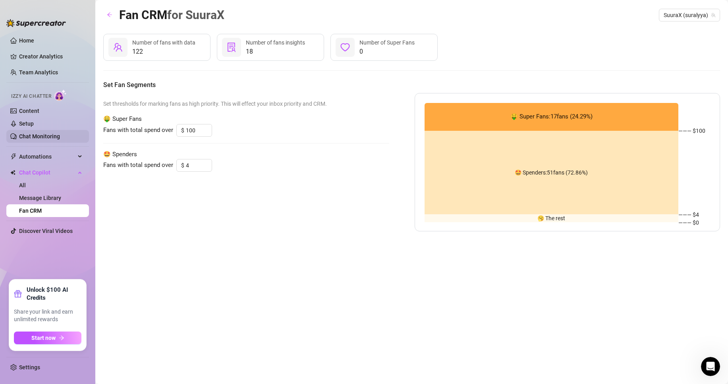
click at [51, 136] on link "Chat Monitoring" at bounding box center [39, 136] width 41 height 6
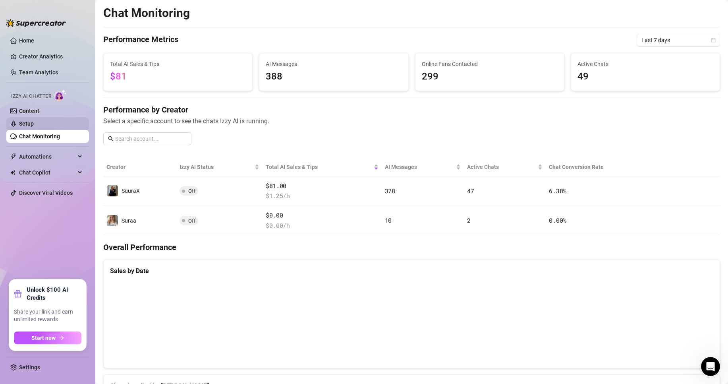
click at [34, 122] on link "Setup" at bounding box center [26, 123] width 15 height 6
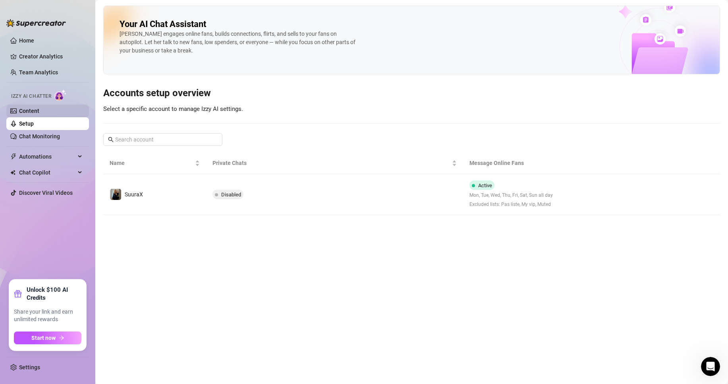
click at [39, 110] on link "Content" at bounding box center [29, 111] width 20 height 6
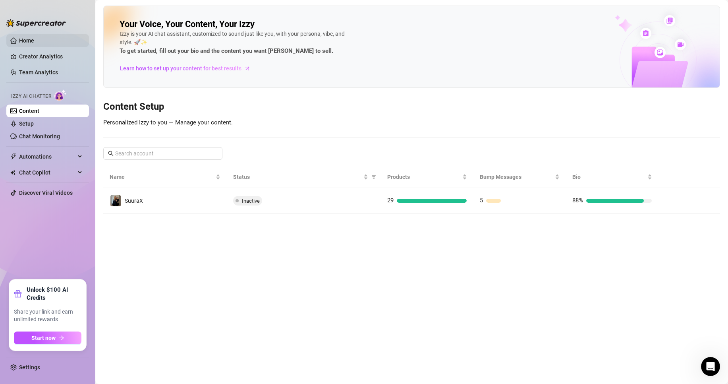
click at [34, 44] on link "Home" at bounding box center [26, 40] width 15 height 6
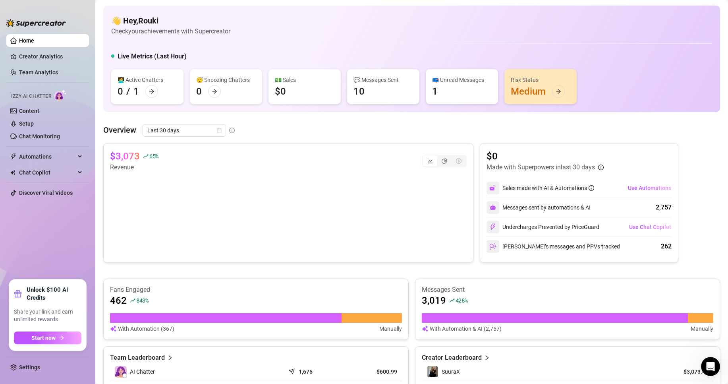
scroll to position [1, 0]
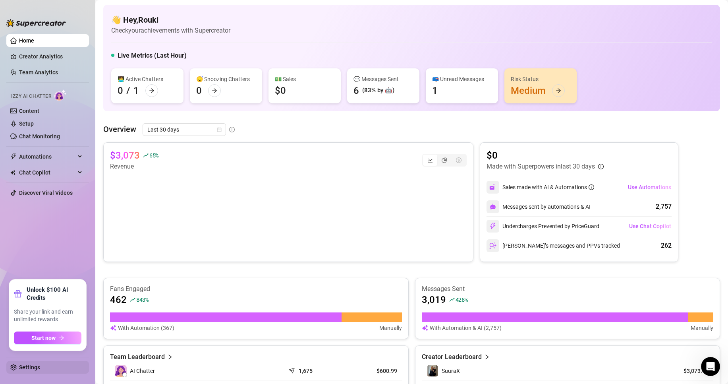
click at [39, 370] on link "Settings" at bounding box center [29, 367] width 21 height 6
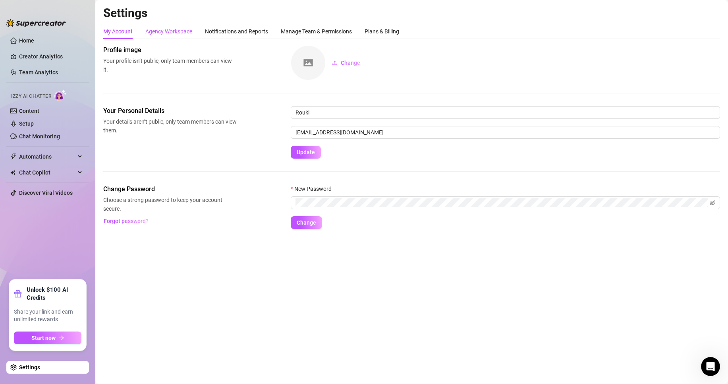
click at [178, 28] on div "Agency Workspace" at bounding box center [168, 31] width 47 height 9
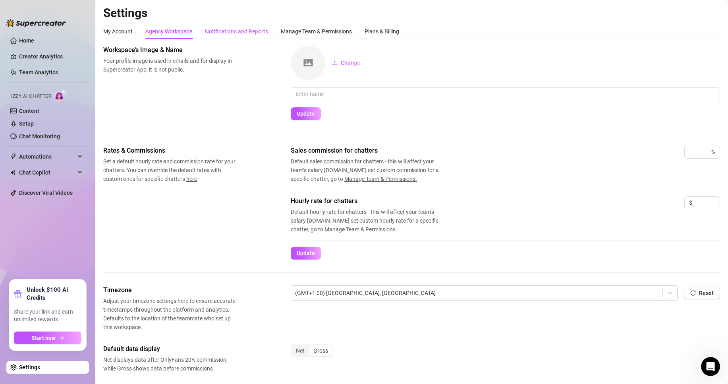
click at [224, 31] on div "Notifications and Reports" at bounding box center [236, 31] width 63 height 9
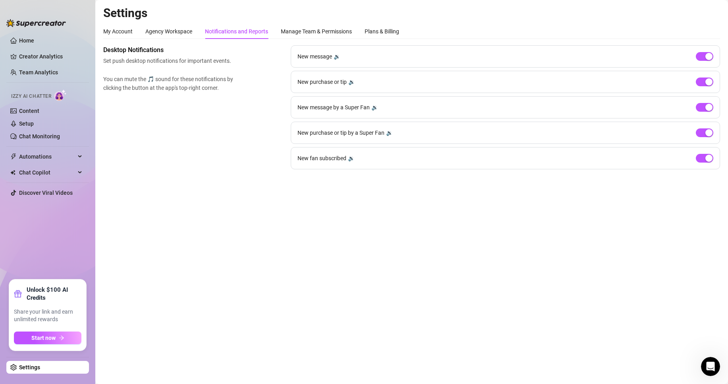
click at [279, 30] on div "My Account Agency Workspace Notifications and Reports Manage Team & Permissions…" at bounding box center [251, 31] width 296 height 15
click at [292, 27] on div "Manage Team & Permissions" at bounding box center [316, 31] width 71 height 9
click at [296, 29] on div "Manage Team & Permissions" at bounding box center [316, 31] width 71 height 9
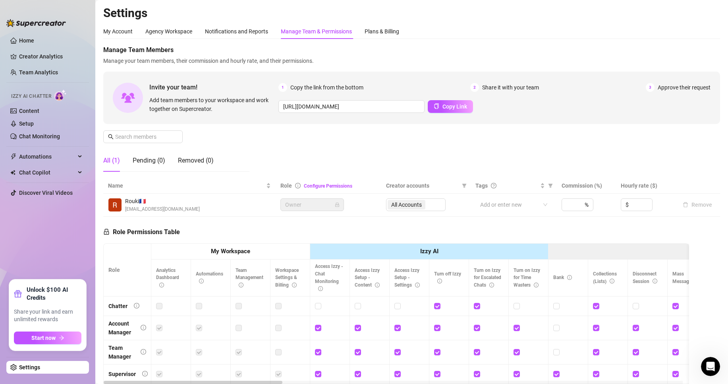
click at [135, 23] on div "Settings My Account Agency Workspace Notifications and Reports Manage Team & Pe…" at bounding box center [411, 230] width 617 height 449
click at [133, 26] on div "My Account Agency Workspace Notifications and Reports Manage Team & Permissions…" at bounding box center [251, 31] width 296 height 15
click at [126, 29] on div "My Account" at bounding box center [117, 31] width 29 height 9
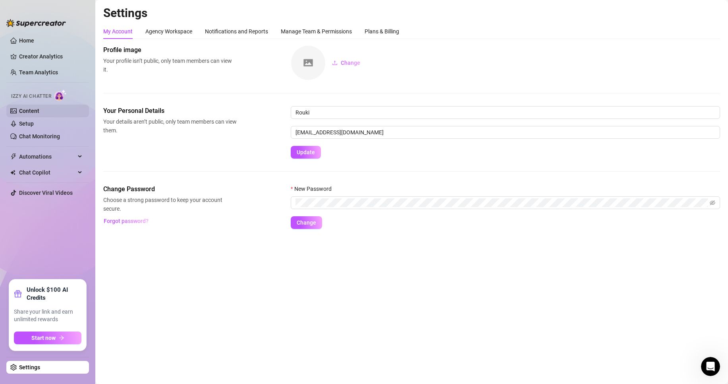
click at [38, 110] on link "Content" at bounding box center [29, 111] width 20 height 6
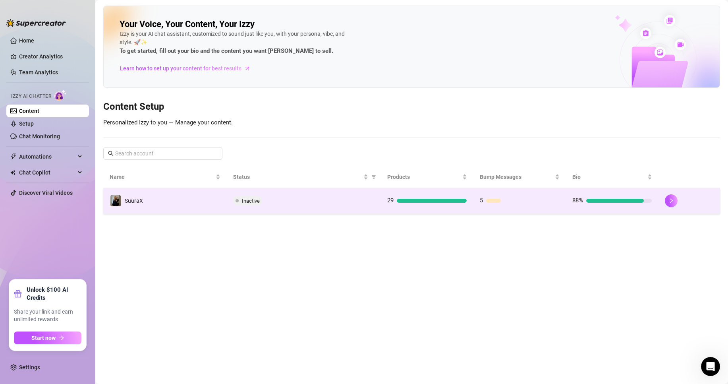
click at [246, 205] on span "Inactive" at bounding box center [247, 201] width 29 height 10
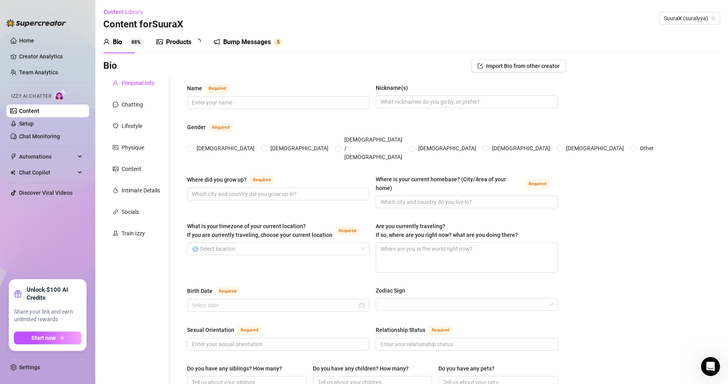
click at [238, 50] on div "Bump Messages 5" at bounding box center [248, 42] width 68 height 22
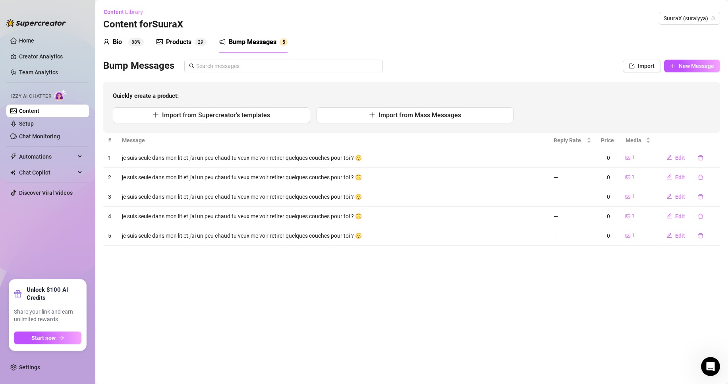
click at [242, 43] on div "Bump Messages" at bounding box center [253, 42] width 48 height 10
click at [680, 158] on span "Edit" at bounding box center [680, 158] width 10 height 6
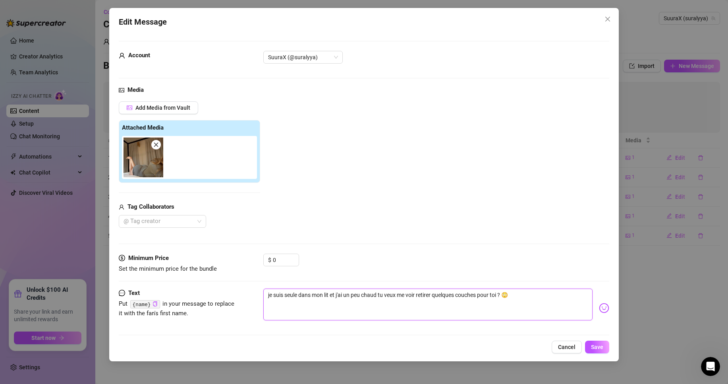
click at [503, 292] on textarea "je suis seule dans mon lit et j'ai un peu chaud tu veux me voir retirer quelque…" at bounding box center [427, 304] width 329 height 32
drag, startPoint x: 499, startPoint y: 293, endPoint x: 124, endPoint y: 245, distance: 377.8
click at [124, 245] on form "Account SuuraX (@suralyya) Media Add Media from Vault Attached Media Tag Collab…" at bounding box center [364, 191] width 491 height 301
click at [327, 304] on textarea "heeeey 😳" at bounding box center [427, 304] width 329 height 32
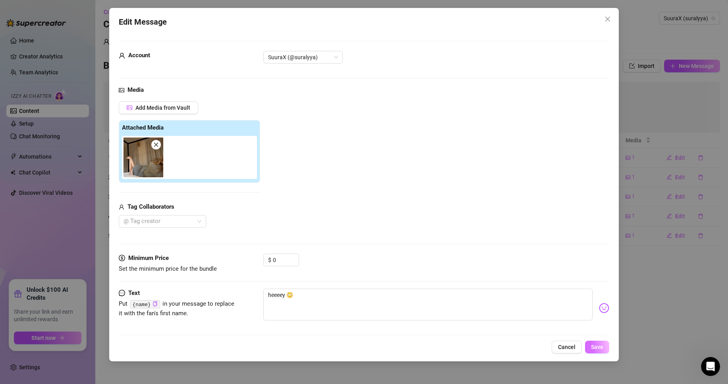
click at [605, 348] on button "Save" at bounding box center [597, 346] width 24 height 13
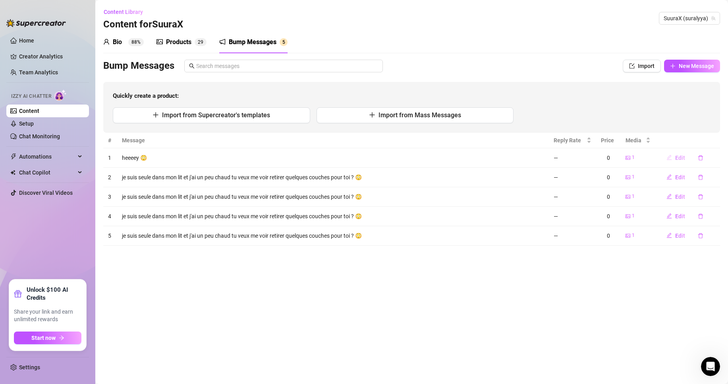
click at [674, 158] on button "Edit" at bounding box center [675, 157] width 31 height 13
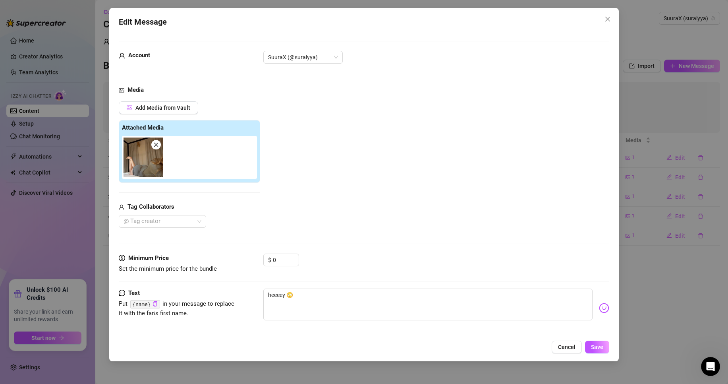
click at [159, 151] on img at bounding box center [144, 157] width 40 height 40
click at [156, 138] on img at bounding box center [144, 157] width 40 height 40
click at [159, 143] on icon "close" at bounding box center [156, 145] width 6 height 6
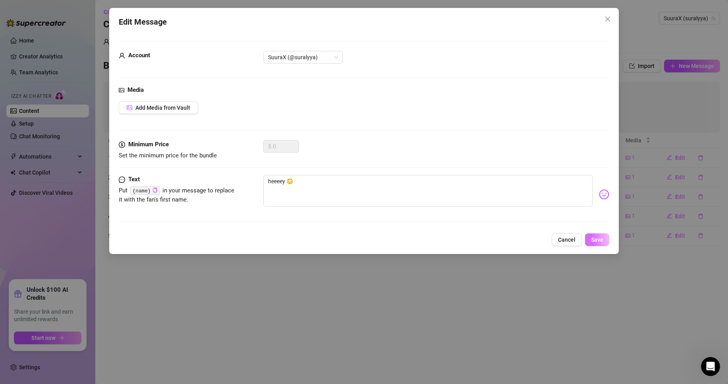
click at [598, 239] on span "Save" at bounding box center [597, 239] width 12 height 6
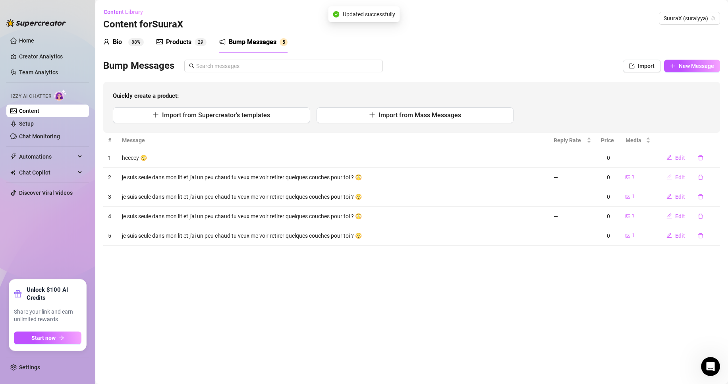
click at [679, 178] on span "Edit" at bounding box center [680, 177] width 10 height 6
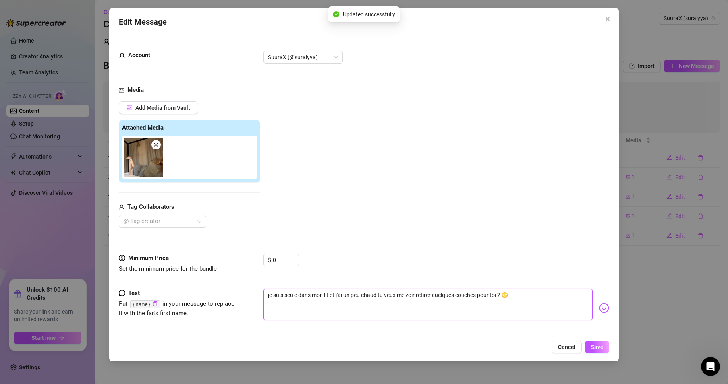
drag, startPoint x: 532, startPoint y: 293, endPoint x: 154, endPoint y: 255, distance: 379.7
click at [154, 255] on form "Account SuuraX (@suralyya) Media Add Media from Vault Attached Media Tag Collab…" at bounding box center [364, 191] width 491 height 301
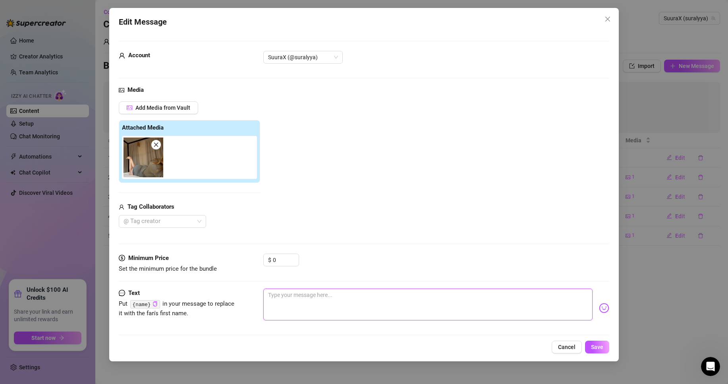
paste textarea "it rewrites my messages just by adding emojis for me, its unpredictable and i h…"
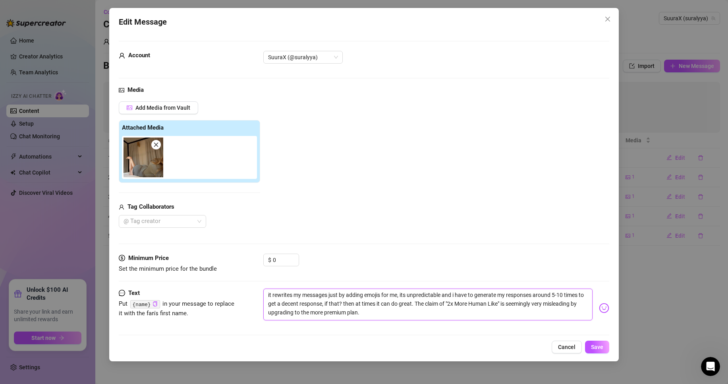
drag, startPoint x: 385, startPoint y: 317, endPoint x: -24, endPoint y: 236, distance: 417.1
click at [0, 236] on html "Home Creator Analytics Team Analytics Izzy AI Chatter Content Setup Chat Monito…" at bounding box center [364, 192] width 728 height 384
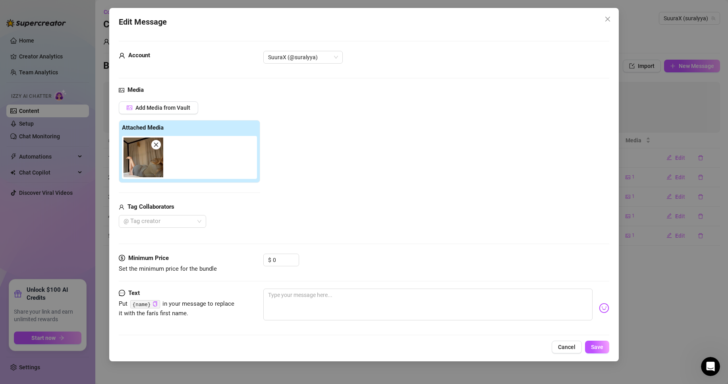
click at [664, 229] on div "Edit Message Account SuuraX (@suralyya) Media Add Media from Vault Attached Med…" at bounding box center [364, 192] width 728 height 384
click at [569, 357] on div "Edit Message Account SuuraX (@suralyya) Media Add Media from Vault Attached Med…" at bounding box center [364, 184] width 510 height 353
click at [568, 349] on span "Cancel" at bounding box center [566, 347] width 17 height 6
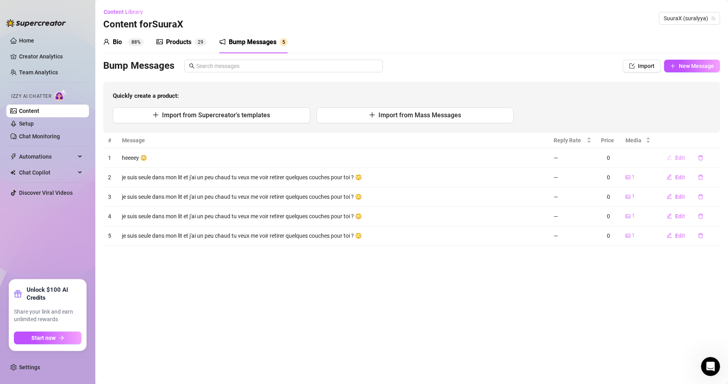
click at [674, 154] on button "Edit" at bounding box center [675, 157] width 31 height 13
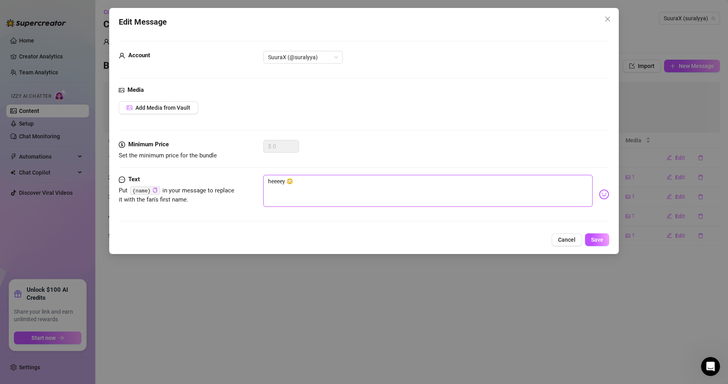
drag, startPoint x: 315, startPoint y: 175, endPoint x: 238, endPoint y: 183, distance: 77.5
click at [241, 183] on div "Text Put {name} in your message to replace it with the fan's first name. heeeey…" at bounding box center [364, 194] width 491 height 39
click at [611, 18] on span "Close" at bounding box center [608, 19] width 13 height 6
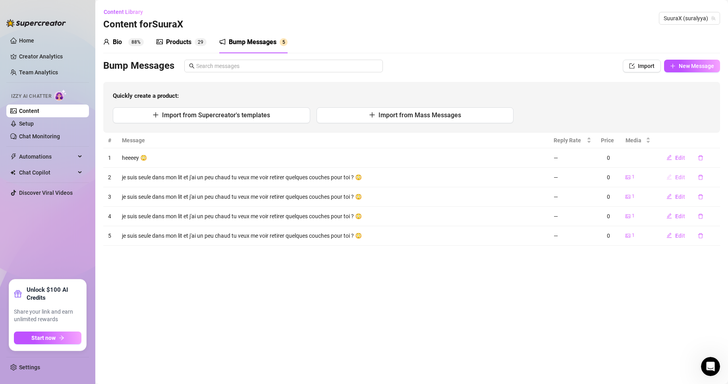
click at [673, 174] on button "Edit" at bounding box center [675, 177] width 31 height 13
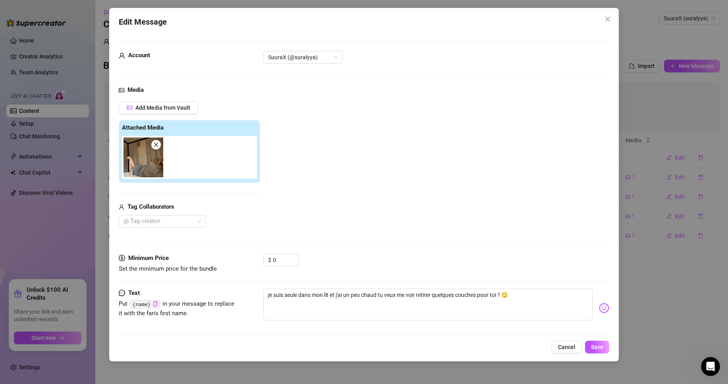
click at [155, 143] on icon "close" at bounding box center [156, 144] width 4 height 4
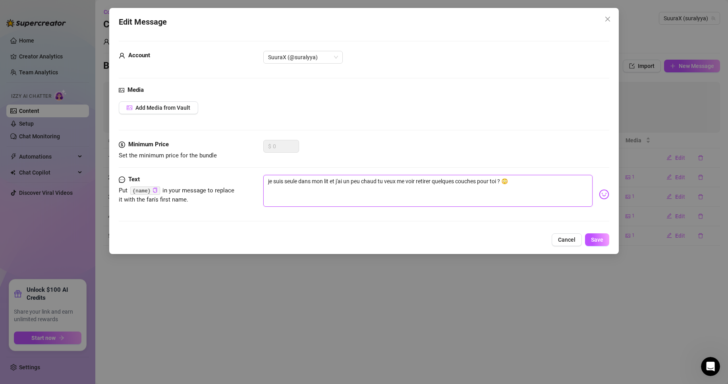
drag, startPoint x: 532, startPoint y: 176, endPoint x: 29, endPoint y: 252, distance: 509.0
click at [29, 252] on div "Edit Message Account SuuraX (@suralyya) Media Add Media from Vault Minimum Pric…" at bounding box center [364, 192] width 728 height 384
paste textarea "heeeey 😳"
click at [595, 237] on span "Save" at bounding box center [597, 239] width 12 height 6
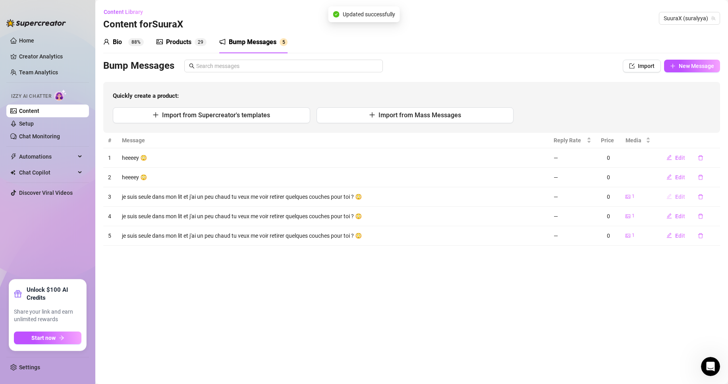
click at [678, 197] on span "Edit" at bounding box center [680, 196] width 10 height 6
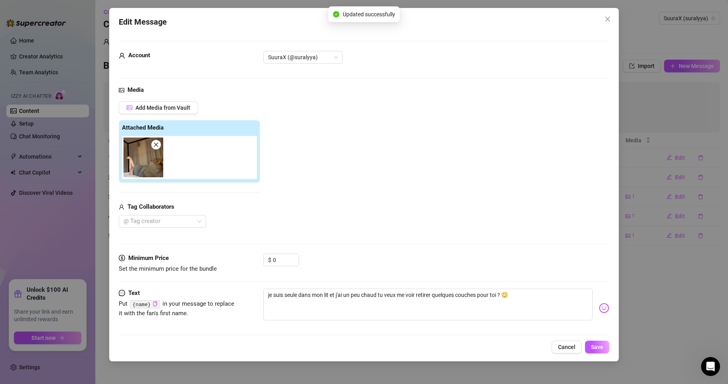
click at [156, 142] on icon "close" at bounding box center [156, 145] width 6 height 6
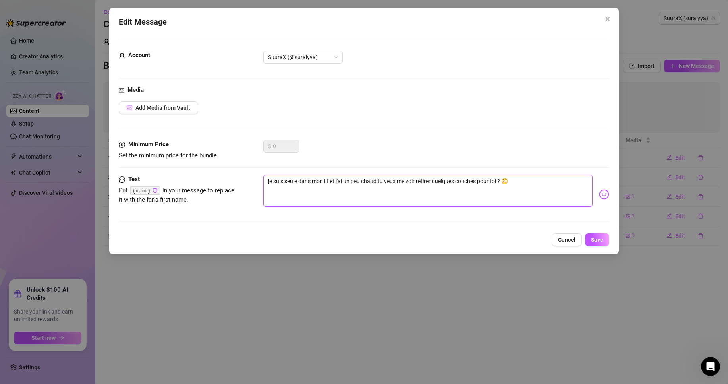
drag, startPoint x: 514, startPoint y: 184, endPoint x: 64, endPoint y: 193, distance: 450.7
click at [64, 193] on div "Edit Message Account SuuraX (@suralyya) Media Add Media from Vault Minimum Pric…" at bounding box center [364, 192] width 728 height 384
paste textarea "heeeey 😳"
click at [597, 236] on button "Save" at bounding box center [597, 239] width 24 height 13
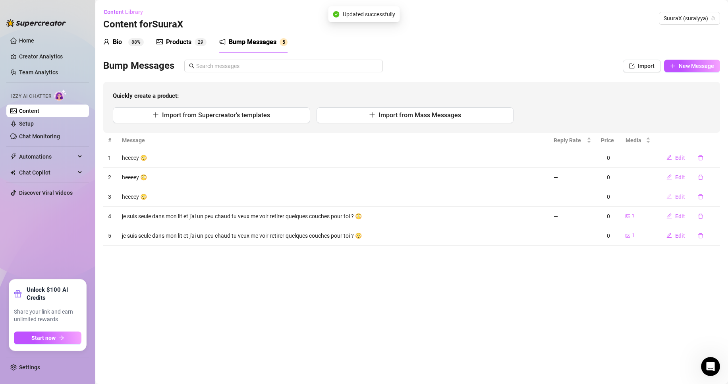
click at [679, 197] on span "Edit" at bounding box center [680, 196] width 10 height 6
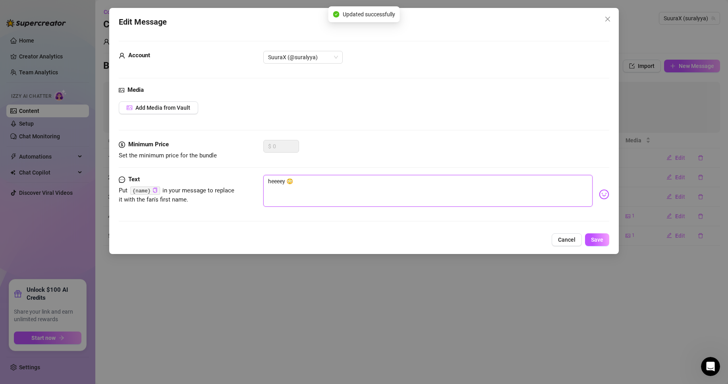
click at [432, 187] on textarea "heeeey 😳" at bounding box center [427, 191] width 329 height 32
click at [597, 236] on span "Save" at bounding box center [597, 239] width 12 height 6
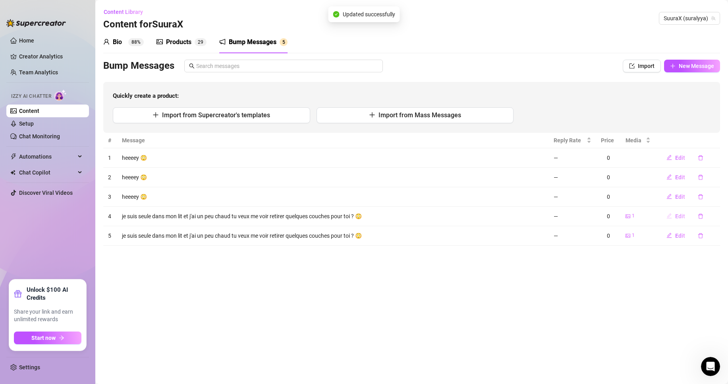
click at [679, 211] on button "Edit" at bounding box center [675, 216] width 31 height 13
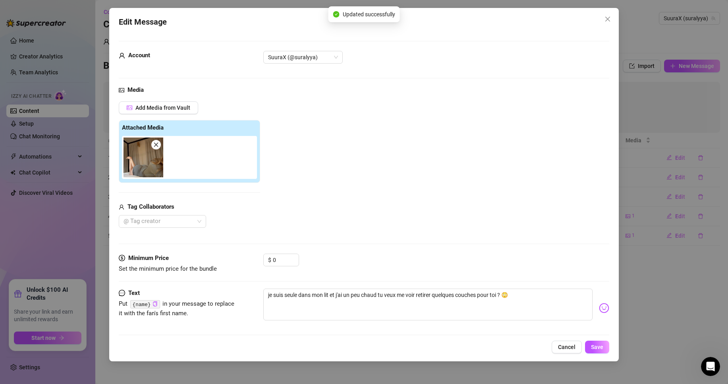
click at [159, 143] on span at bounding box center [156, 145] width 10 height 10
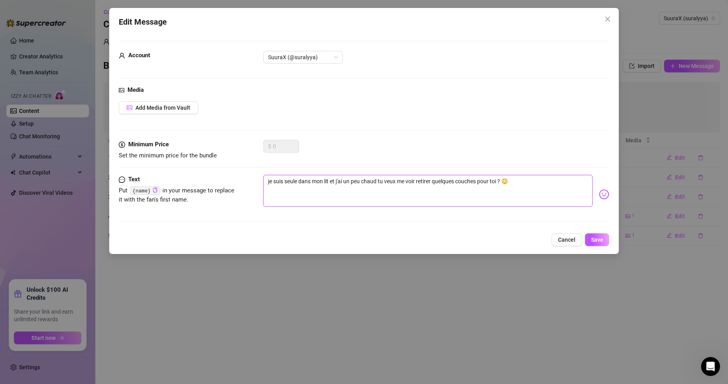
drag, startPoint x: 464, startPoint y: 184, endPoint x: 121, endPoint y: 201, distance: 343.3
click at [121, 201] on div "Text Put {name} in your message to replace it with the fan's first name. je sui…" at bounding box center [364, 194] width 491 height 39
paste textarea "heeeey 😳"
click at [599, 197] on img at bounding box center [604, 194] width 10 height 10
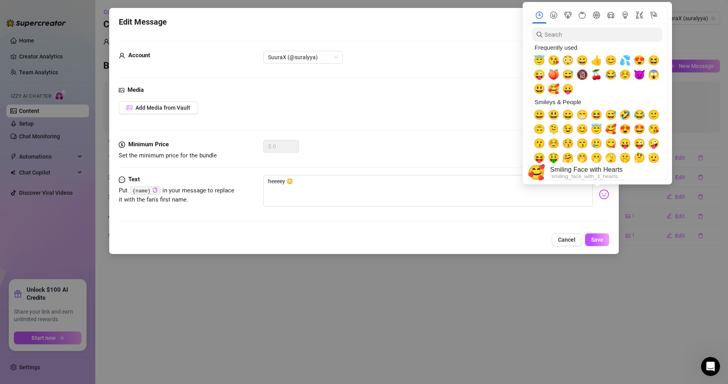
click at [550, 89] on span "🥰" at bounding box center [554, 88] width 12 height 11
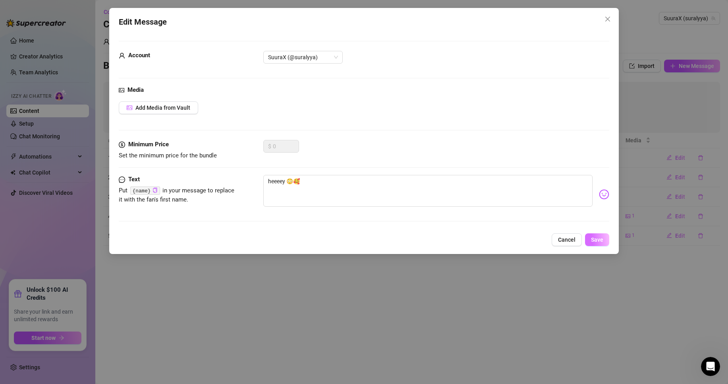
click at [598, 241] on span "Save" at bounding box center [597, 239] width 12 height 6
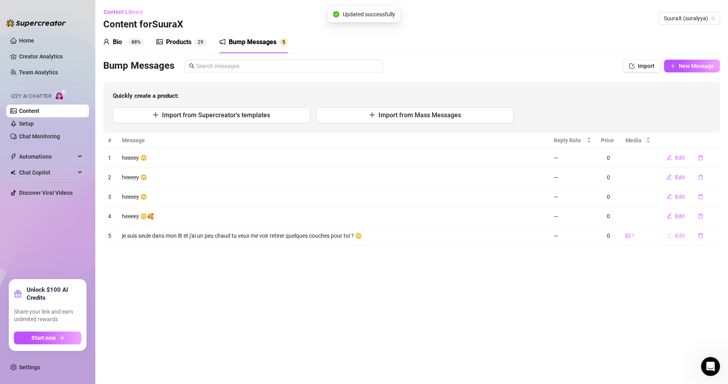
click at [685, 236] on button "Edit" at bounding box center [675, 235] width 31 height 13
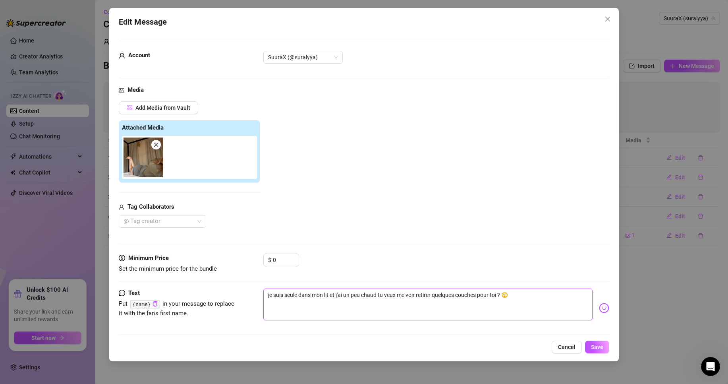
drag, startPoint x: 515, startPoint y: 291, endPoint x: -16, endPoint y: 239, distance: 534.1
click at [0, 239] on html "Home Creator Analytics Team Analytics Izzy AI Chatter Content Setup Chat Monito…" at bounding box center [364, 192] width 728 height 384
paste textarea "heeeey 😳"
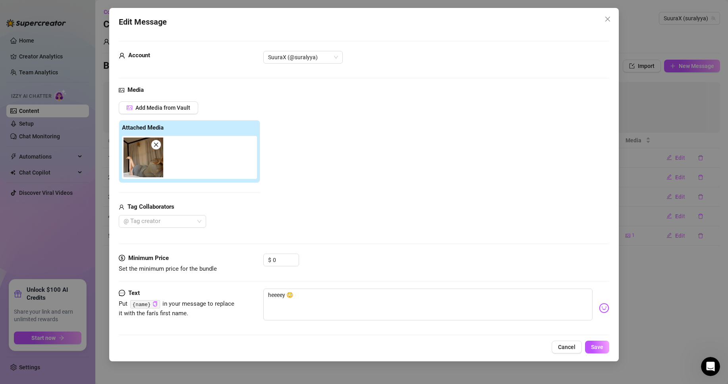
click at [599, 311] on img at bounding box center [604, 308] width 10 height 10
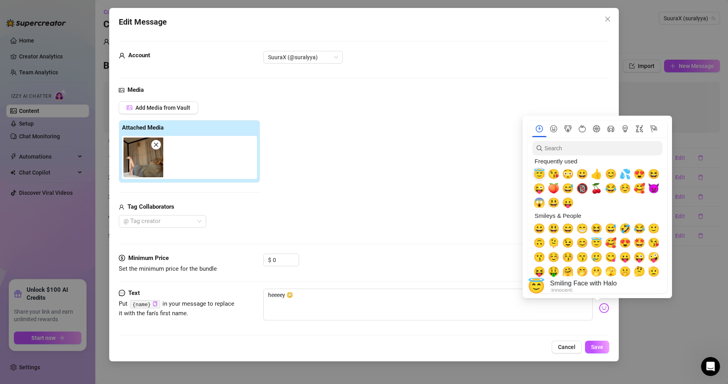
click at [545, 176] on span "😇" at bounding box center [540, 173] width 12 height 11
click at [638, 190] on span "🥰" at bounding box center [640, 188] width 12 height 11
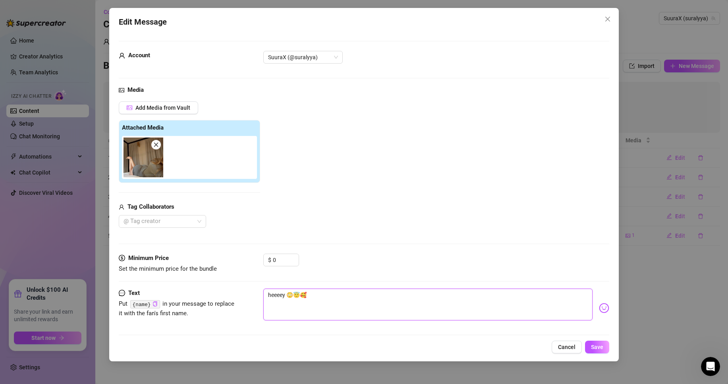
click at [301, 293] on textarea "heeeey 😳😇🥰" at bounding box center [427, 304] width 329 height 32
click at [160, 149] on img at bounding box center [144, 157] width 40 height 40
click at [156, 145] on icon "close" at bounding box center [156, 145] width 6 height 6
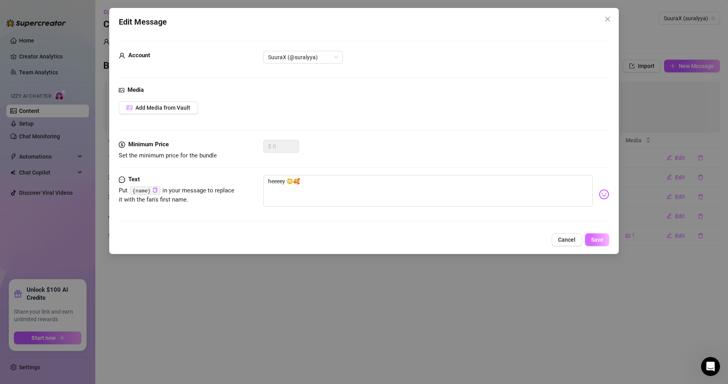
click at [600, 238] on span "Save" at bounding box center [597, 239] width 12 height 6
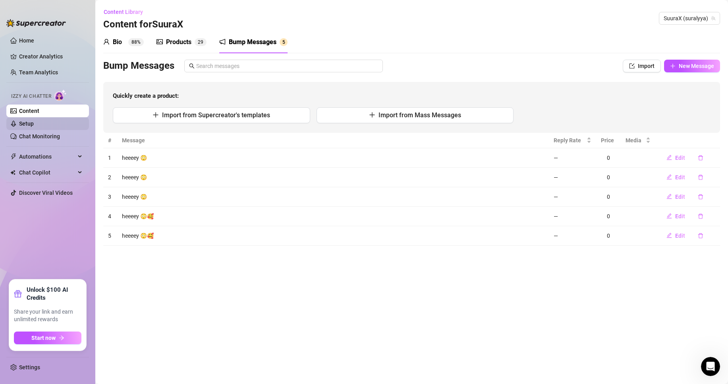
click at [34, 120] on link "Setup" at bounding box center [26, 123] width 15 height 6
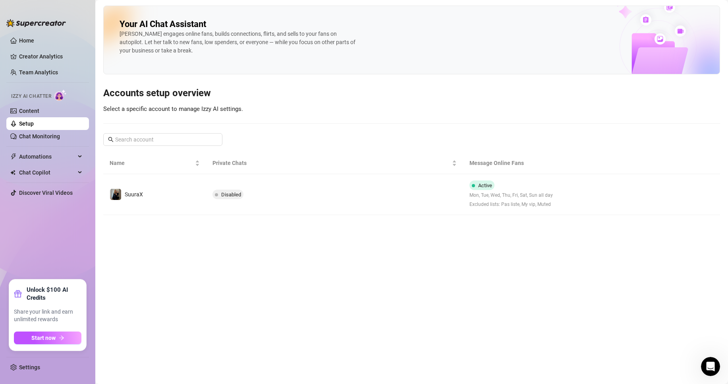
drag, startPoint x: 212, startPoint y: 195, endPoint x: 220, endPoint y: 199, distance: 8.9
click at [220, 199] on td "Disabled" at bounding box center [334, 194] width 257 height 41
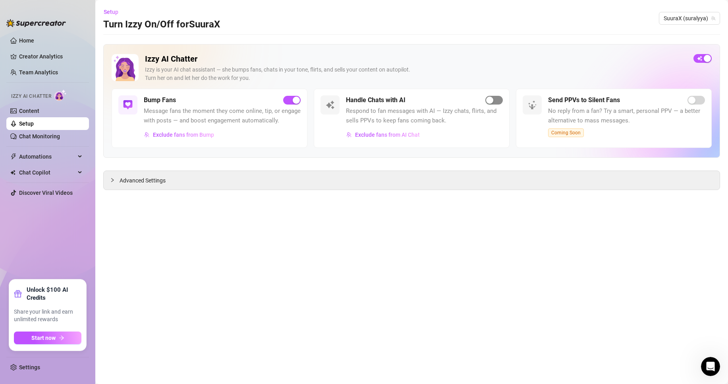
click at [494, 99] on span "button" at bounding box center [494, 100] width 17 height 9
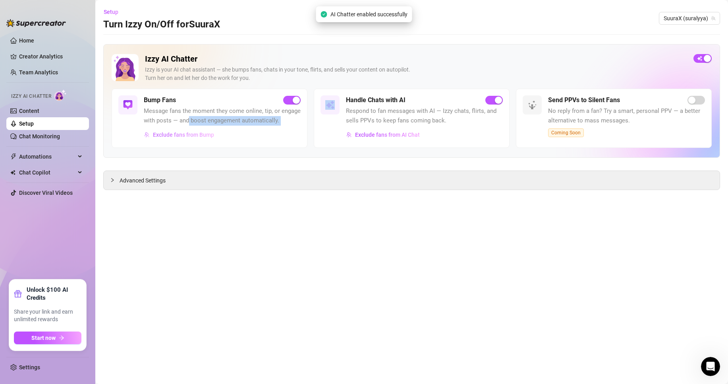
drag, startPoint x: 189, startPoint y: 126, endPoint x: 185, endPoint y: 131, distance: 5.6
click at [187, 129] on div "Bump Fans Message fans the moment they come online, tip, or engage with posts —…" at bounding box center [222, 118] width 157 height 46
click at [185, 132] on span "Exclude fans from Bump" at bounding box center [183, 135] width 61 height 6
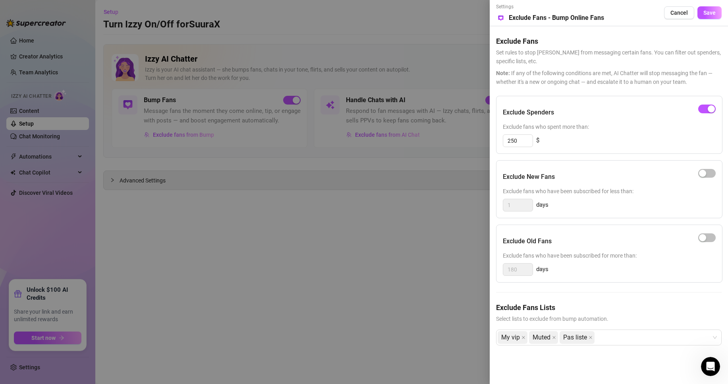
click at [469, 224] on div at bounding box center [364, 192] width 728 height 384
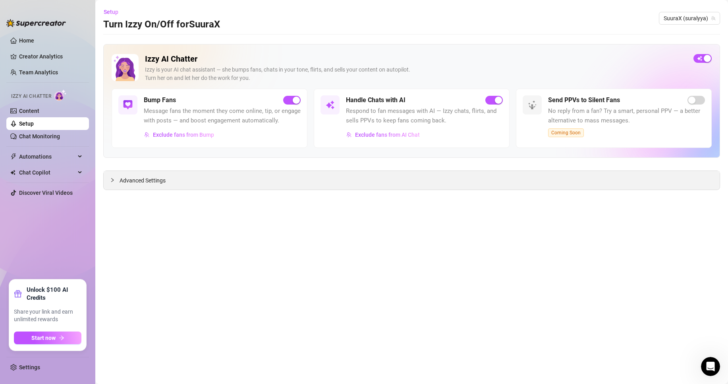
click at [156, 180] on span "Advanced Settings" at bounding box center [143, 180] width 46 height 9
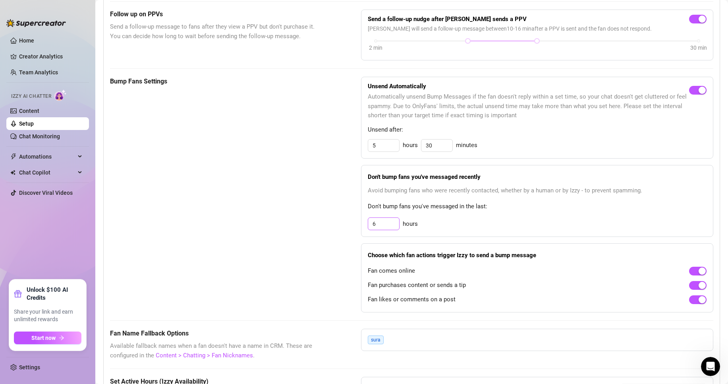
scroll to position [300, 0]
drag, startPoint x: 384, startPoint y: 238, endPoint x: 299, endPoint y: 235, distance: 84.7
click at [310, 236] on div "Bump Fans Settings Unsend Automatically Automatically unsend Bump Messages if t…" at bounding box center [412, 194] width 604 height 236
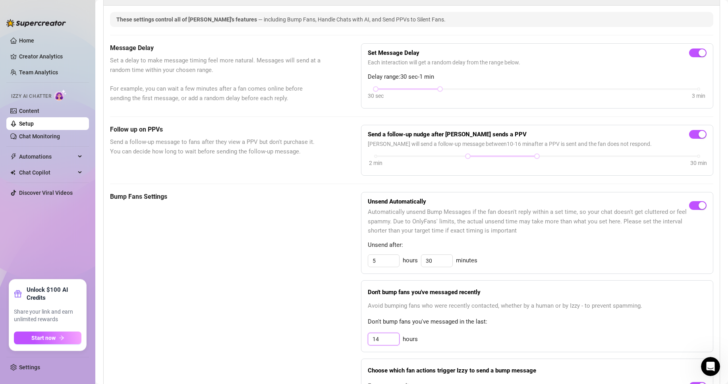
scroll to position [0, 0]
